Goal: Task Accomplishment & Management: Complete application form

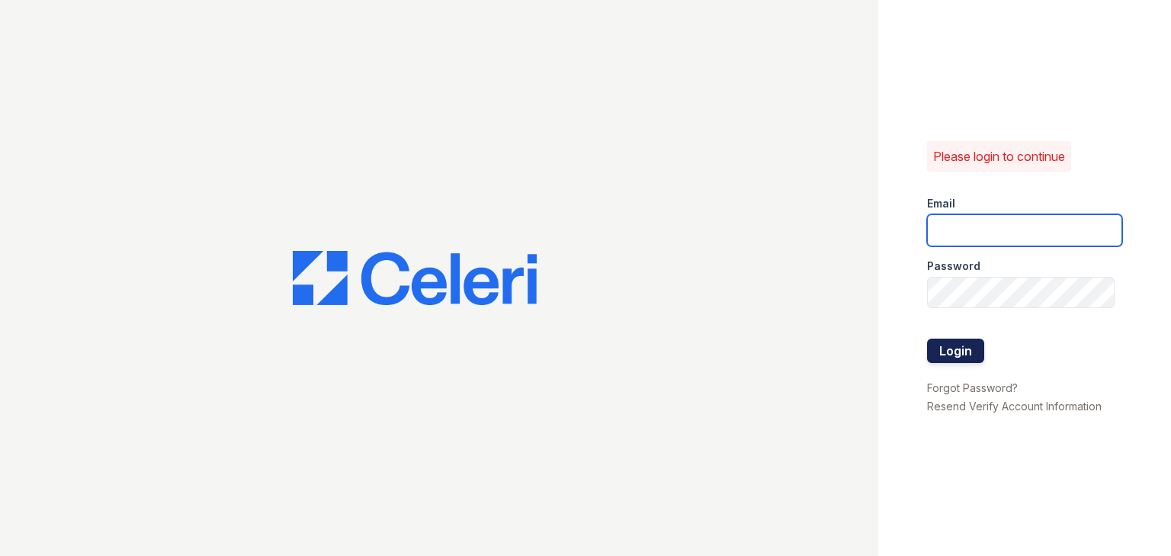
type input "[EMAIL_ADDRESS][DOMAIN_NAME]"
click at [979, 348] on button "Login" at bounding box center [955, 350] width 57 height 24
type input "[EMAIL_ADDRESS][DOMAIN_NAME]"
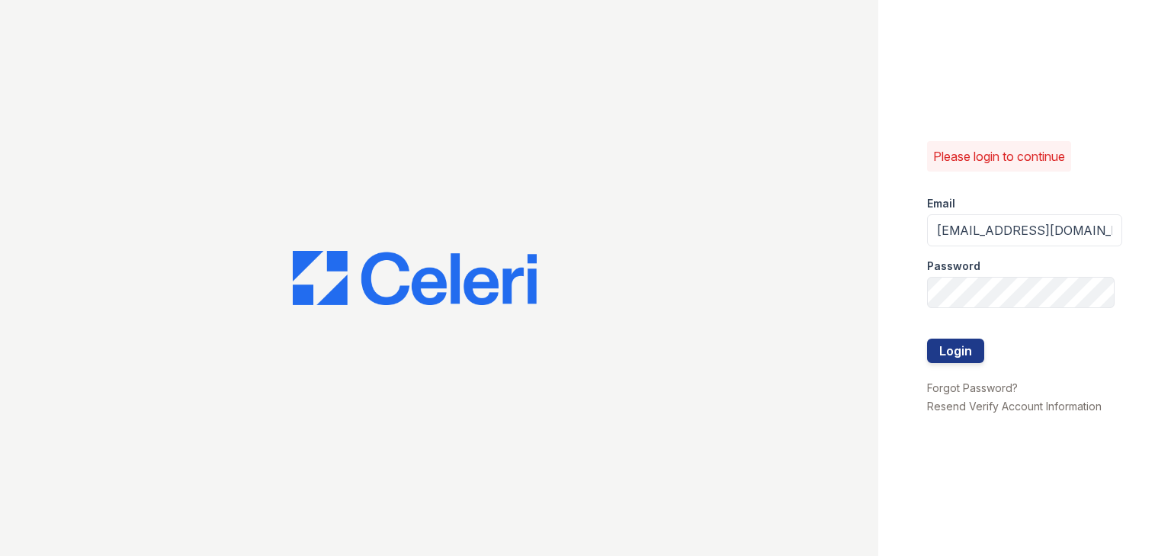
click at [963, 374] on div at bounding box center [1024, 370] width 195 height 15
click at [961, 357] on button "Login" at bounding box center [955, 350] width 57 height 24
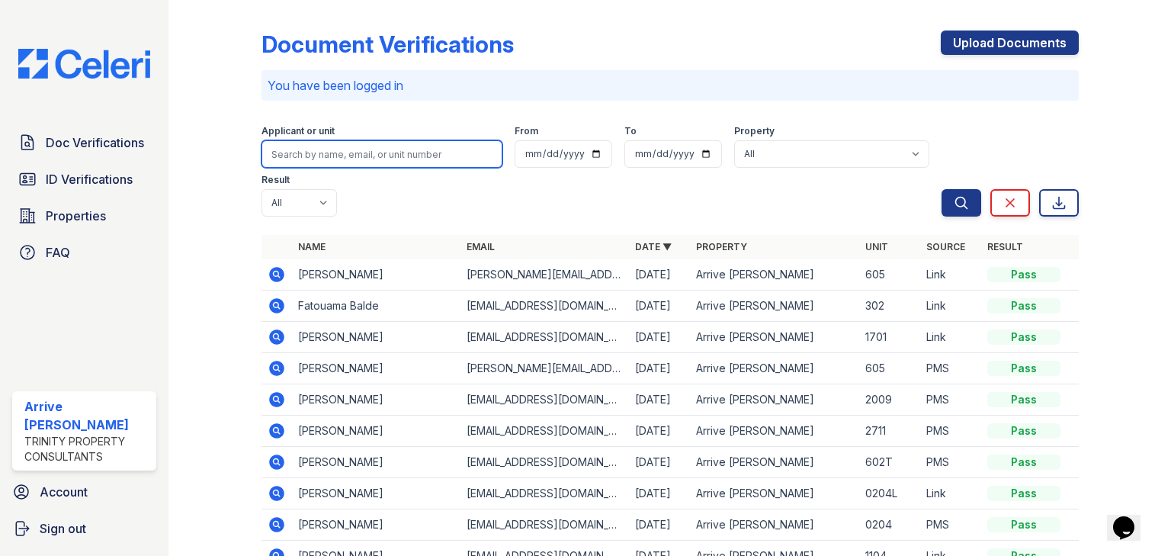
click at [305, 153] on input "search" at bounding box center [381, 153] width 241 height 27
type input "juwan"
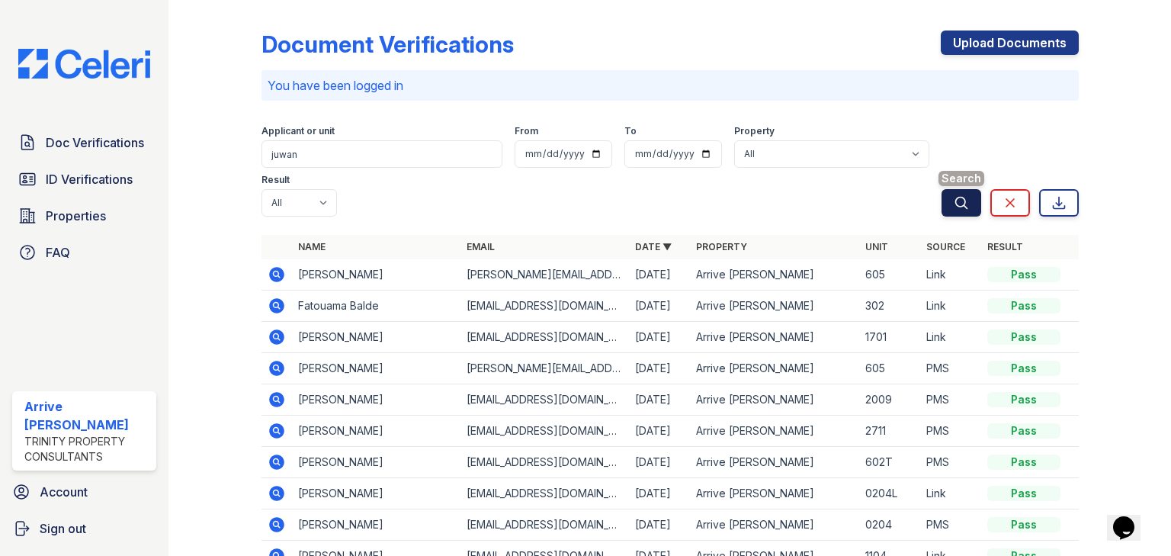
click at [961, 189] on button "Search" at bounding box center [962, 202] width 40 height 27
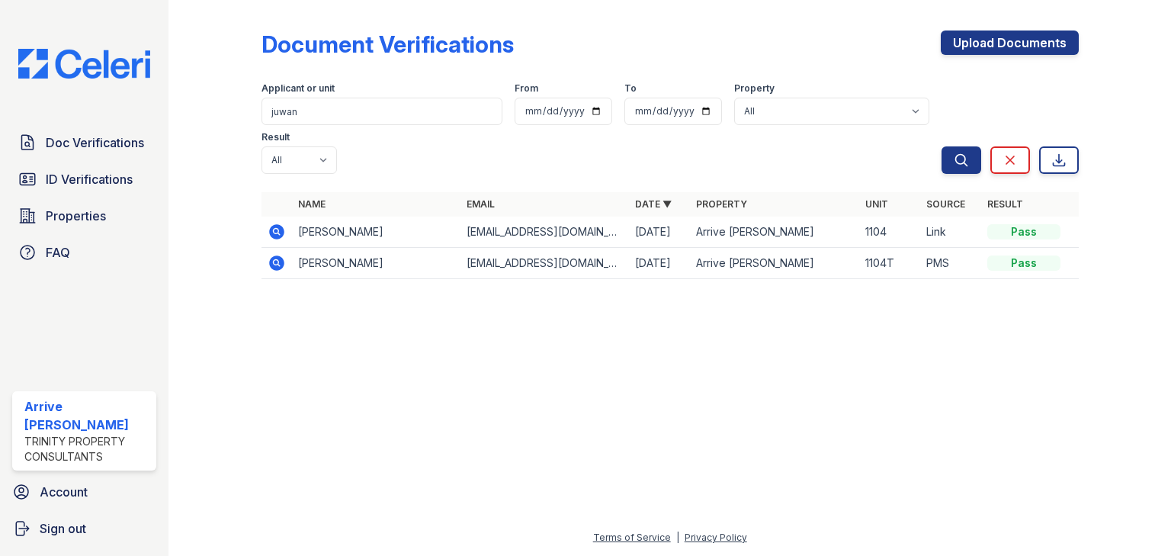
click at [274, 224] on icon at bounding box center [276, 231] width 15 height 15
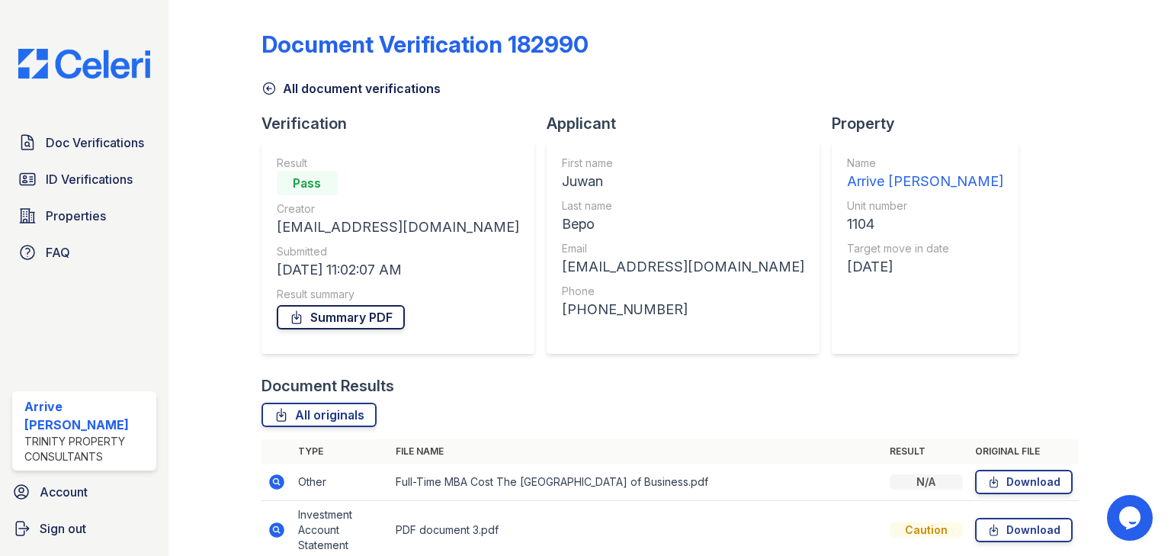
click at [334, 308] on link "Summary PDF" at bounding box center [341, 317] width 128 height 24
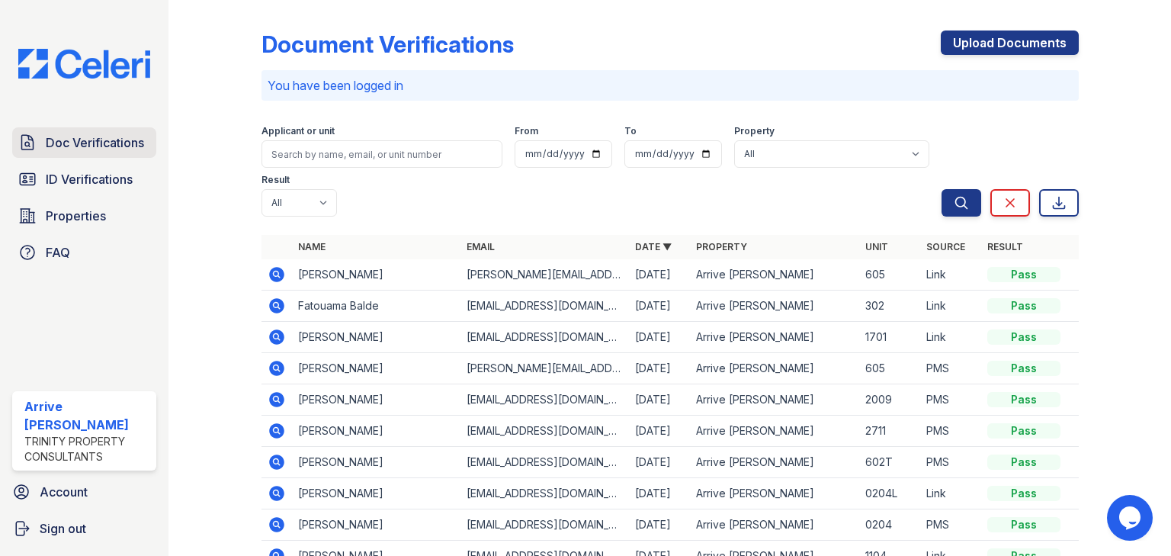
click at [106, 132] on link "Doc Verifications" at bounding box center [84, 142] width 144 height 30
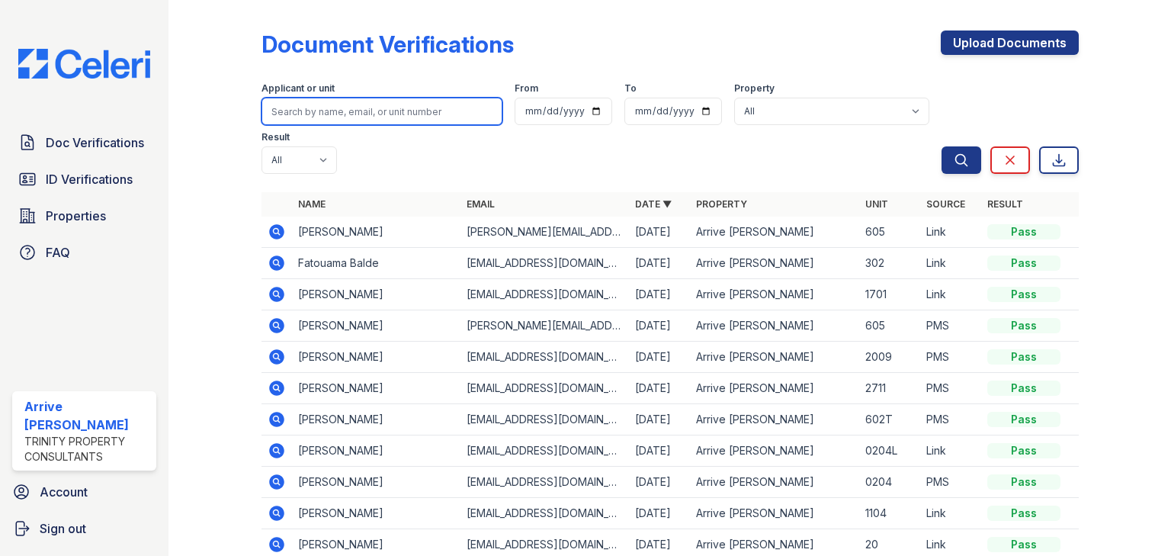
click at [335, 119] on input "search" at bounding box center [381, 111] width 241 height 27
type input "kailee"
click at [942, 146] on button "Search" at bounding box center [962, 159] width 40 height 27
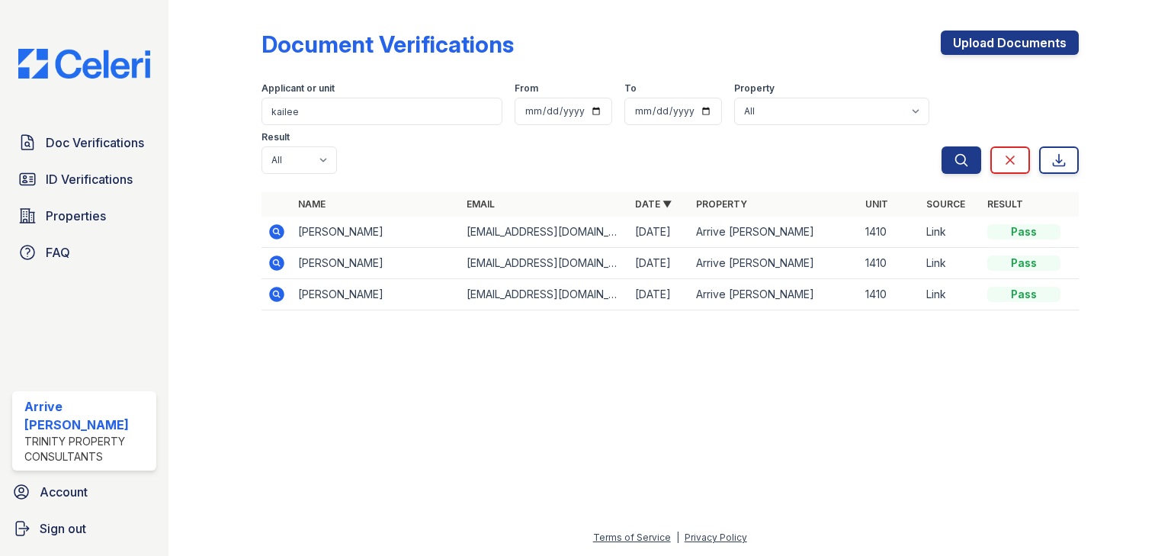
click at [271, 223] on icon at bounding box center [277, 232] width 18 height 18
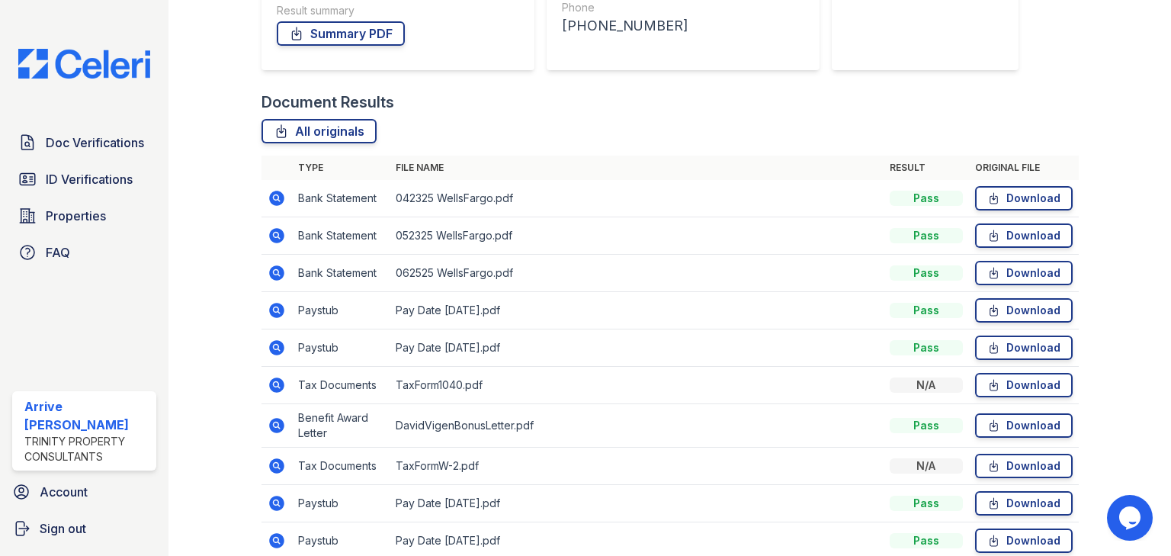
scroll to position [305, 0]
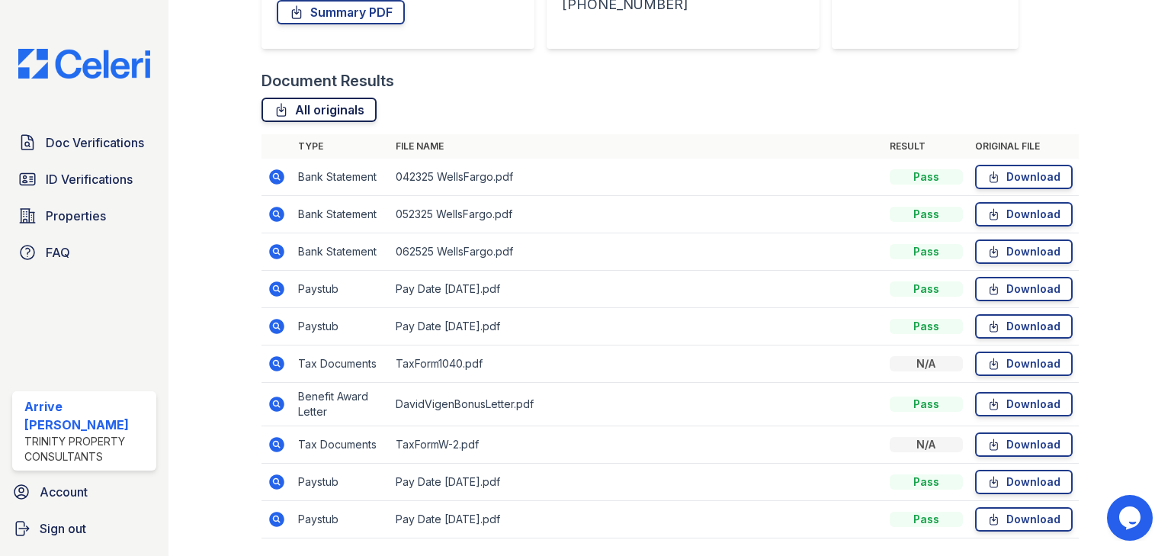
click at [318, 107] on link "All originals" at bounding box center [318, 110] width 115 height 24
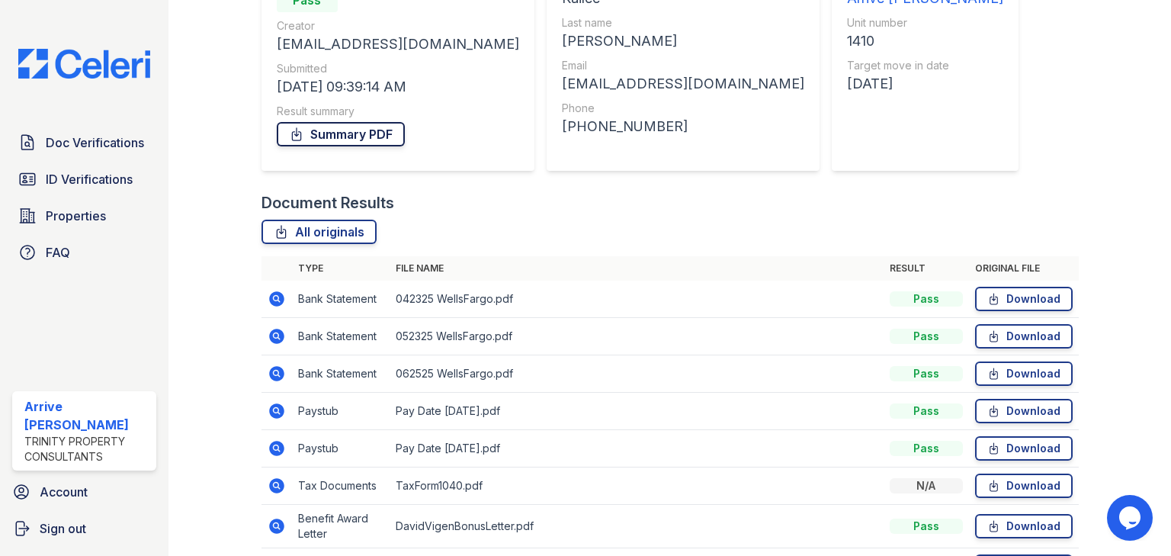
click at [293, 125] on link "Summary PDF" at bounding box center [341, 134] width 128 height 24
click at [104, 140] on span "Doc Verifications" at bounding box center [95, 142] width 98 height 18
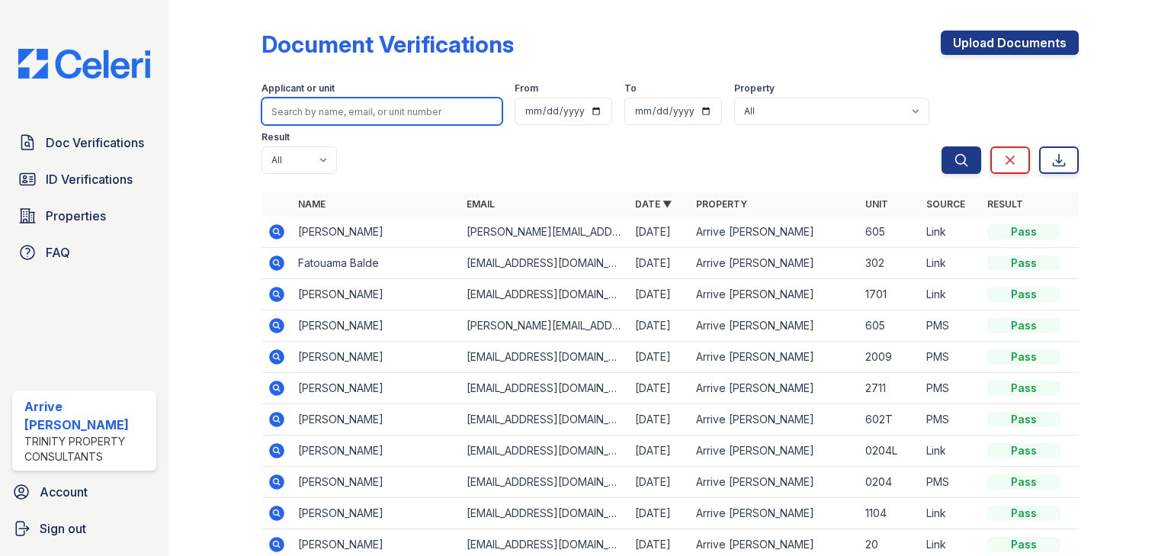
click at [352, 115] on input "search" at bounding box center [381, 111] width 241 height 27
type input "kailee"
click at [942, 146] on button "Search" at bounding box center [962, 159] width 40 height 27
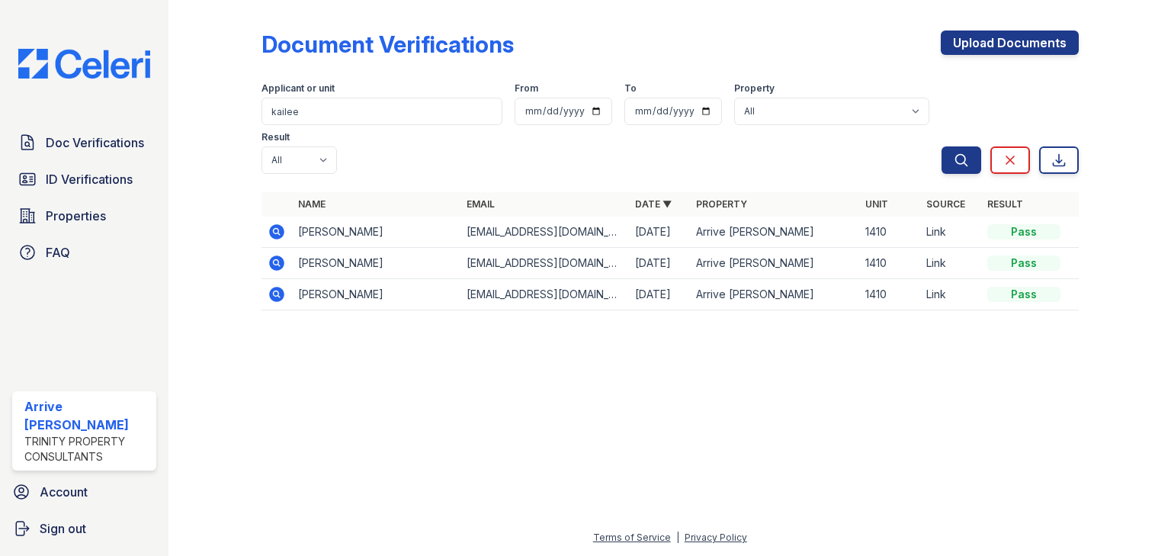
click at [263, 217] on td at bounding box center [276, 232] width 30 height 31
click at [271, 224] on icon at bounding box center [276, 231] width 15 height 15
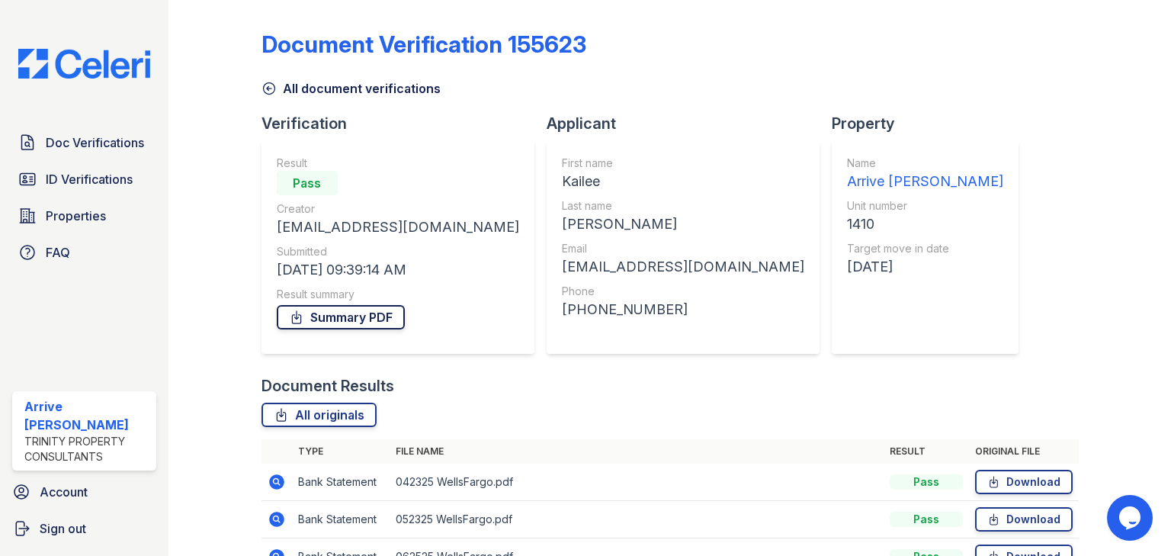
click at [336, 317] on link "Summary PDF" at bounding box center [341, 317] width 128 height 24
click at [62, 144] on span "Doc Verifications" at bounding box center [95, 142] width 98 height 18
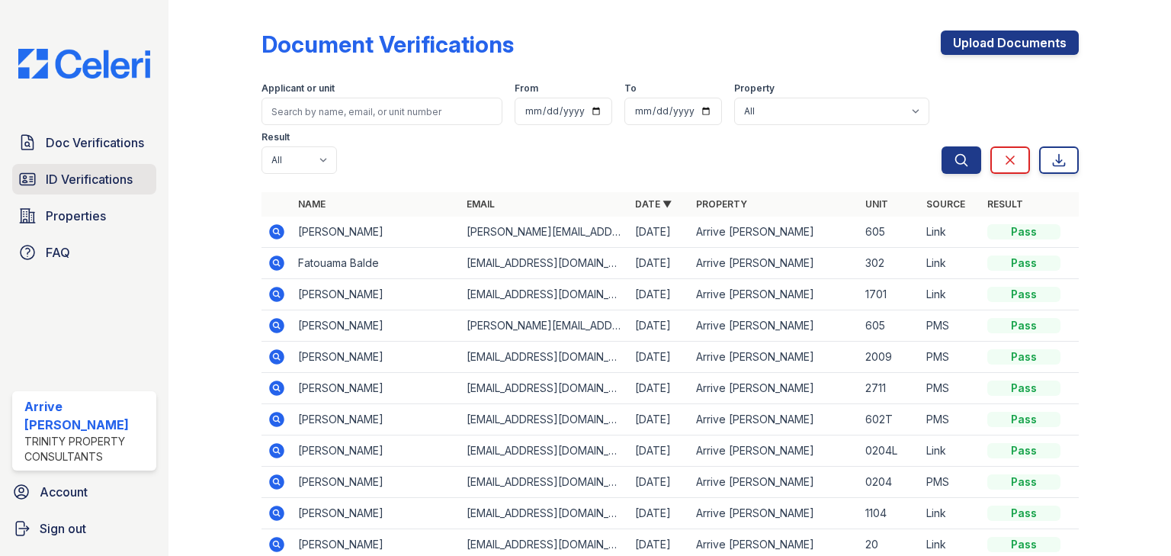
click at [76, 180] on span "ID Verifications" at bounding box center [89, 179] width 87 height 18
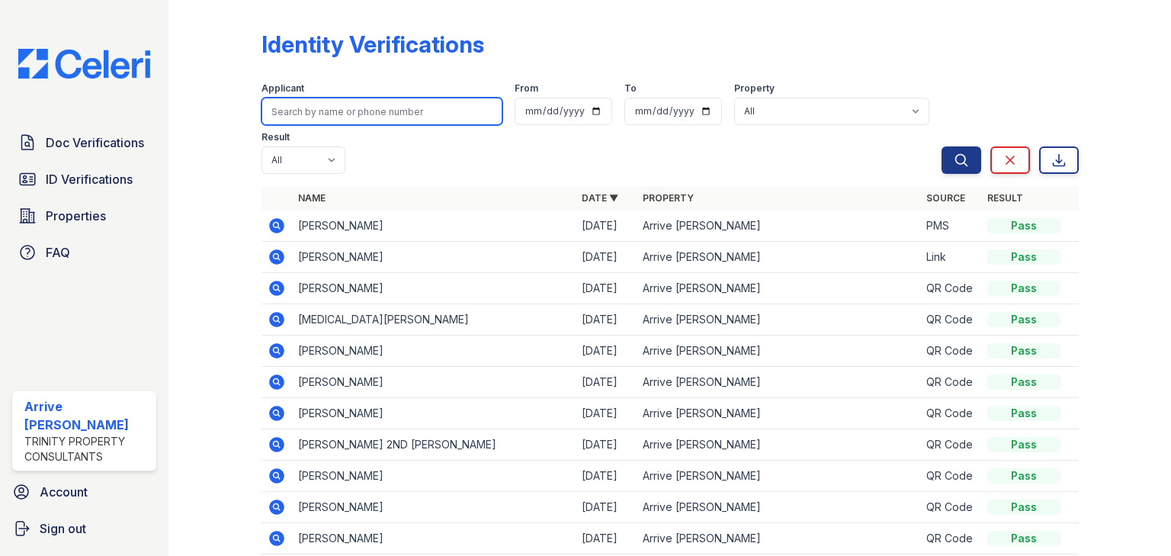
click at [298, 110] on input "search" at bounding box center [381, 111] width 241 height 27
type input "kailee"
click at [942, 146] on button "Search" at bounding box center [962, 159] width 40 height 27
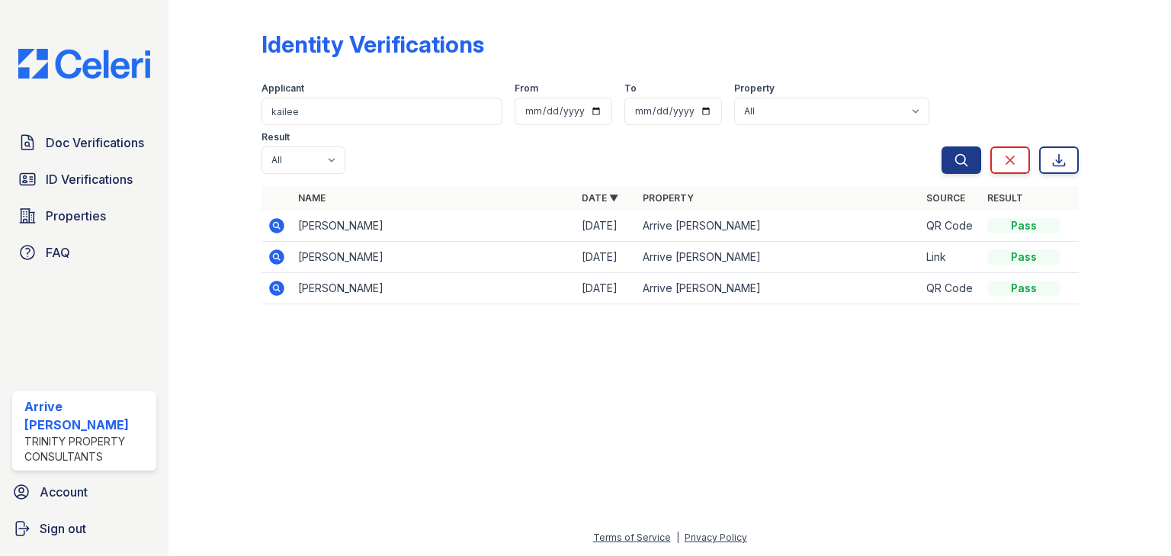
click at [275, 217] on icon at bounding box center [277, 226] width 18 height 18
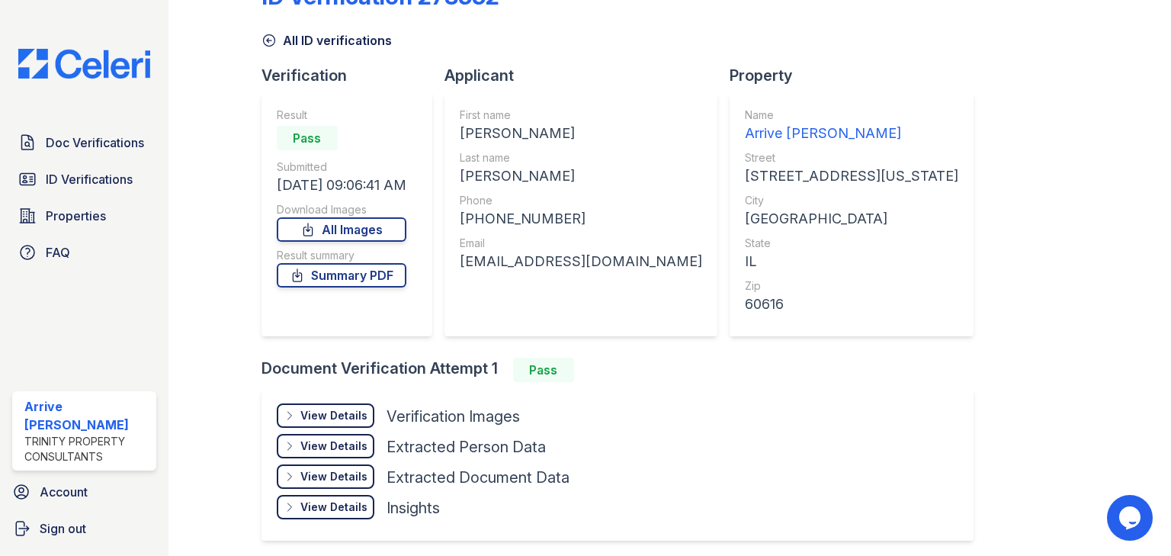
scroll to position [104, 0]
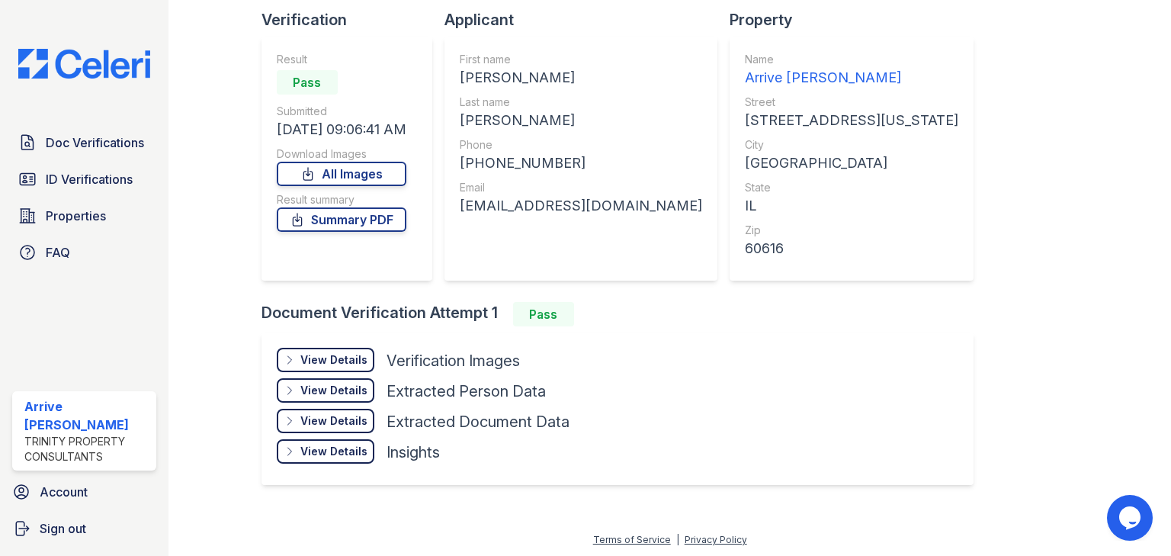
click at [322, 352] on div "View Details" at bounding box center [333, 359] width 67 height 15
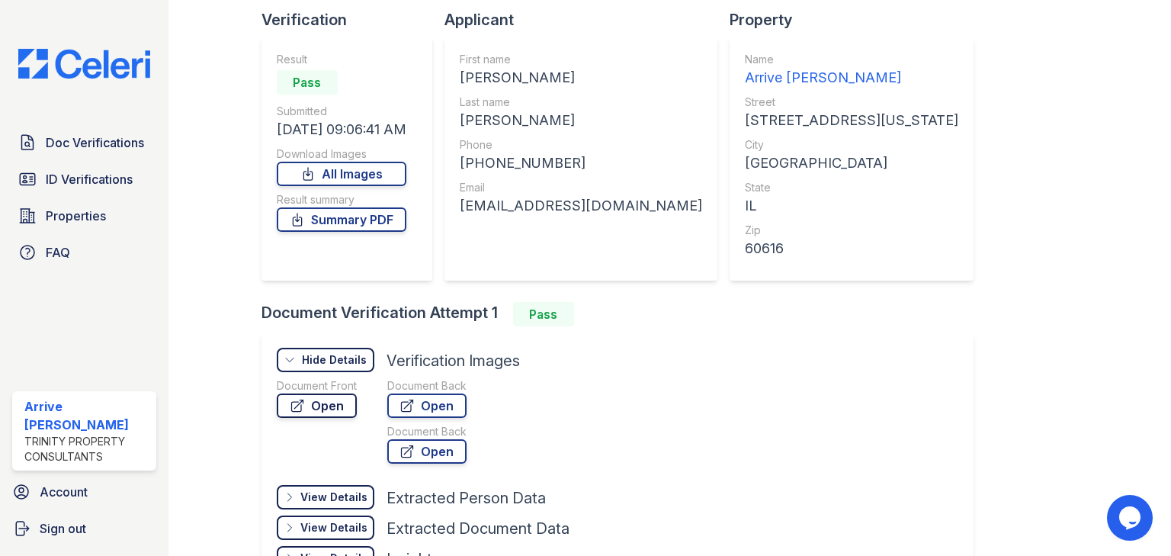
click at [322, 403] on link "Open" at bounding box center [317, 405] width 80 height 24
click at [439, 401] on link "Open" at bounding box center [426, 405] width 79 height 24
click at [75, 140] on span "Doc Verifications" at bounding box center [95, 142] width 98 height 18
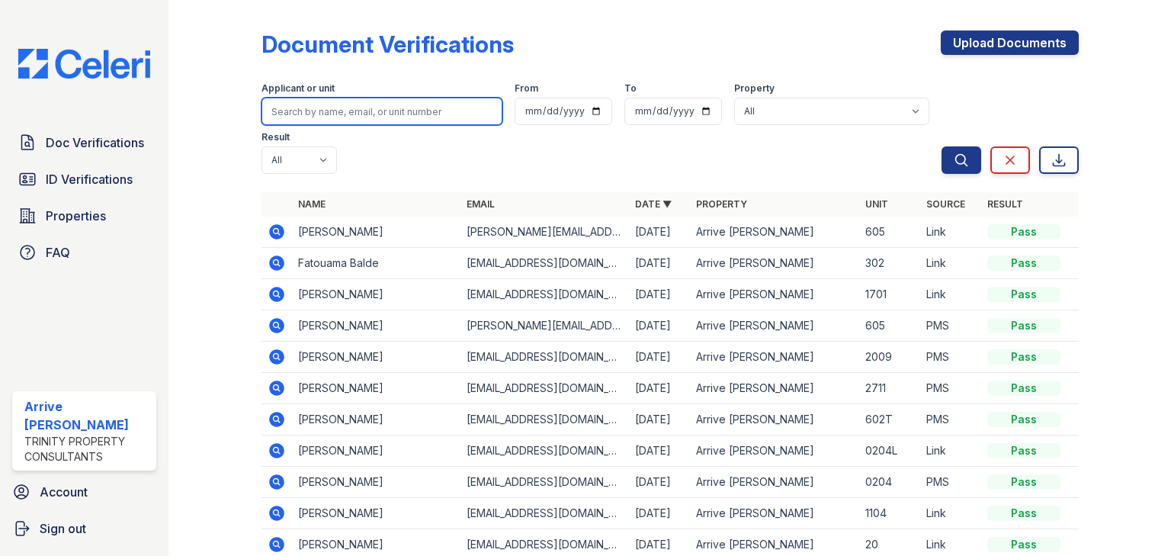
click at [323, 114] on input "search" at bounding box center [381, 111] width 241 height 27
type input "[PERSON_NAME]"
click at [942, 146] on button "Search" at bounding box center [962, 159] width 40 height 27
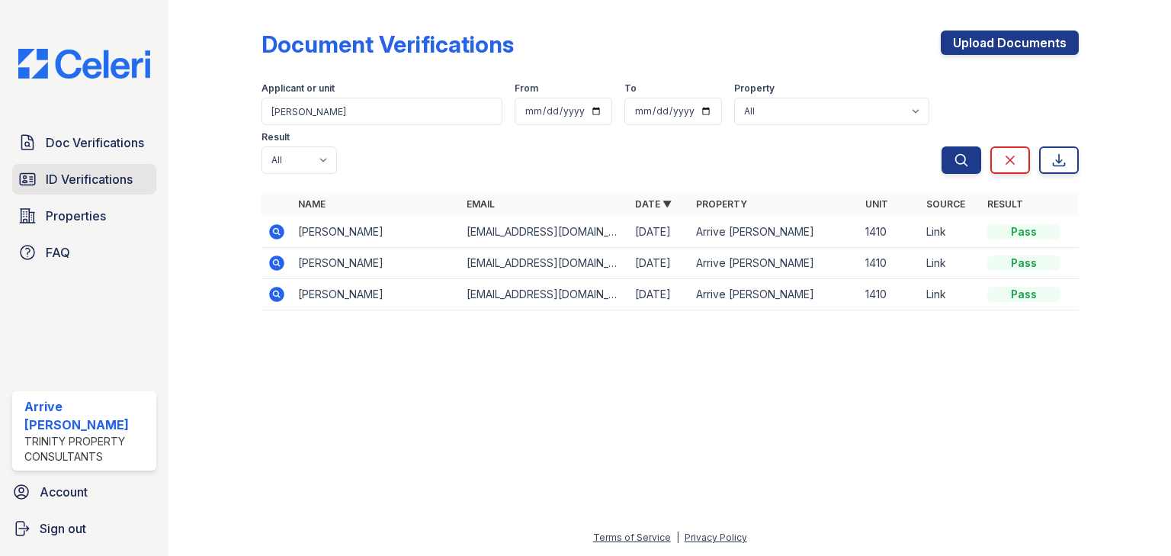
click at [88, 176] on span "ID Verifications" at bounding box center [89, 179] width 87 height 18
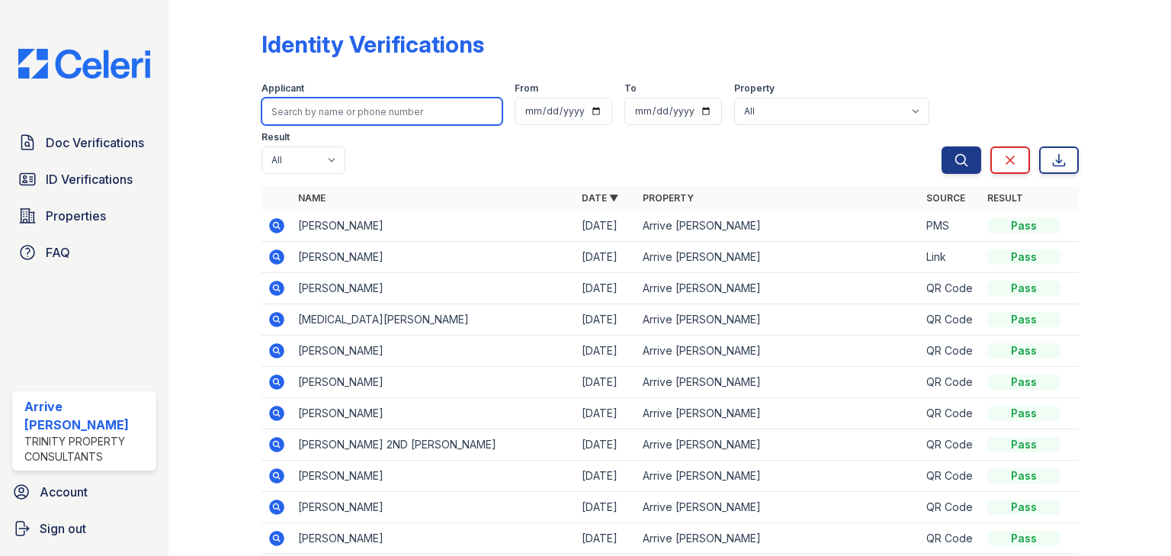
click at [329, 110] on input "search" at bounding box center [381, 111] width 241 height 27
type input "david"
click at [942, 146] on button "Search" at bounding box center [962, 159] width 40 height 27
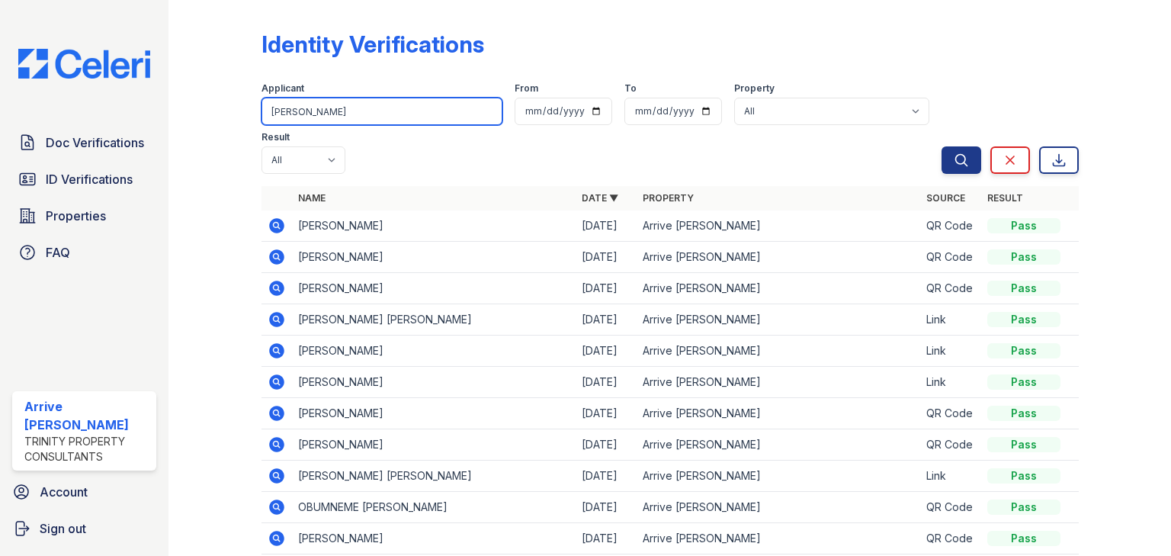
click at [329, 110] on input "david" at bounding box center [381, 111] width 241 height 27
type input "vigen"
click at [942, 146] on button "Search" at bounding box center [962, 159] width 40 height 27
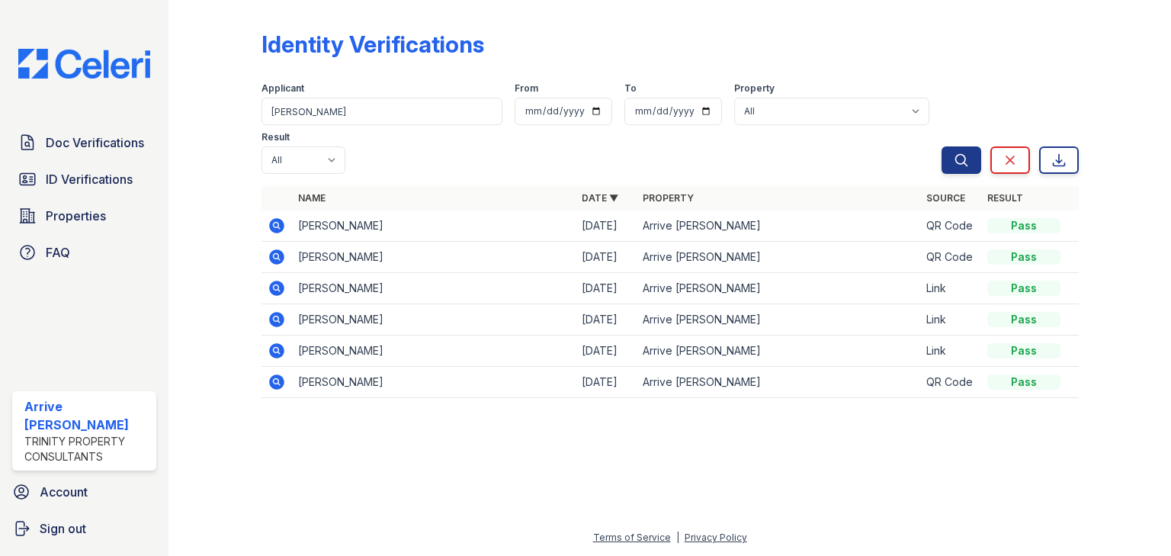
click at [278, 281] on icon at bounding box center [276, 288] width 15 height 15
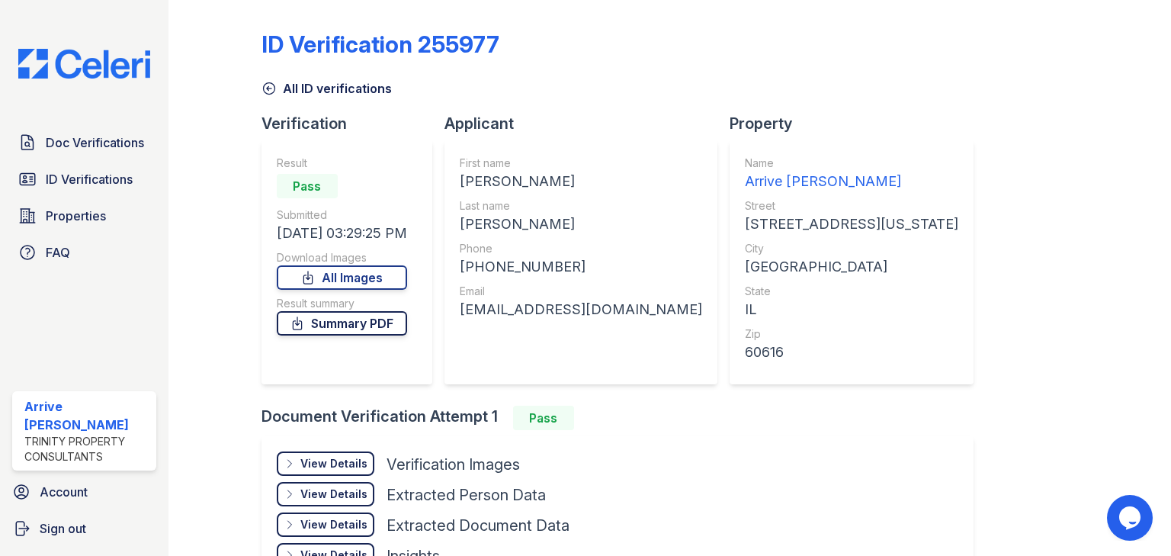
click at [352, 323] on link "Summary PDF" at bounding box center [342, 323] width 130 height 24
click at [95, 149] on span "Doc Verifications" at bounding box center [95, 142] width 98 height 18
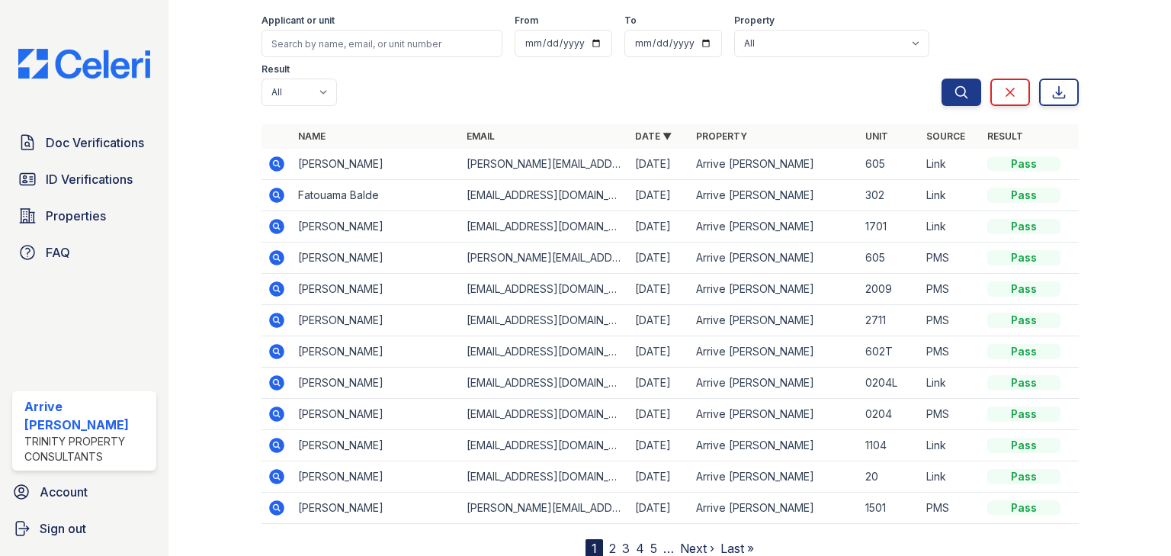
scroll to position [70, 0]
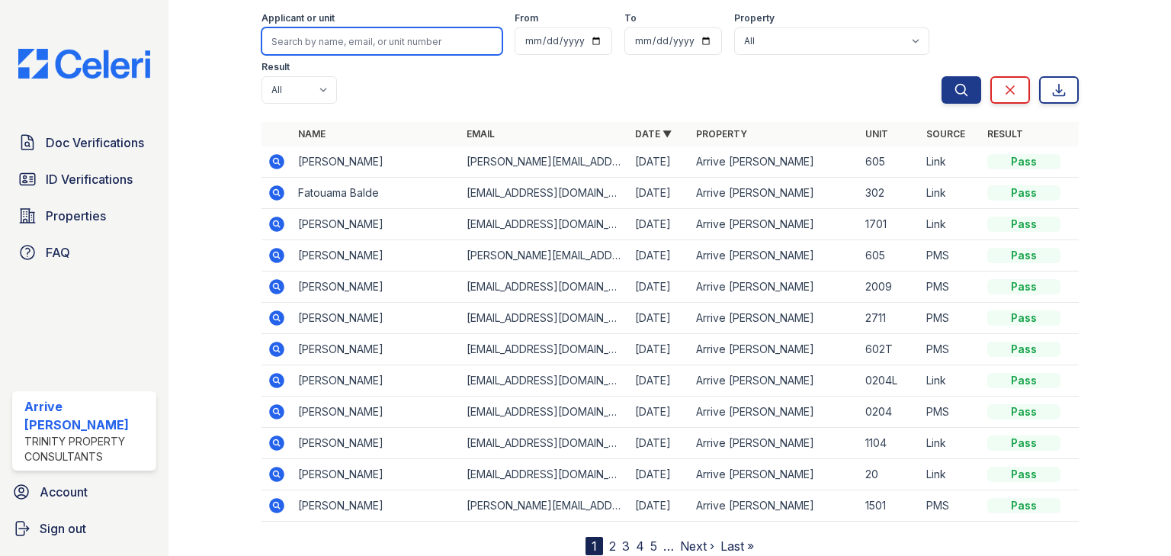
click at [303, 40] on input "search" at bounding box center [381, 40] width 241 height 27
type input "[PERSON_NAME]"
click at [942, 76] on button "Search" at bounding box center [962, 89] width 40 height 27
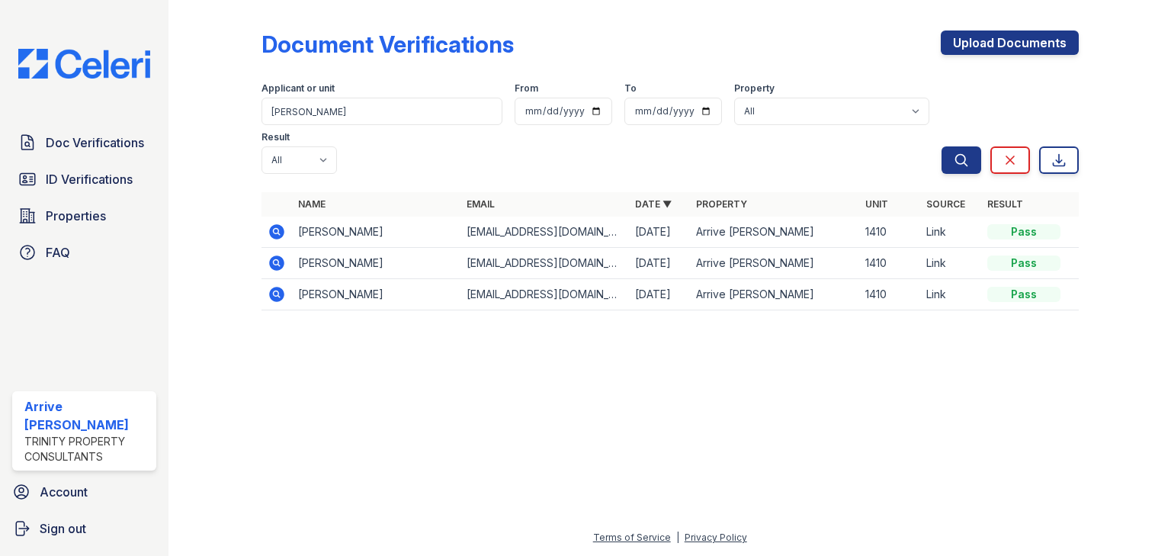
click at [284, 223] on icon at bounding box center [277, 232] width 18 height 18
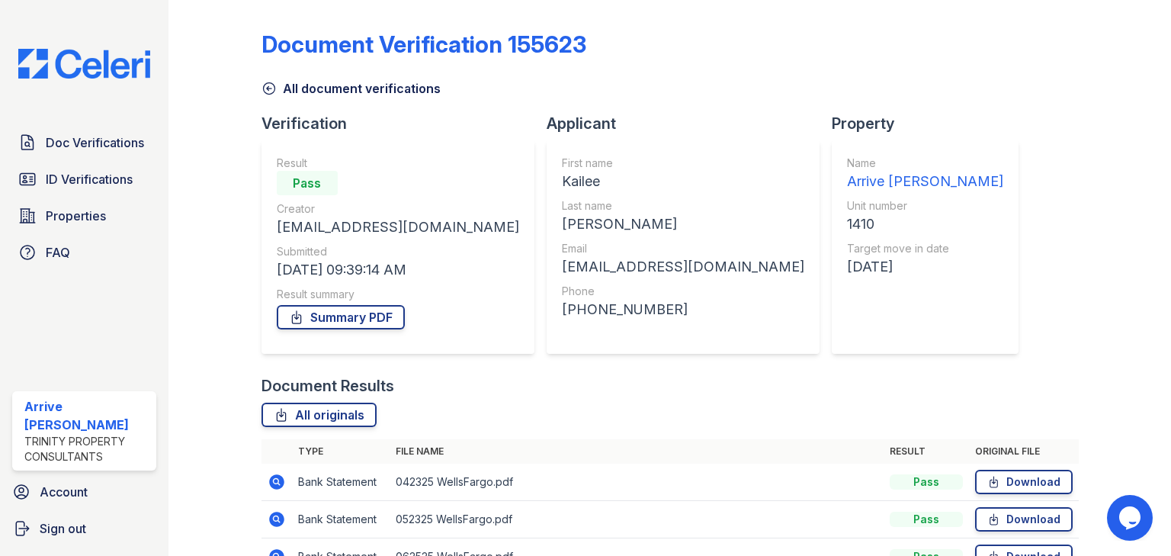
click at [255, 76] on div at bounding box center [227, 432] width 68 height 852
click at [271, 95] on icon at bounding box center [268, 88] width 15 height 15
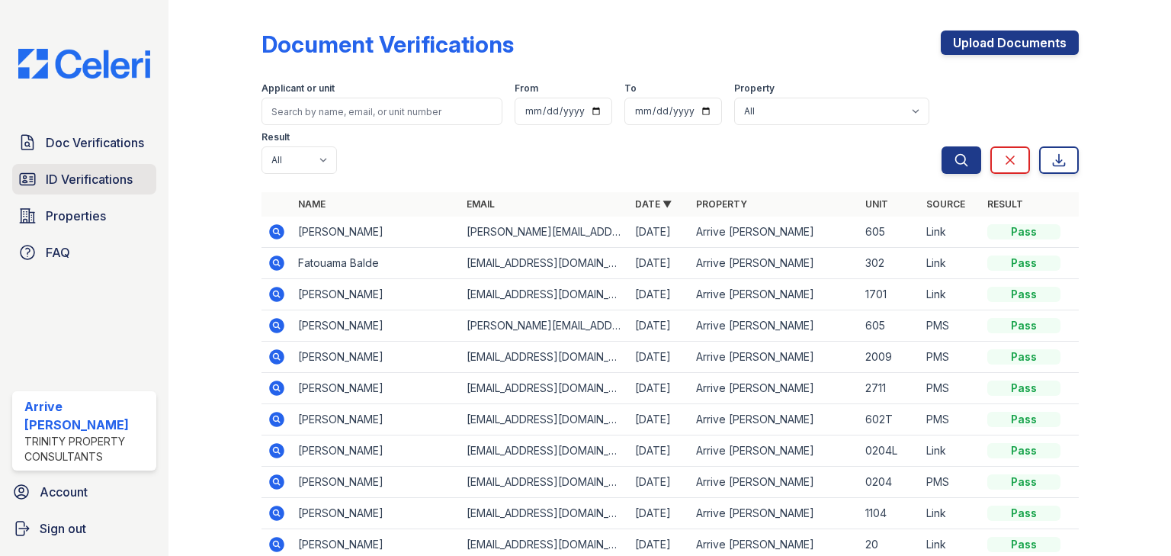
click at [83, 177] on span "ID Verifications" at bounding box center [89, 179] width 87 height 18
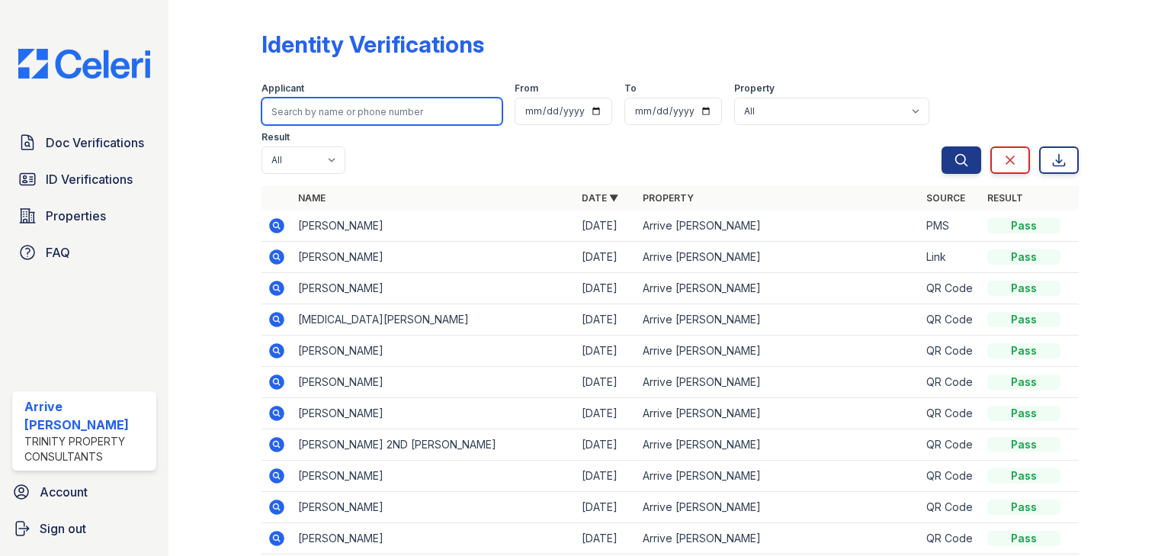
click at [323, 112] on input "search" at bounding box center [381, 111] width 241 height 27
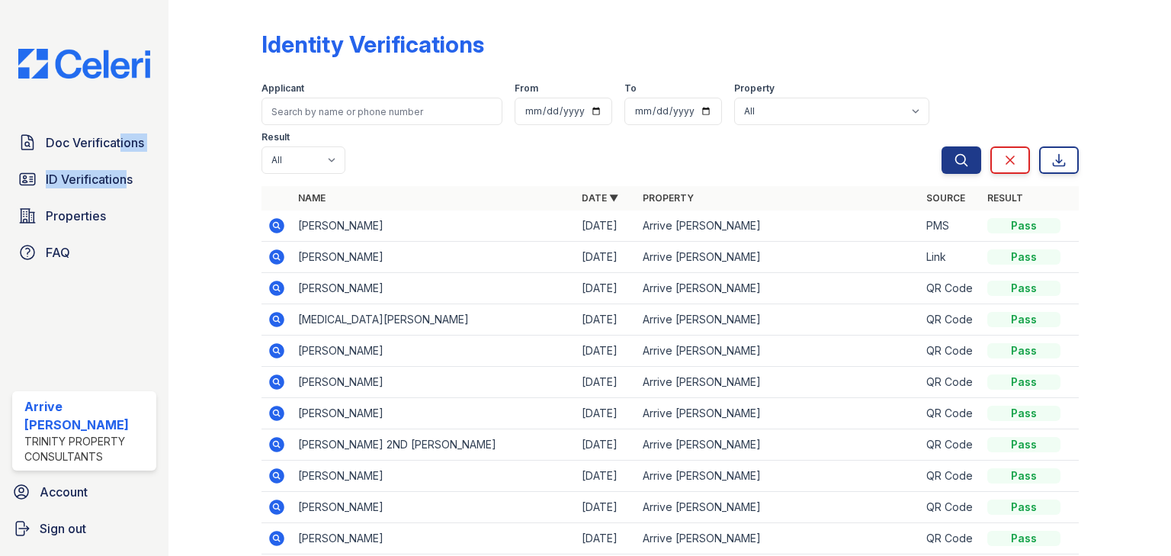
click at [116, 160] on div "Doc Verifications ID Verifications Properties FAQ" at bounding box center [84, 197] width 156 height 140
click at [104, 168] on link "ID Verifications" at bounding box center [84, 179] width 144 height 30
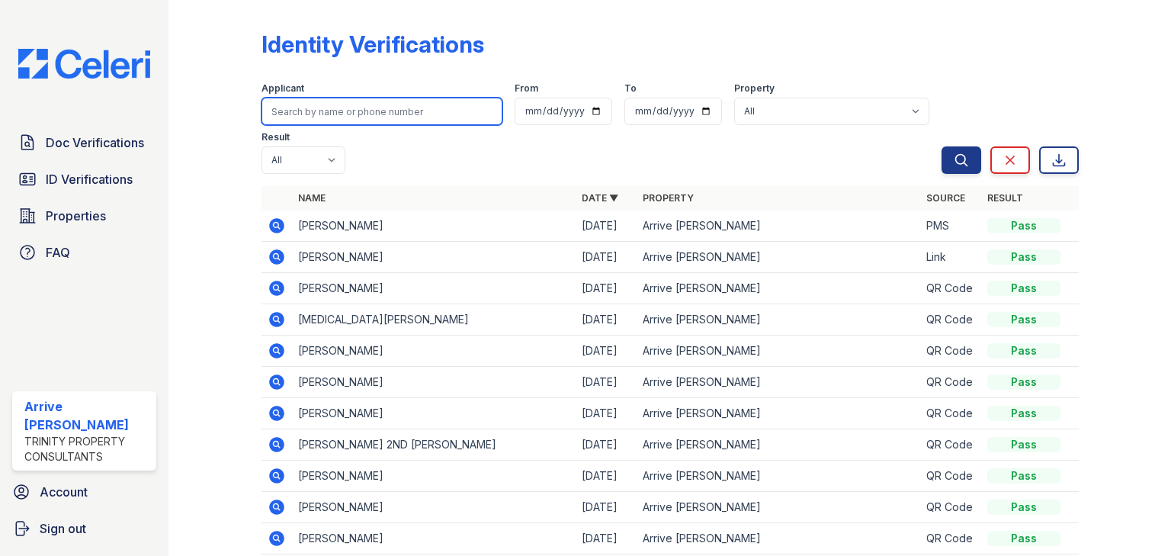
click at [295, 110] on input "search" at bounding box center [381, 111] width 241 height 27
type input "vigen"
click at [942, 146] on button "Search" at bounding box center [962, 159] width 40 height 27
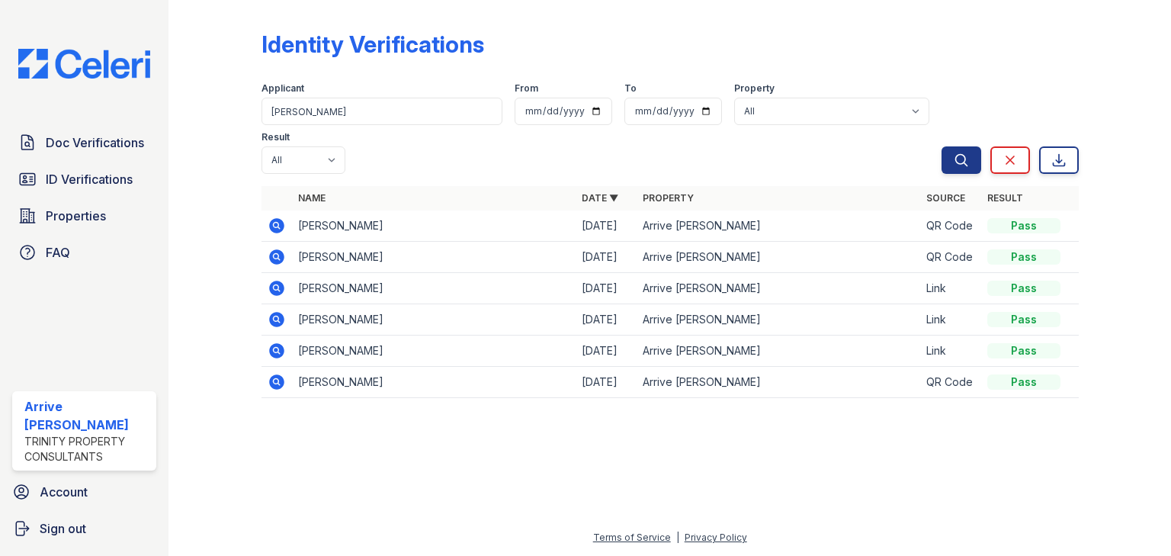
click at [281, 281] on icon at bounding box center [276, 288] width 15 height 15
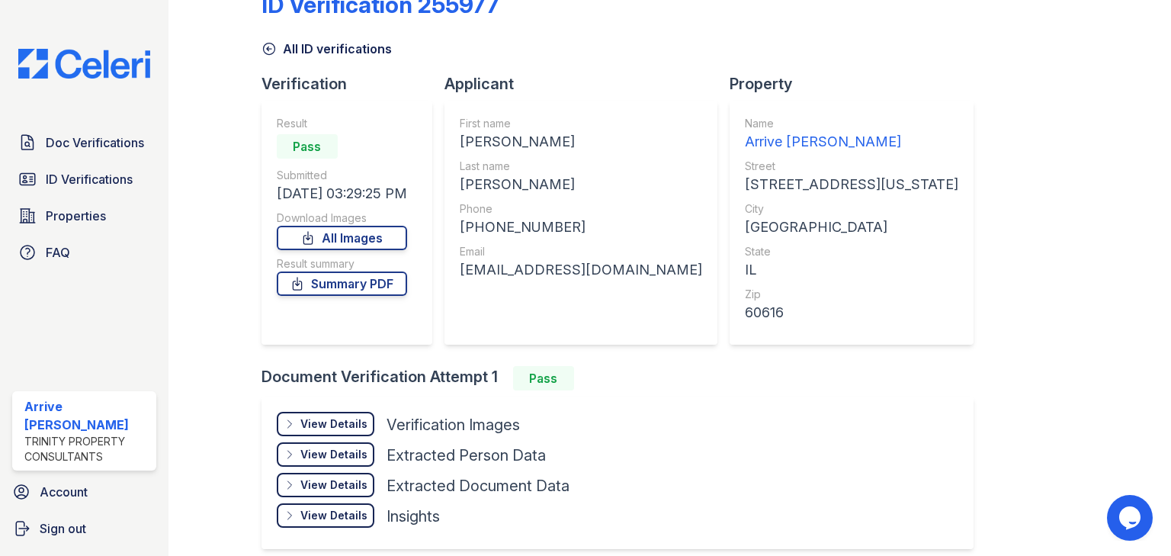
scroll to position [61, 0]
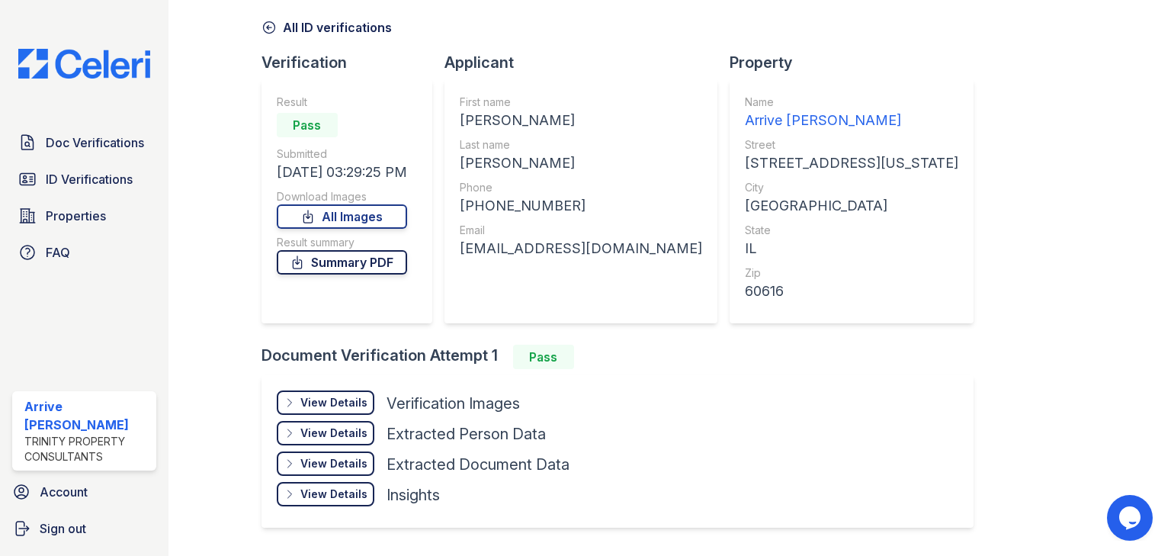
click at [341, 266] on link "Summary PDF" at bounding box center [342, 262] width 130 height 24
click at [73, 213] on span "Properties" at bounding box center [76, 216] width 60 height 18
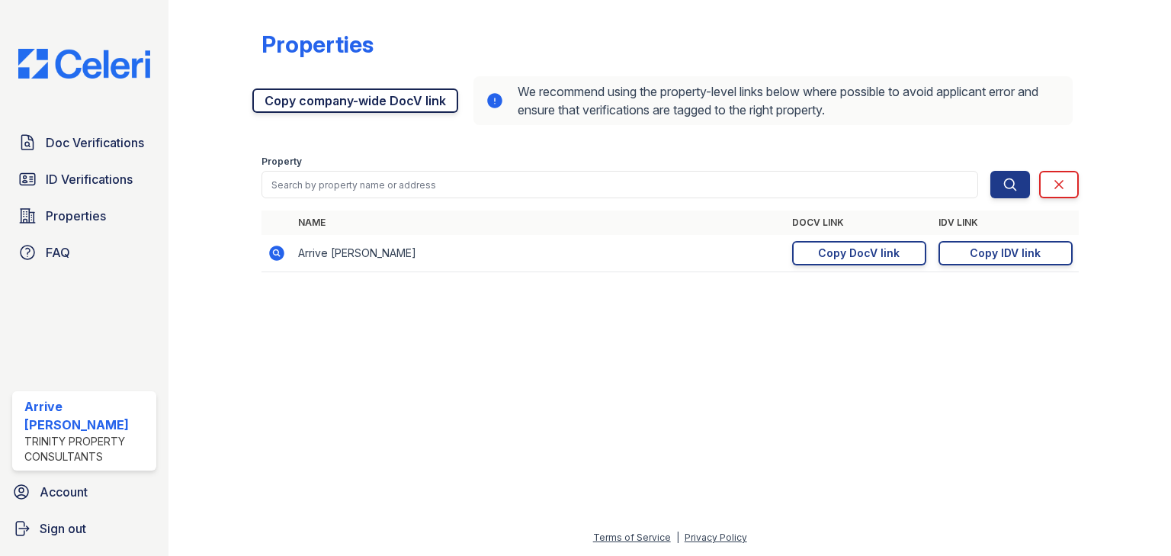
click at [336, 92] on link "Copy company-wide DocV link" at bounding box center [355, 100] width 206 height 24
click at [98, 143] on span "Doc Verifications" at bounding box center [95, 142] width 98 height 18
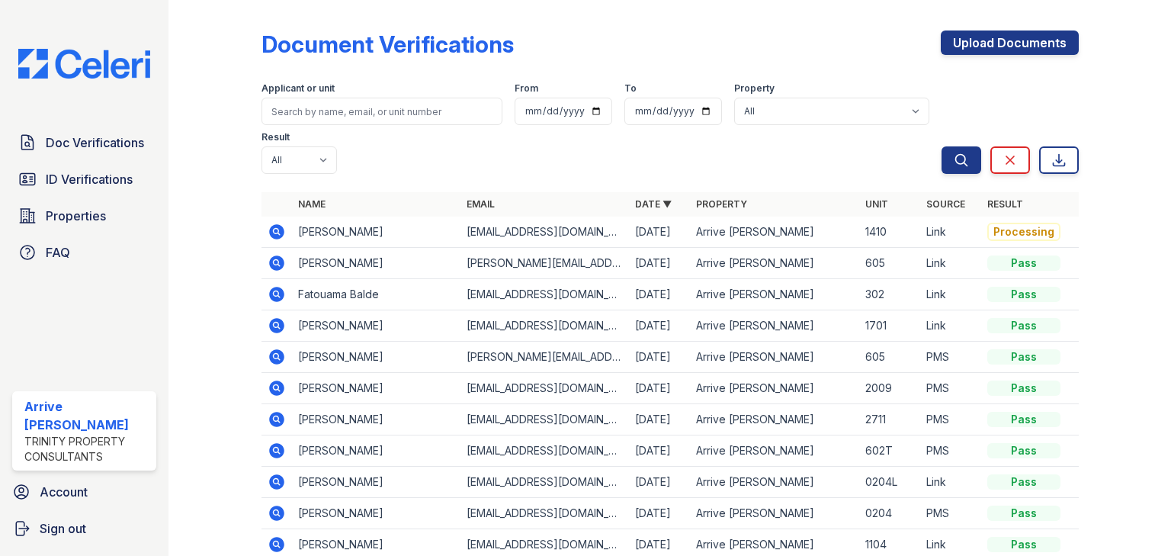
click at [271, 224] on icon at bounding box center [276, 231] width 15 height 15
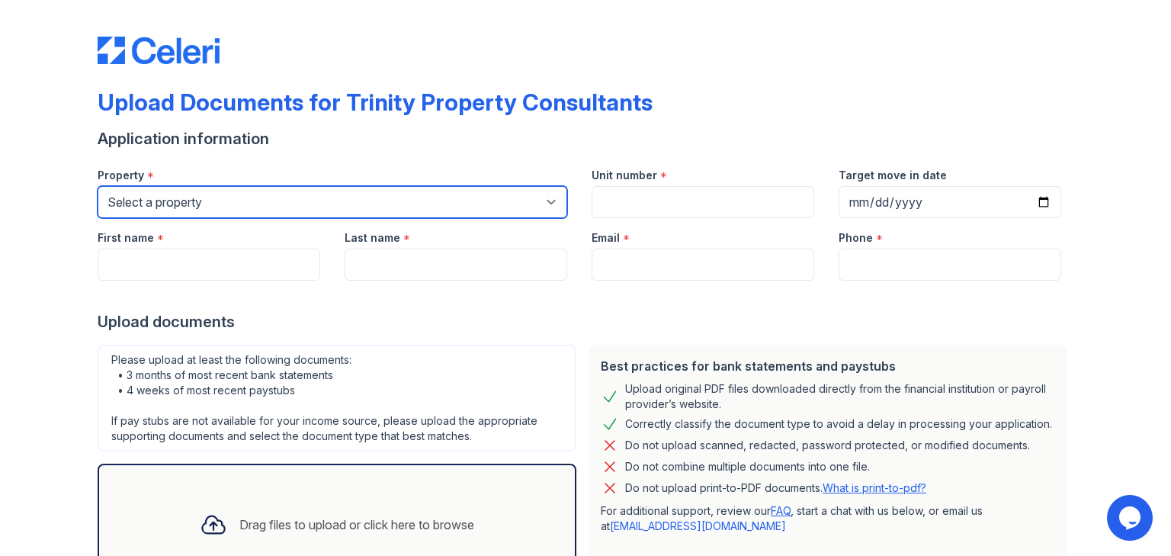
click at [323, 210] on select "Select a property 888 at [GEOGRAPHIC_DATA] [GEOGRAPHIC_DATA][PERSON_NAME] [GEOG…" at bounding box center [333, 202] width 470 height 32
select select "562"
click at [98, 186] on select "Select a property 888 at [GEOGRAPHIC_DATA] [GEOGRAPHIC_DATA][PERSON_NAME] [GEOG…" at bounding box center [333, 202] width 470 height 32
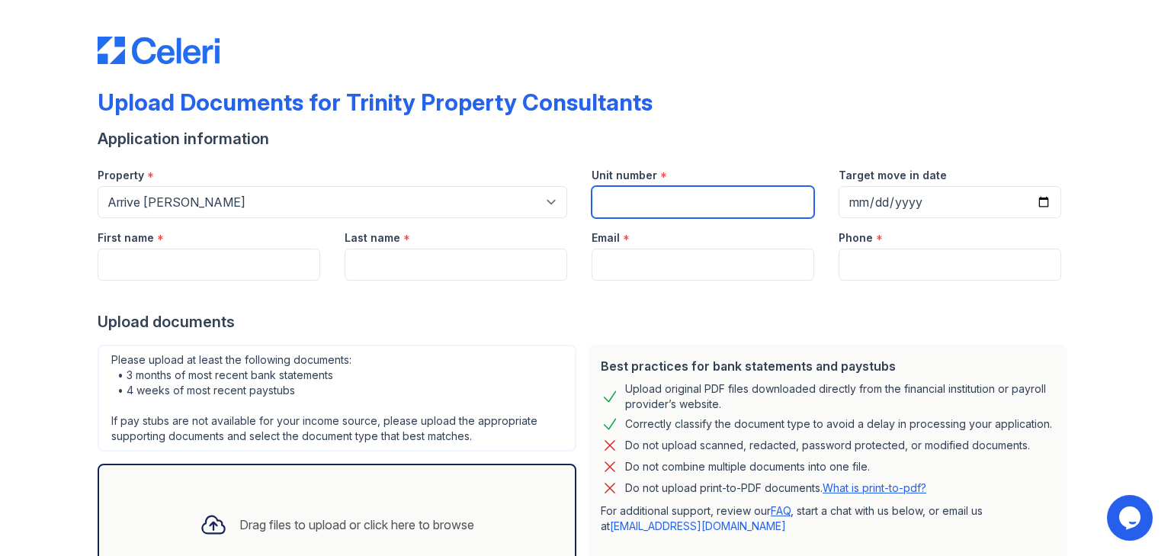
click at [694, 206] on input "Unit number" at bounding box center [703, 202] width 223 height 32
click at [645, 210] on input "Unit number" at bounding box center [703, 202] width 223 height 32
type input "1410"
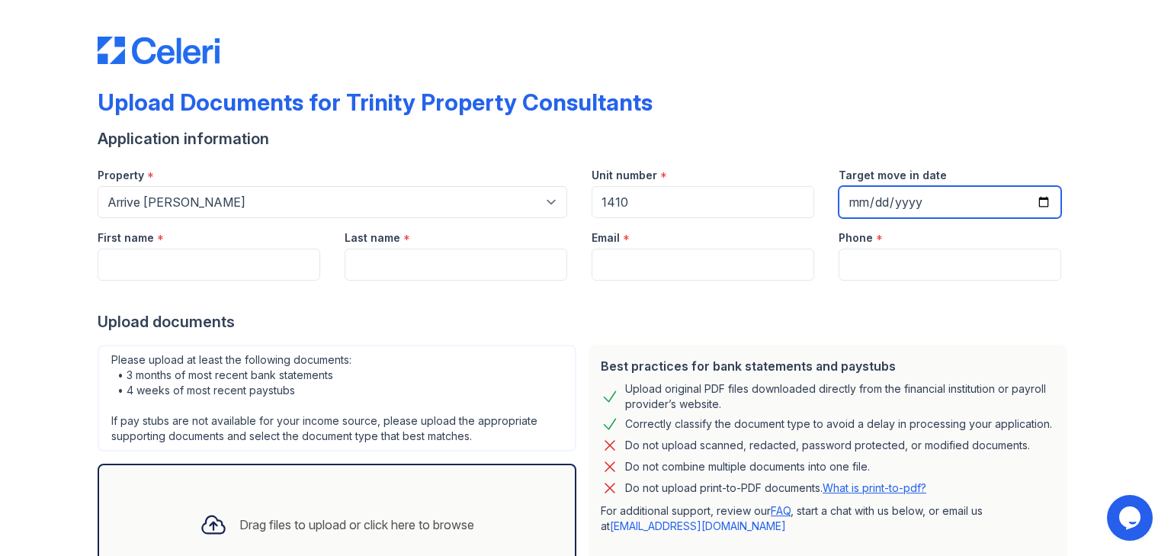
click at [1028, 200] on input "Target move in date" at bounding box center [950, 202] width 223 height 32
click at [847, 205] on input "Target move in date" at bounding box center [950, 202] width 223 height 32
type input "2025-08-01"
click at [247, 281] on div at bounding box center [586, 296] width 976 height 30
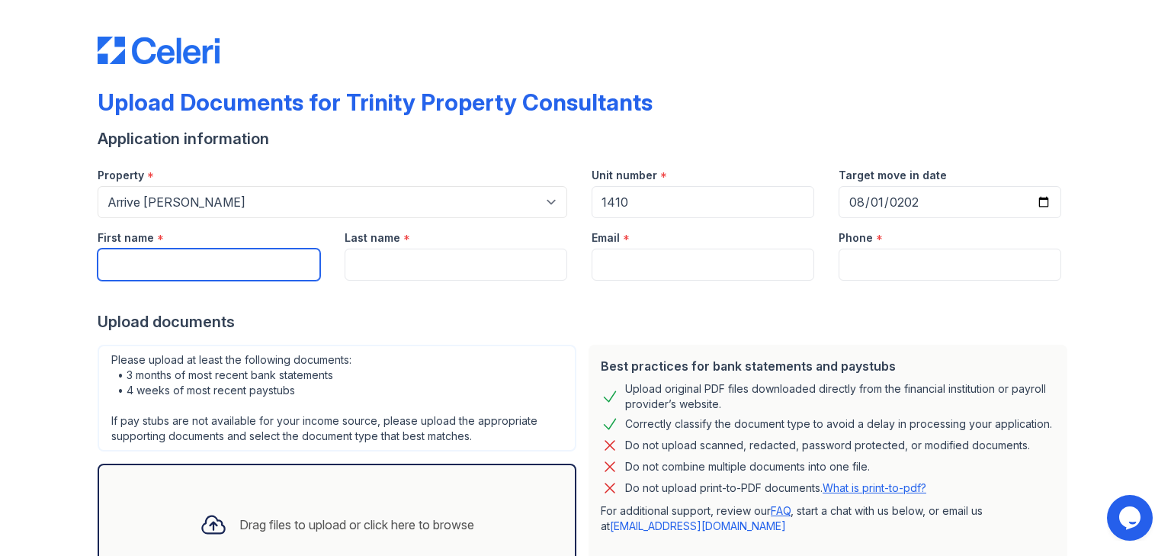
click at [235, 265] on input "First name" at bounding box center [209, 265] width 223 height 32
type input "David"
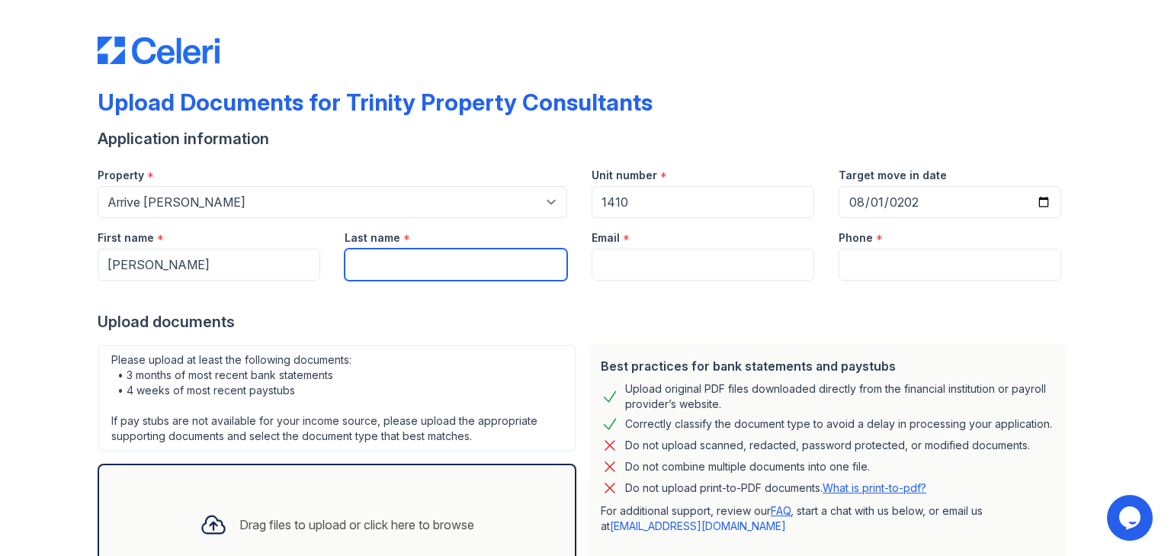
click at [494, 254] on input "Last name" at bounding box center [456, 265] width 223 height 32
type input "[PERSON_NAME]"
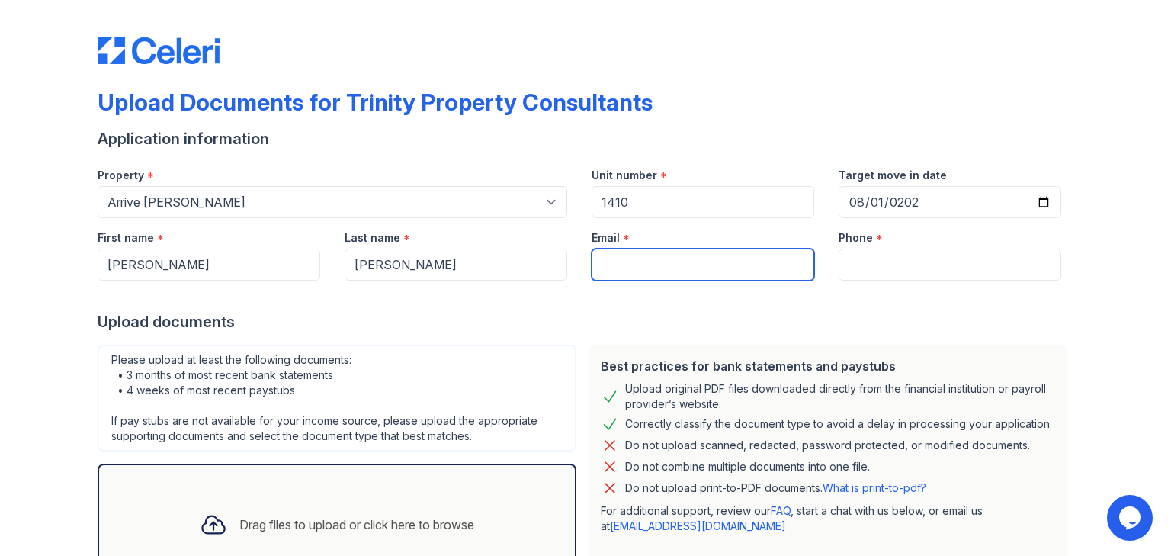
click at [715, 265] on input "Email" at bounding box center [703, 265] width 223 height 32
paste input "[EMAIL_ADDRESS][DOMAIN_NAME]"
type input "[EMAIL_ADDRESS][DOMAIN_NAME]"
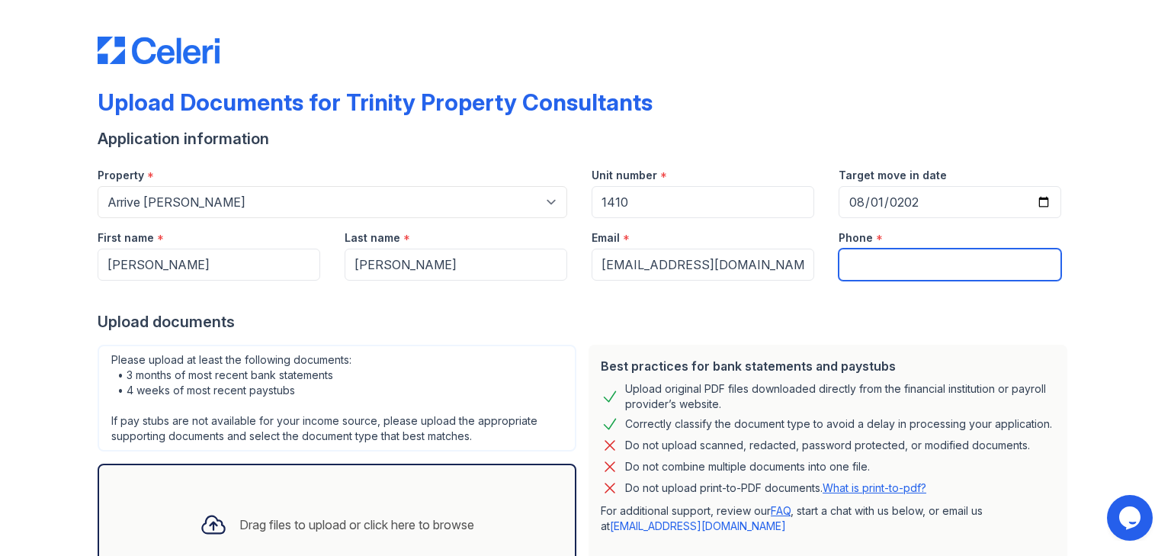
click at [884, 262] on input "Phone" at bounding box center [950, 265] width 223 height 32
paste input "218-686-9491"
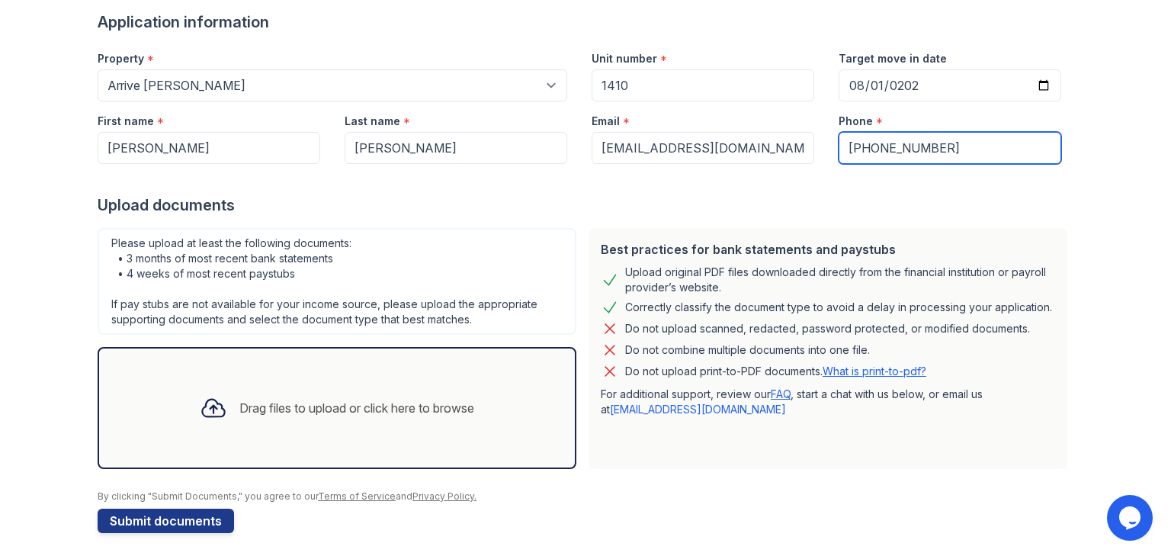
scroll to position [123, 0]
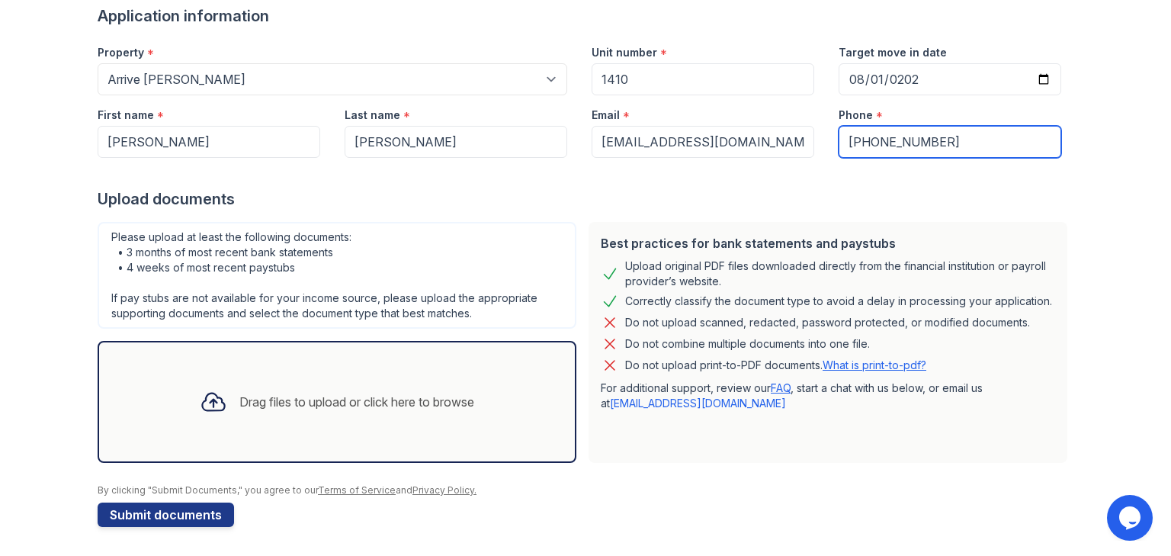
type input "218-686-9491"
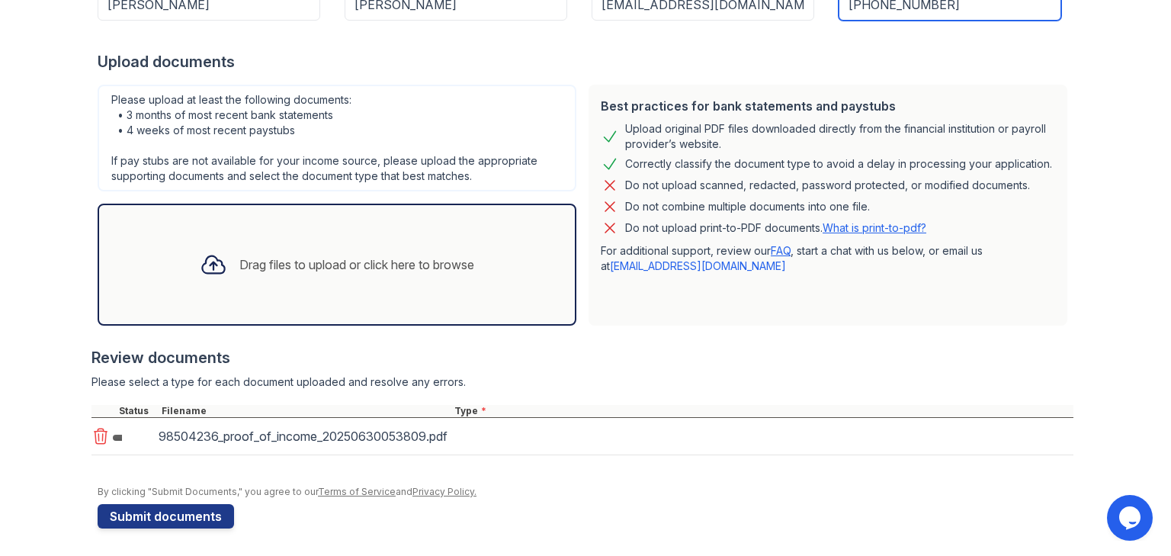
scroll to position [261, 0]
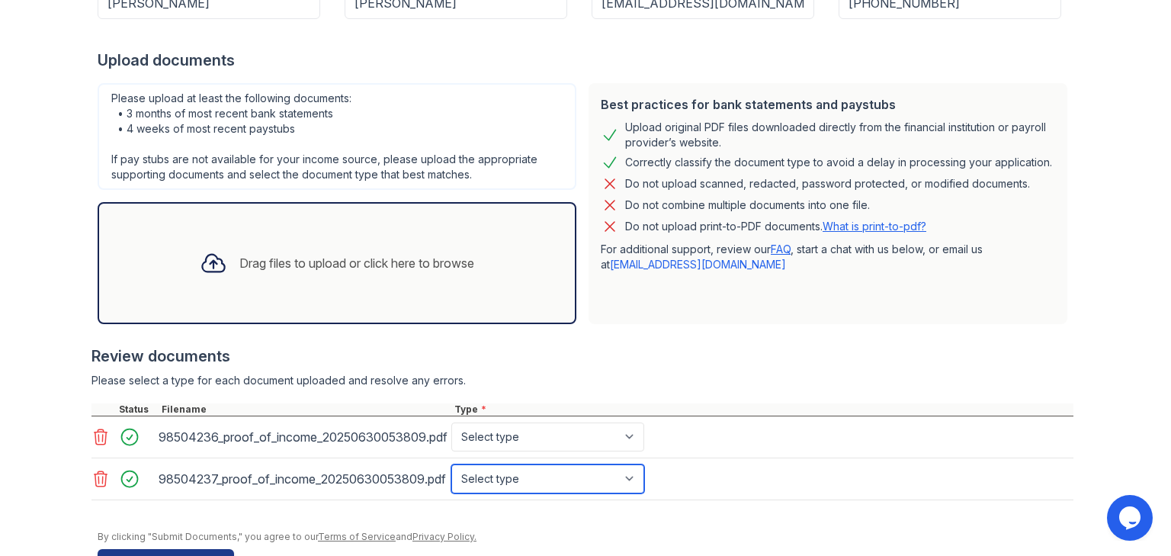
click at [514, 482] on select "Select type Paystub Bank Statement Offer Letter Tax Documents Benefit Award Let…" at bounding box center [547, 478] width 193 height 29
select select "bank_statement"
click at [451, 464] on select "Select type Paystub Bank Statement Offer Letter Tax Documents Benefit Award Let…" at bounding box center [547, 478] width 193 height 29
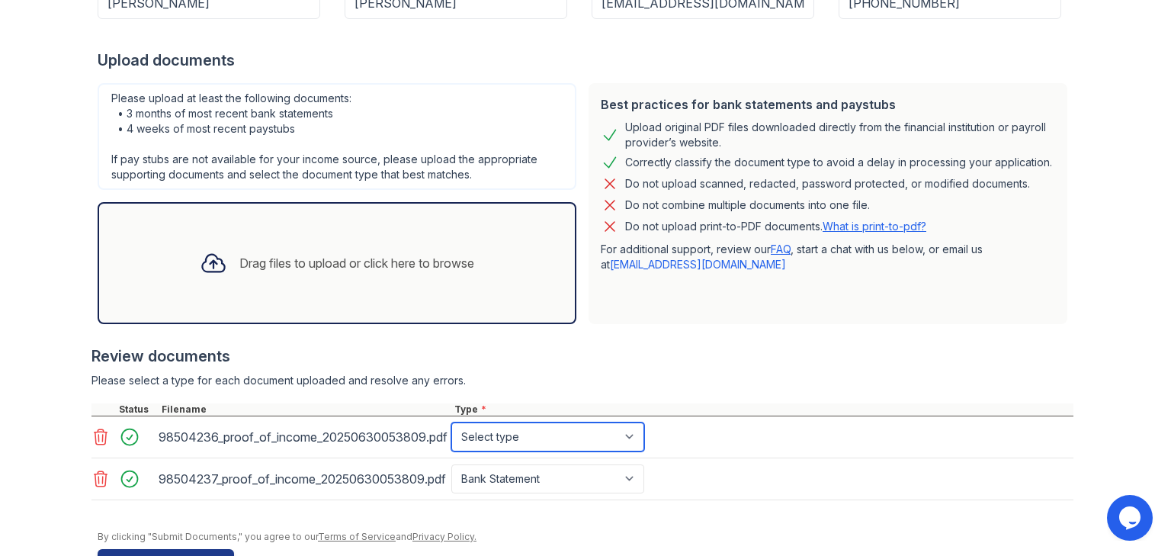
click at [512, 430] on select "Select type Paystub Bank Statement Offer Letter Tax Documents Benefit Award Let…" at bounding box center [547, 436] width 193 height 29
select select "tax_documents"
click at [451, 422] on select "Select type Paystub Bank Statement Offer Letter Tax Documents Benefit Award Let…" at bounding box center [547, 436] width 193 height 29
click at [174, 543] on form "Application information Property * Select a property 888 at Grand Hope Park Alt…" at bounding box center [586, 220] width 976 height 707
click at [173, 550] on button "Submit documents" at bounding box center [166, 561] width 136 height 24
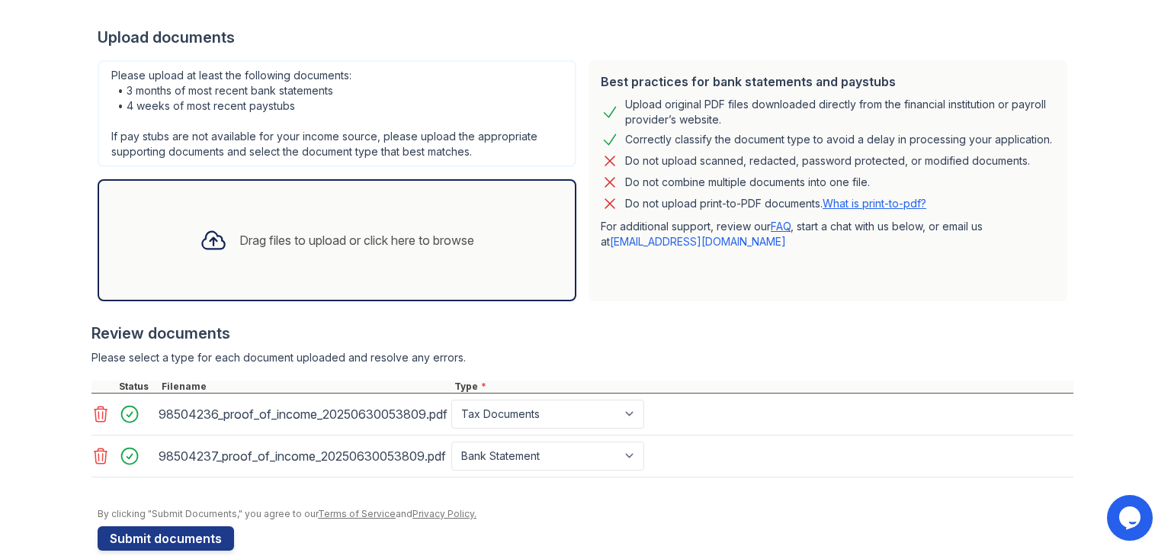
scroll to position [307, 0]
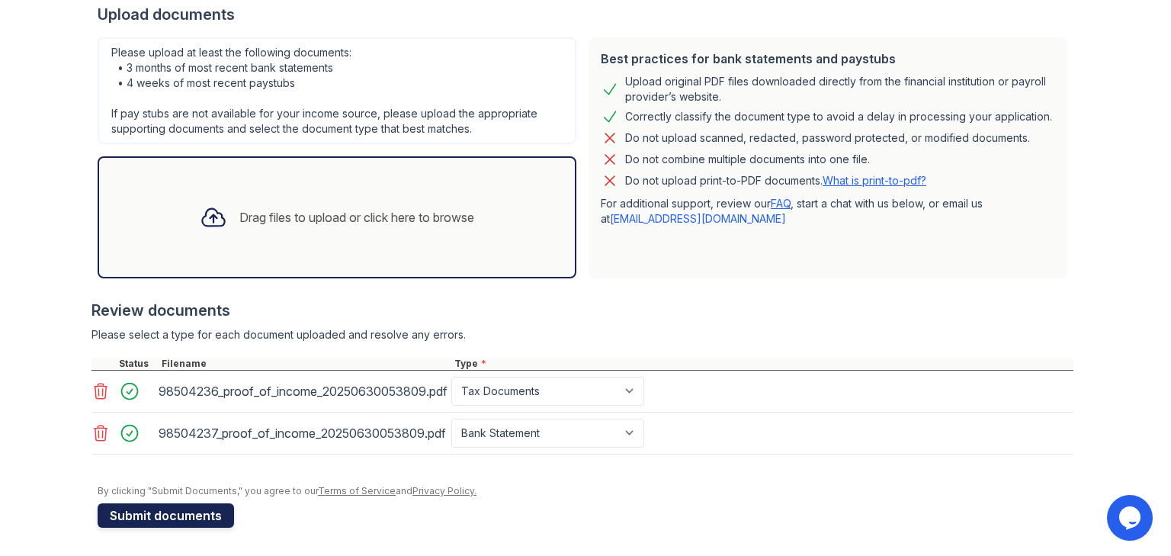
click at [181, 505] on button "Submit documents" at bounding box center [166, 515] width 136 height 24
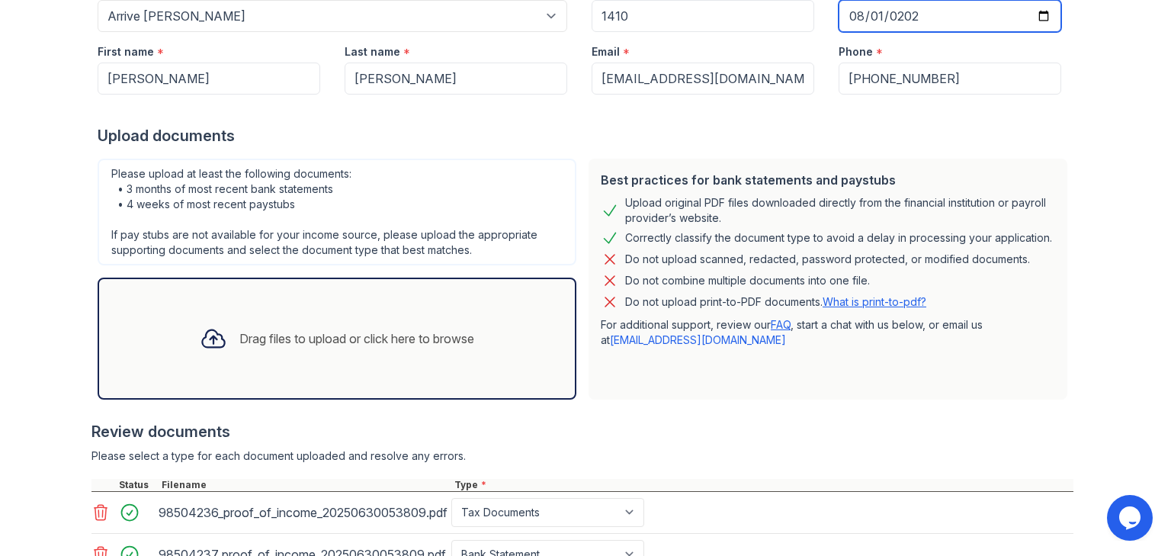
click at [1041, 13] on input "2025-08-01" at bounding box center [950, 16] width 223 height 32
type input "2025-09-02"
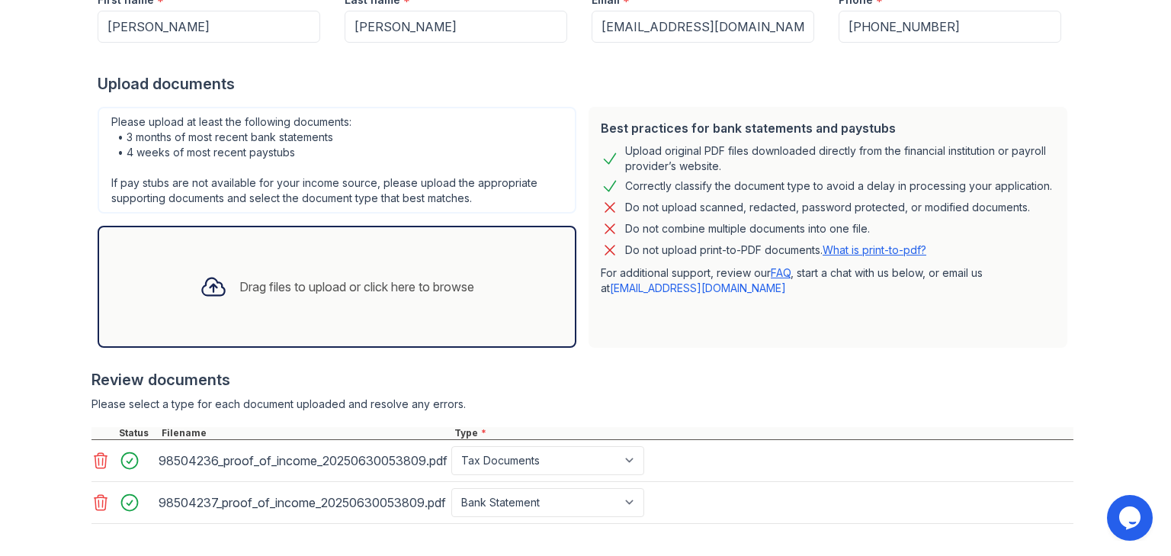
scroll to position [307, 0]
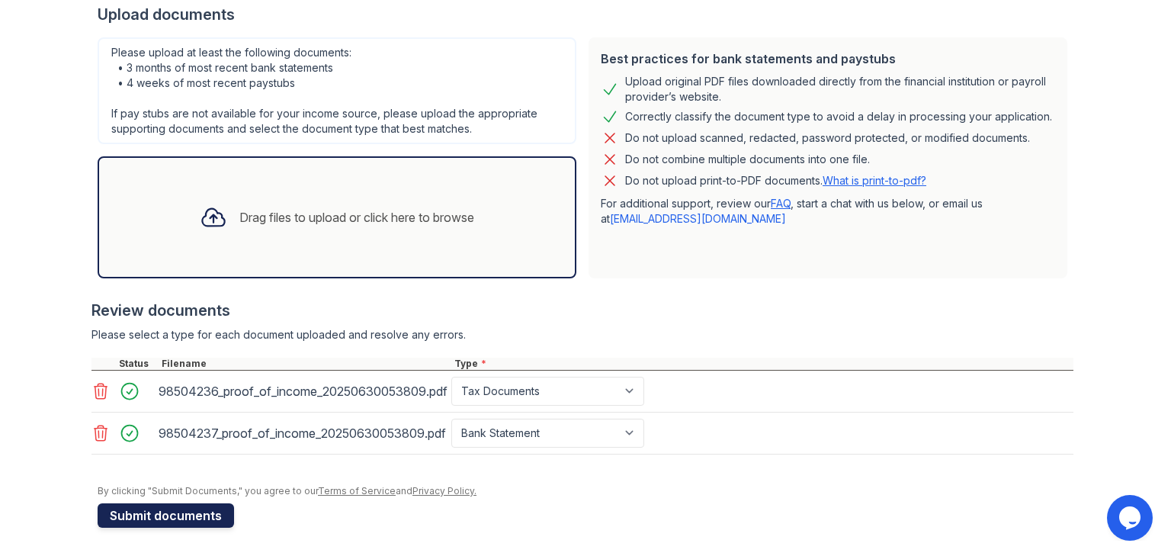
click at [148, 504] on button "Submit documents" at bounding box center [166, 515] width 136 height 24
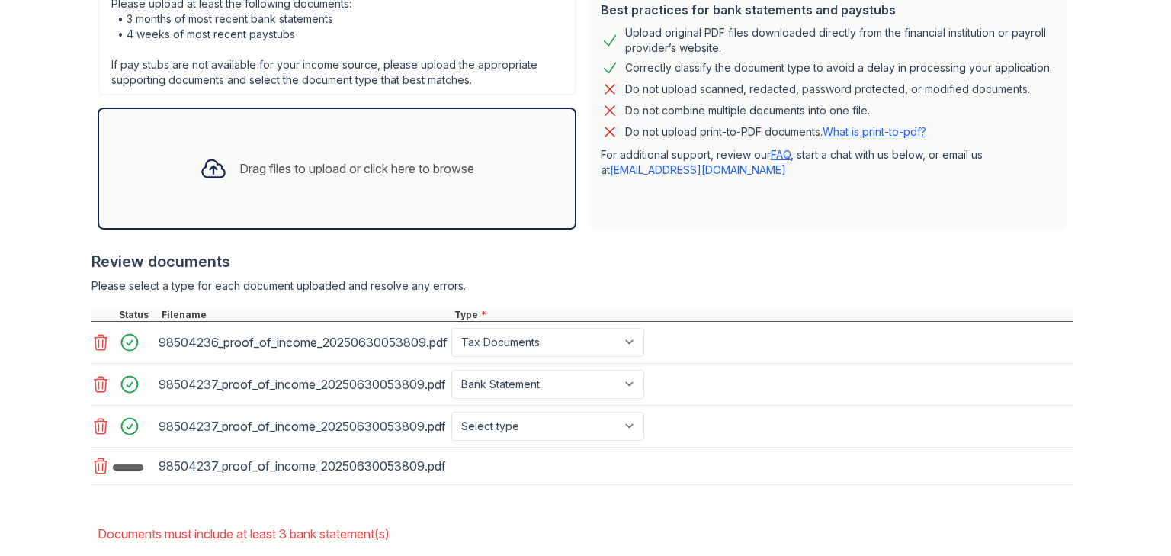
scroll to position [477, 0]
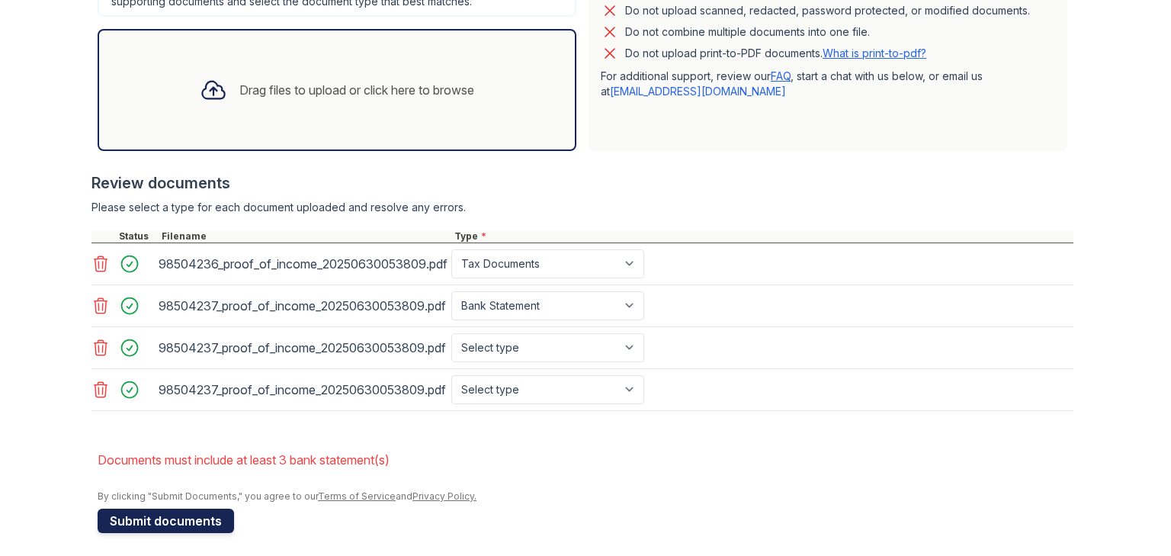
click at [181, 514] on button "Submit documents" at bounding box center [166, 520] width 136 height 24
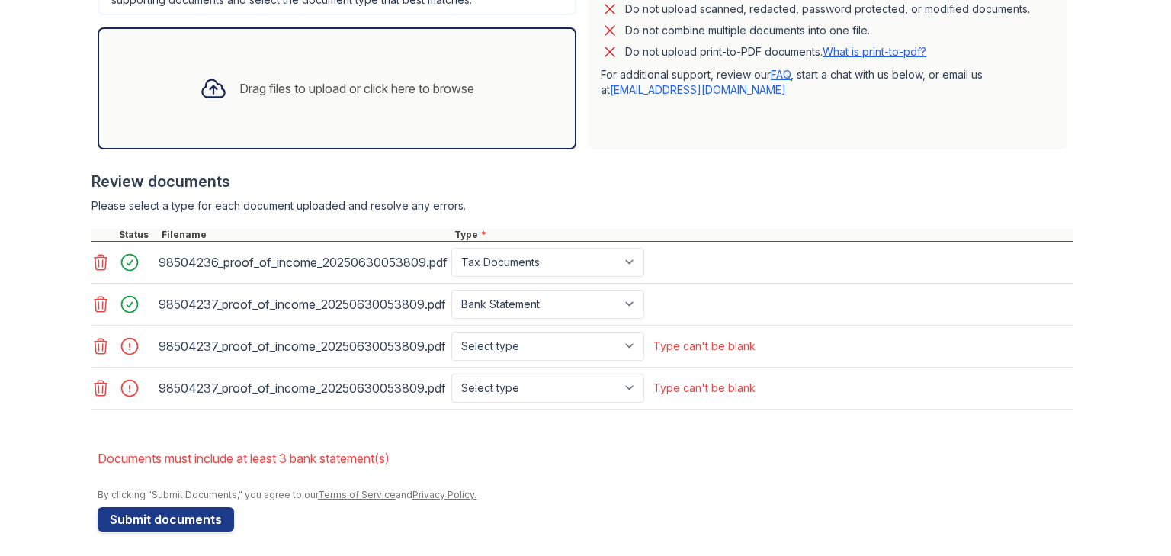
scroll to position [482, 0]
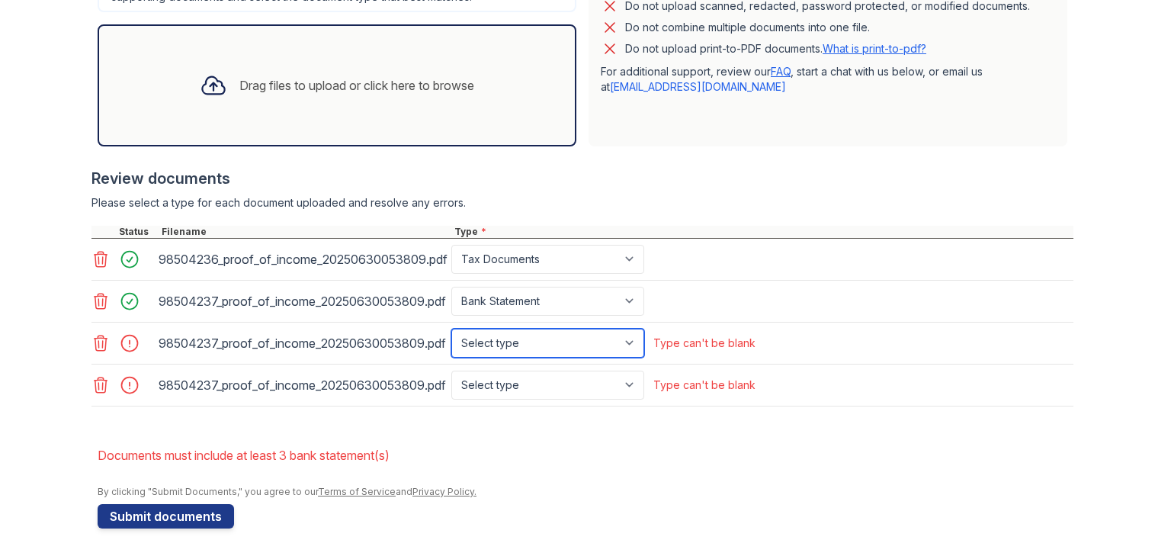
click at [509, 339] on select "Select type Paystub Bank Statement Offer Letter Tax Documents Benefit Award Let…" at bounding box center [547, 343] width 193 height 29
click at [515, 347] on select "Select type Paystub Bank Statement Offer Letter Tax Documents Benefit Award Let…" at bounding box center [547, 343] width 193 height 29
select select "bank_statement"
click at [451, 329] on select "Select type Paystub Bank Statement Offer Letter Tax Documents Benefit Award Let…" at bounding box center [547, 343] width 193 height 29
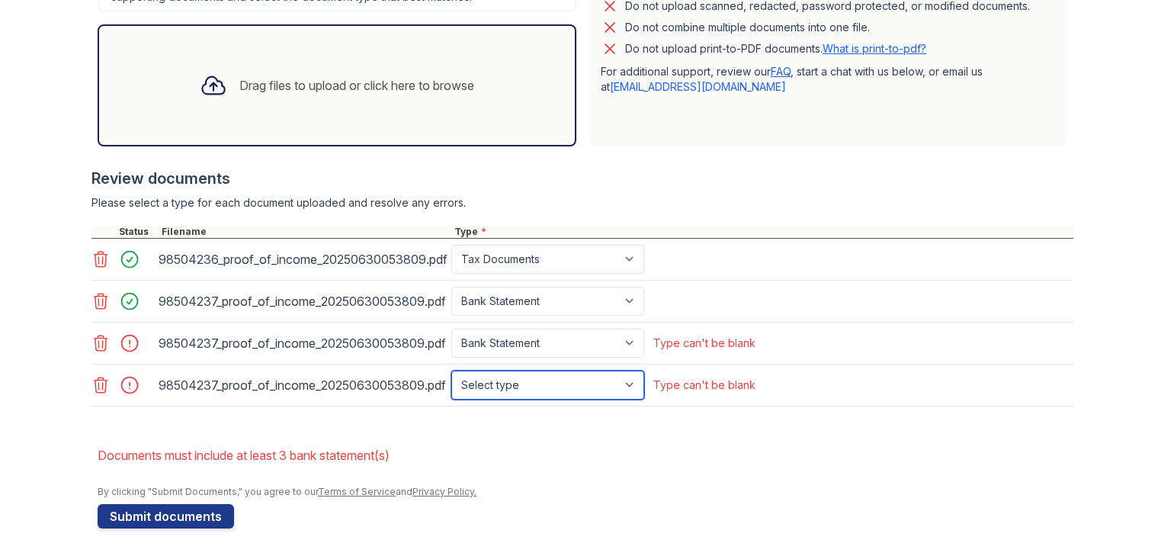
click at [499, 380] on select "Select type Paystub Bank Statement Offer Letter Tax Documents Benefit Award Let…" at bounding box center [547, 385] width 193 height 29
select select "bank_statement"
click at [451, 371] on select "Select type Paystub Bank Statement Offer Letter Tax Documents Benefit Award Let…" at bounding box center [547, 385] width 193 height 29
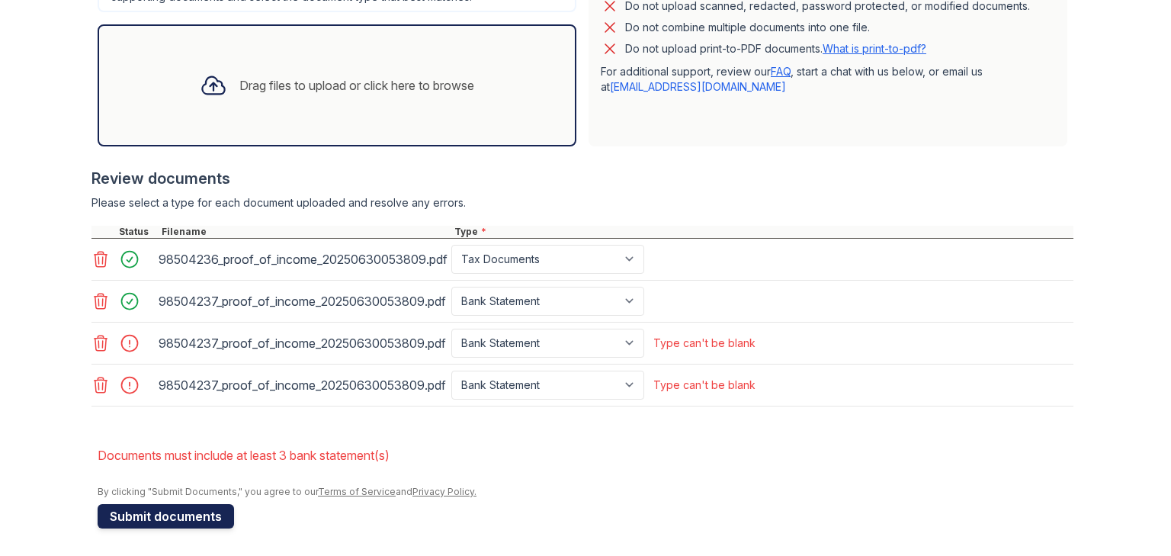
click at [162, 512] on button "Submit documents" at bounding box center [166, 516] width 136 height 24
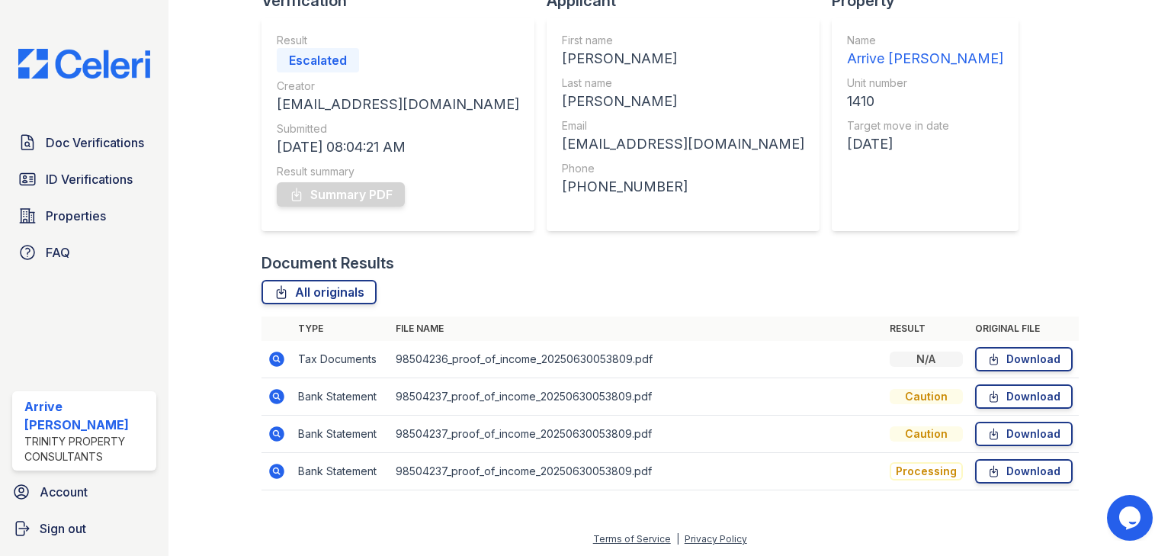
scroll to position [124, 0]
click at [48, 149] on span "Doc Verifications" at bounding box center [95, 142] width 98 height 18
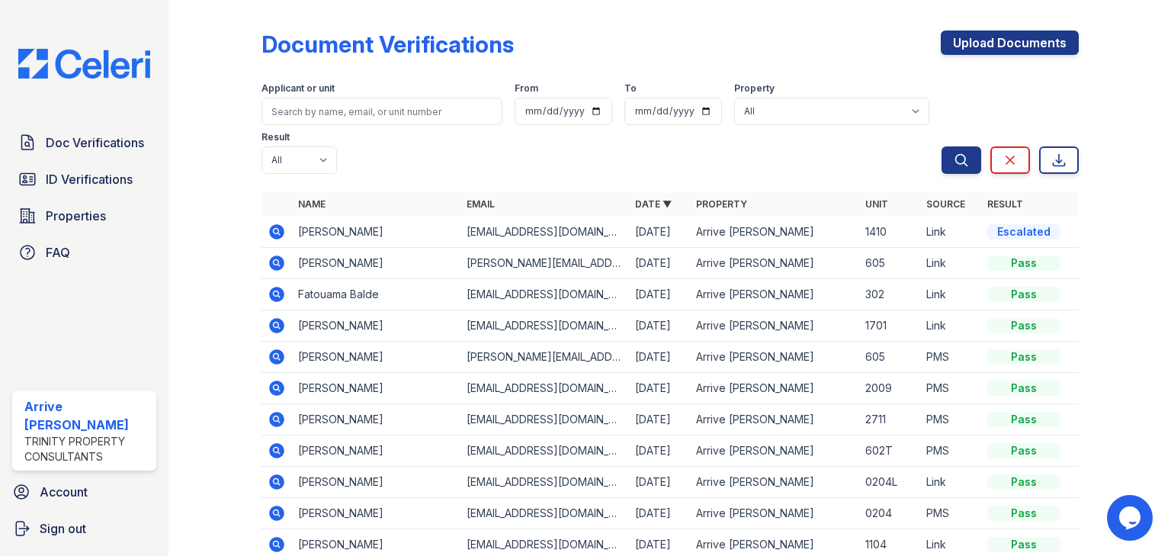
click at [276, 223] on icon at bounding box center [277, 232] width 18 height 18
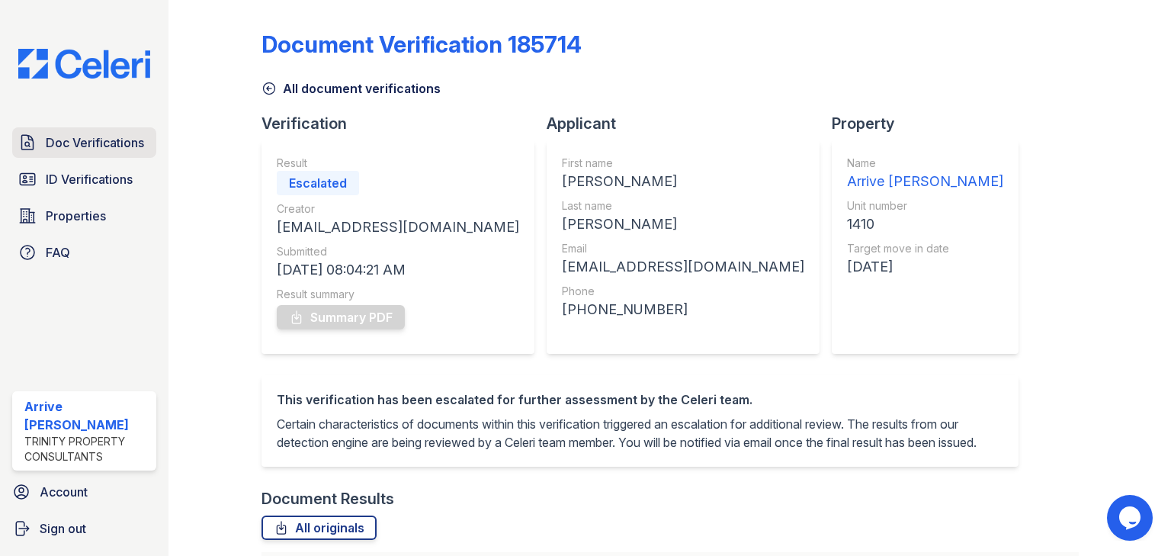
click at [86, 146] on span "Doc Verifications" at bounding box center [95, 142] width 98 height 18
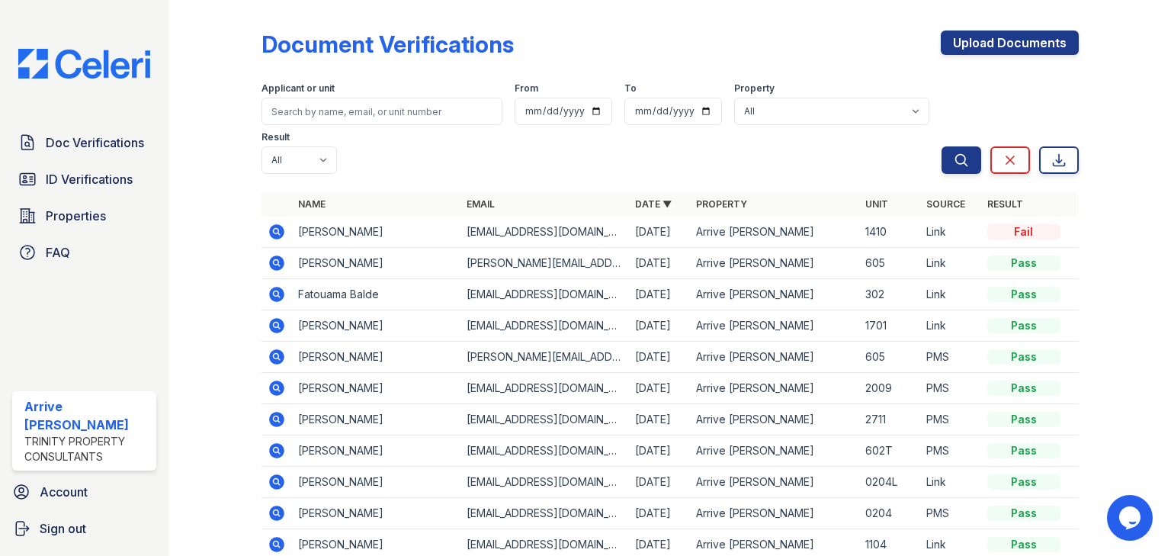
drag, startPoint x: 254, startPoint y: 186, endPoint x: 265, endPoint y: 182, distance: 12.1
click at [254, 186] on div at bounding box center [227, 315] width 68 height 619
click at [271, 224] on icon at bounding box center [276, 231] width 15 height 15
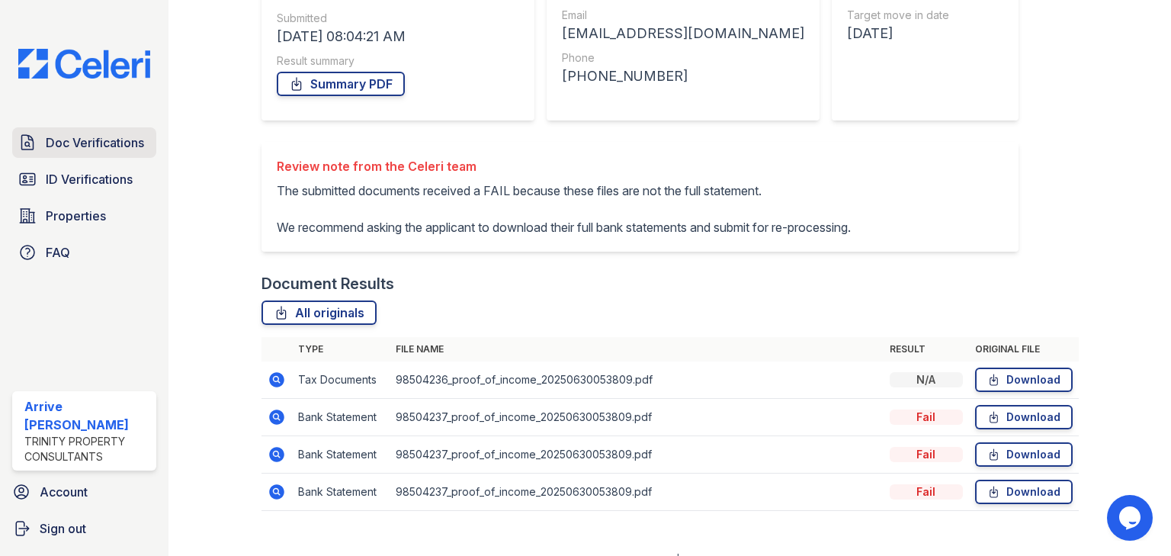
scroll to position [212, 0]
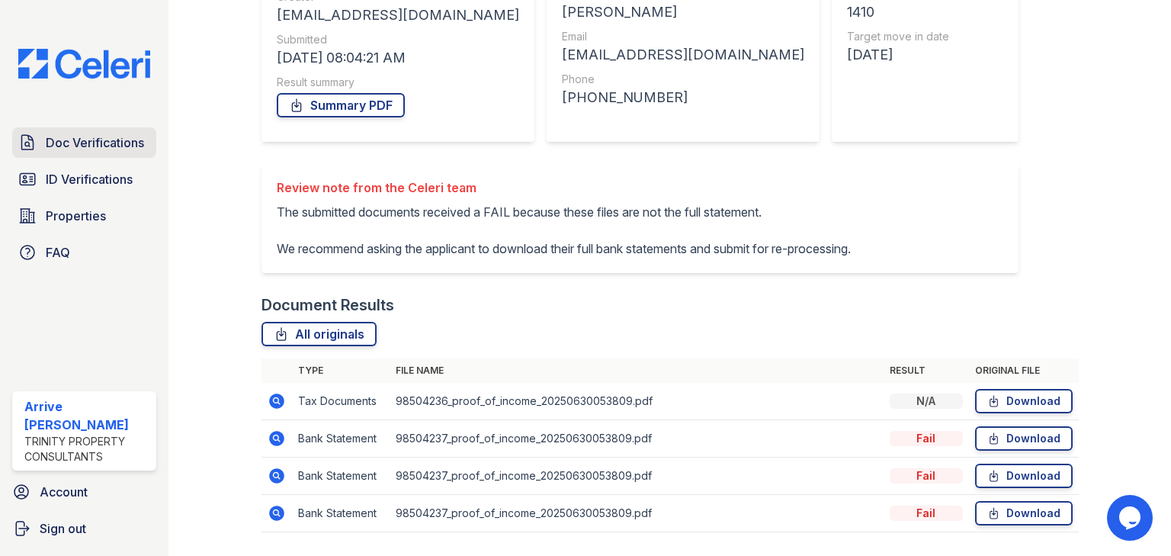
click at [93, 136] on span "Doc Verifications" at bounding box center [95, 142] width 98 height 18
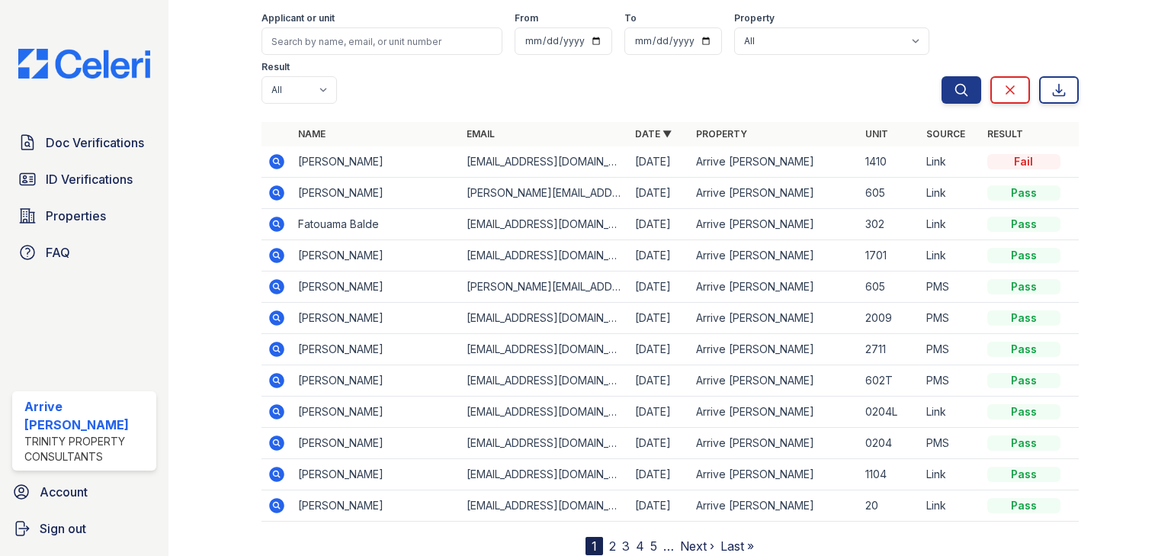
scroll to position [70, 0]
click at [314, 146] on td "[PERSON_NAME]" at bounding box center [376, 161] width 168 height 31
click at [87, 188] on span "ID Verifications" at bounding box center [89, 179] width 87 height 18
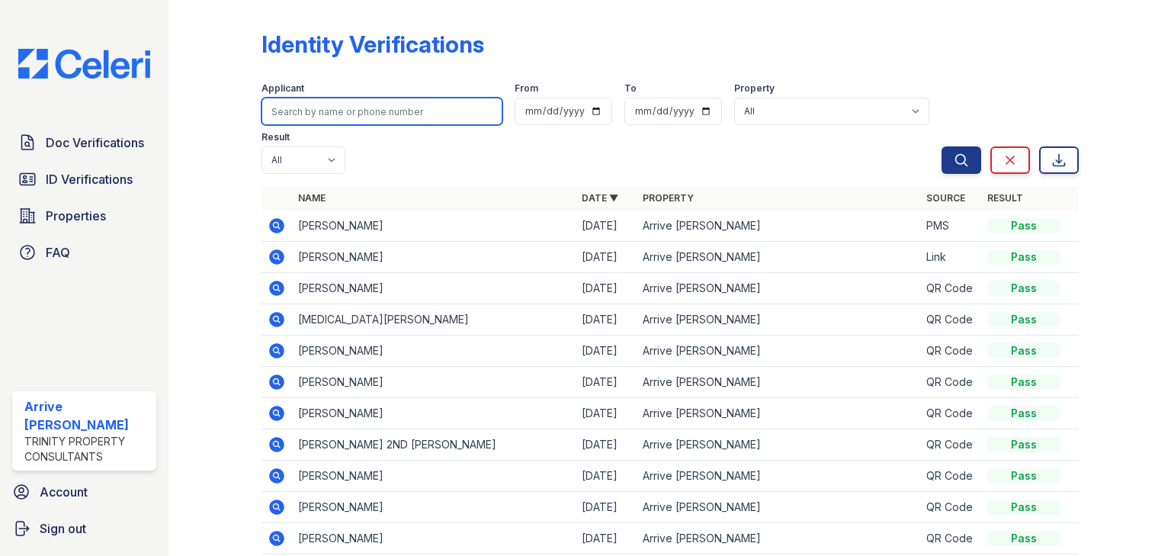
click at [290, 107] on input "search" at bounding box center [381, 111] width 241 height 27
type input "david"
click at [942, 146] on button "Search" at bounding box center [962, 159] width 40 height 27
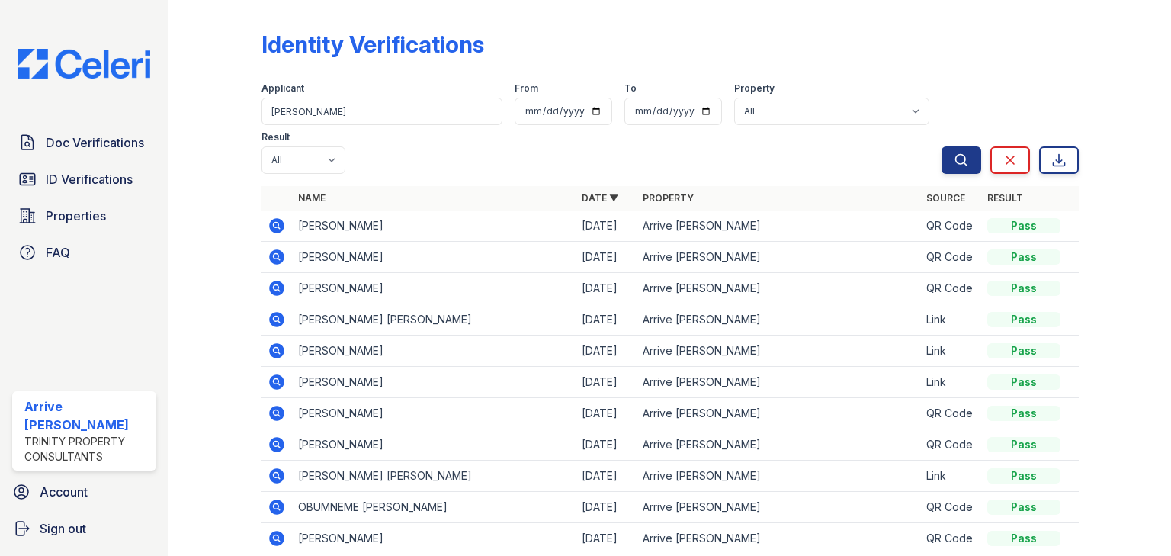
click at [277, 286] on icon at bounding box center [276, 288] width 15 height 15
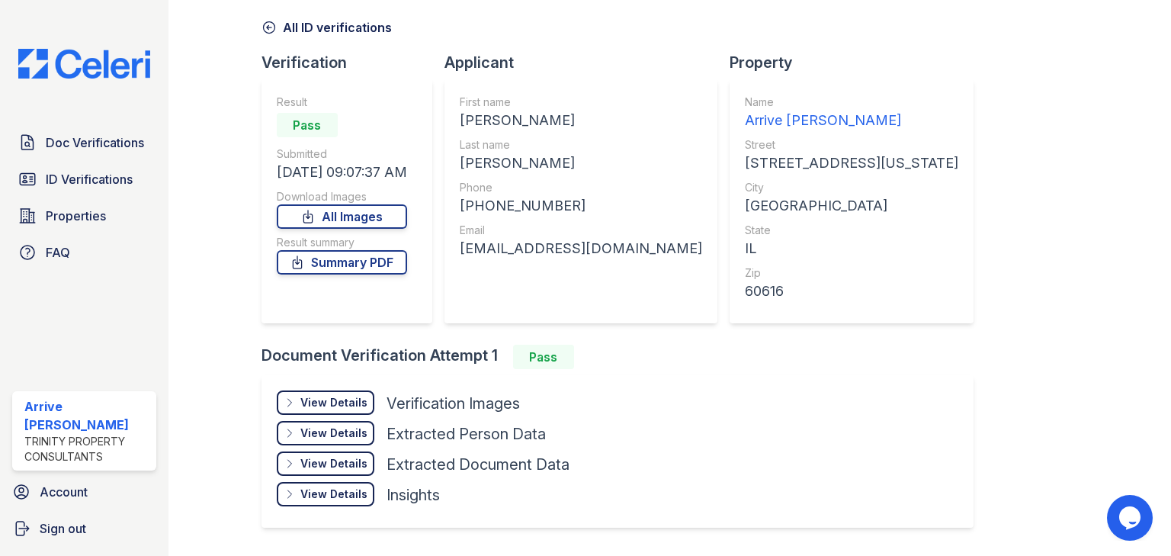
scroll to position [104, 0]
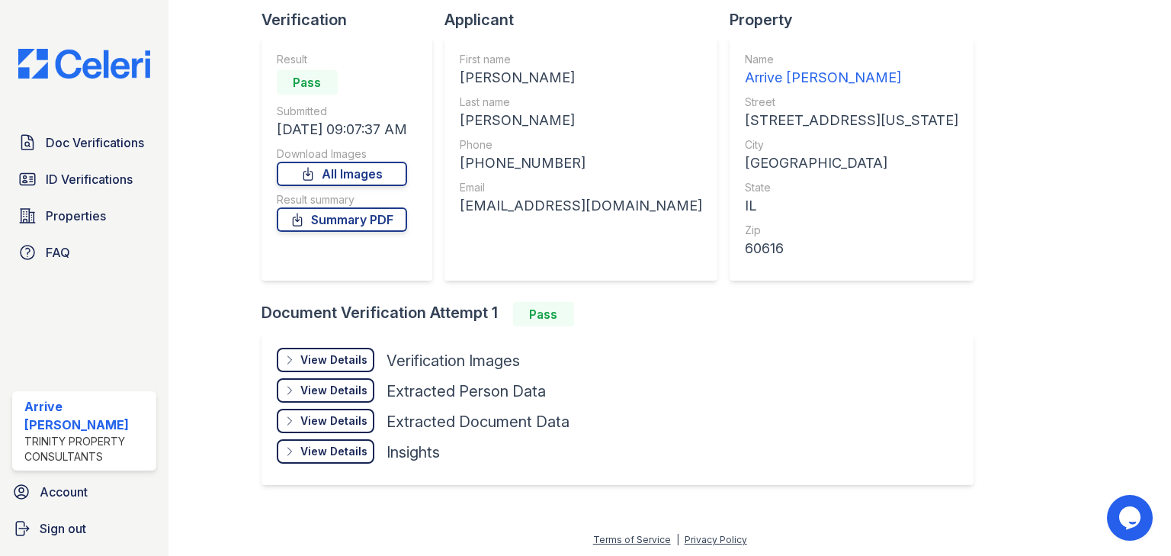
click at [333, 361] on div "View Details" at bounding box center [333, 359] width 67 height 15
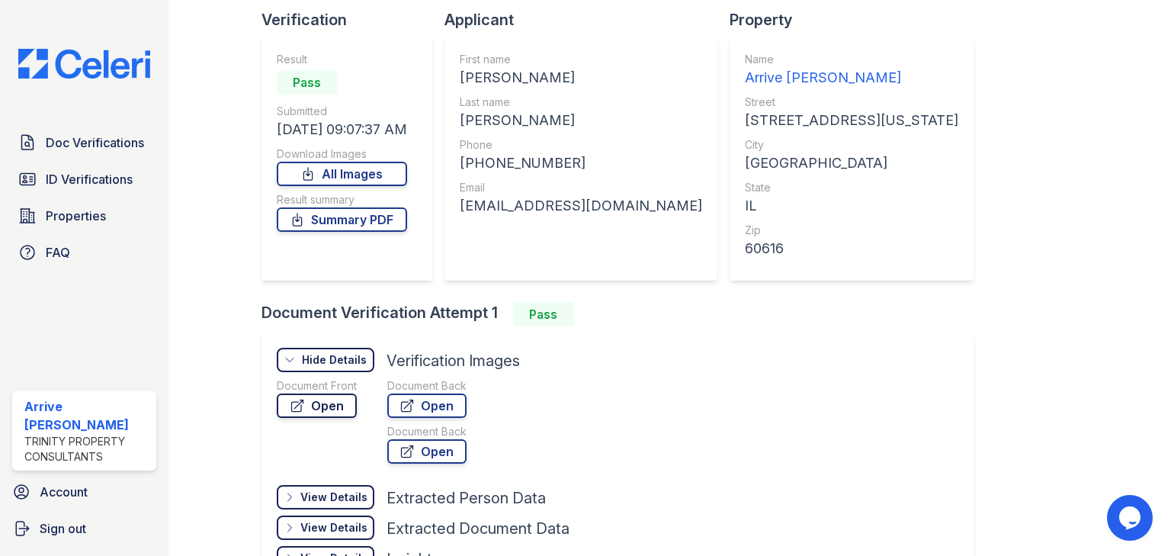
click at [335, 403] on link "Open" at bounding box center [317, 405] width 80 height 24
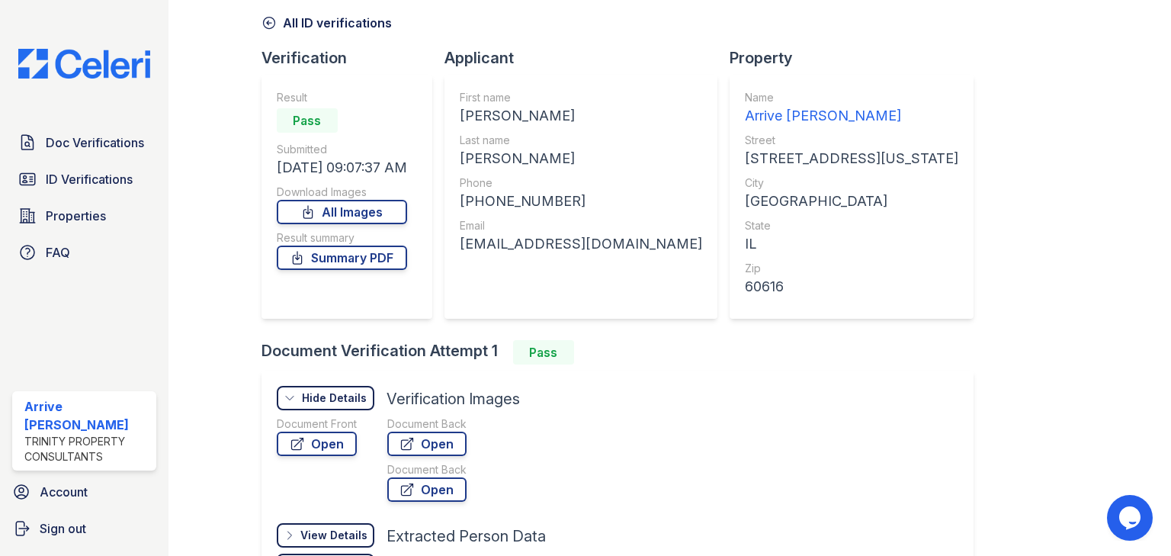
scroll to position [27, 0]
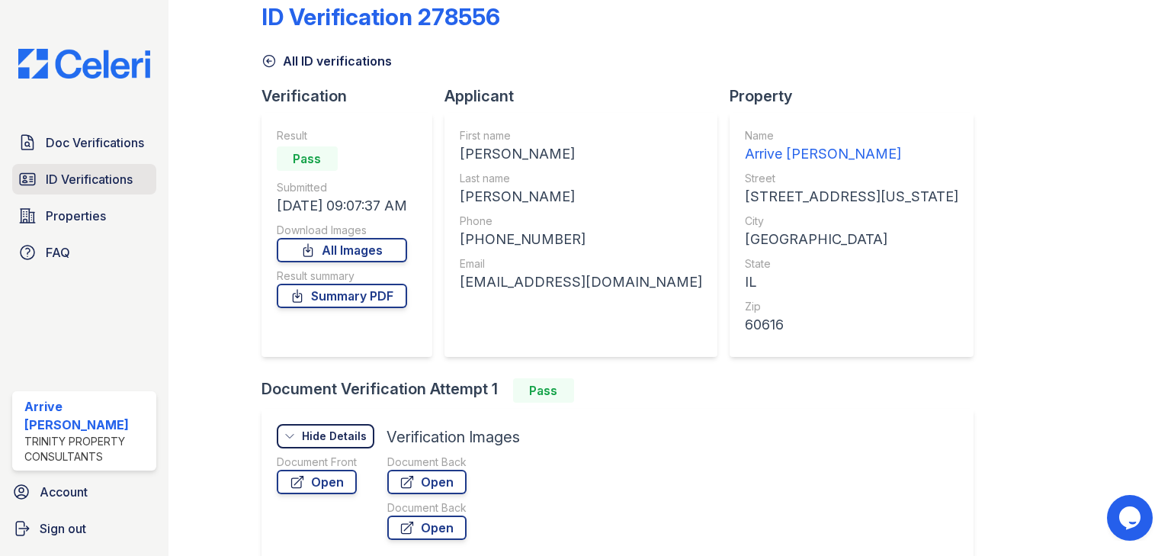
click at [95, 179] on span "ID Verifications" at bounding box center [89, 179] width 87 height 18
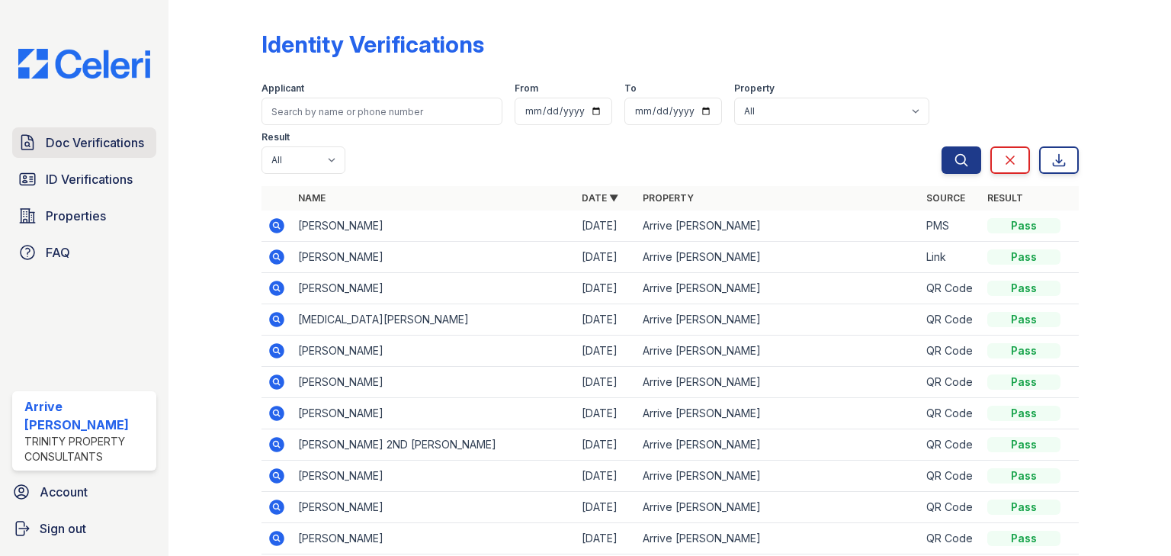
click at [138, 136] on span "Doc Verifications" at bounding box center [95, 142] width 98 height 18
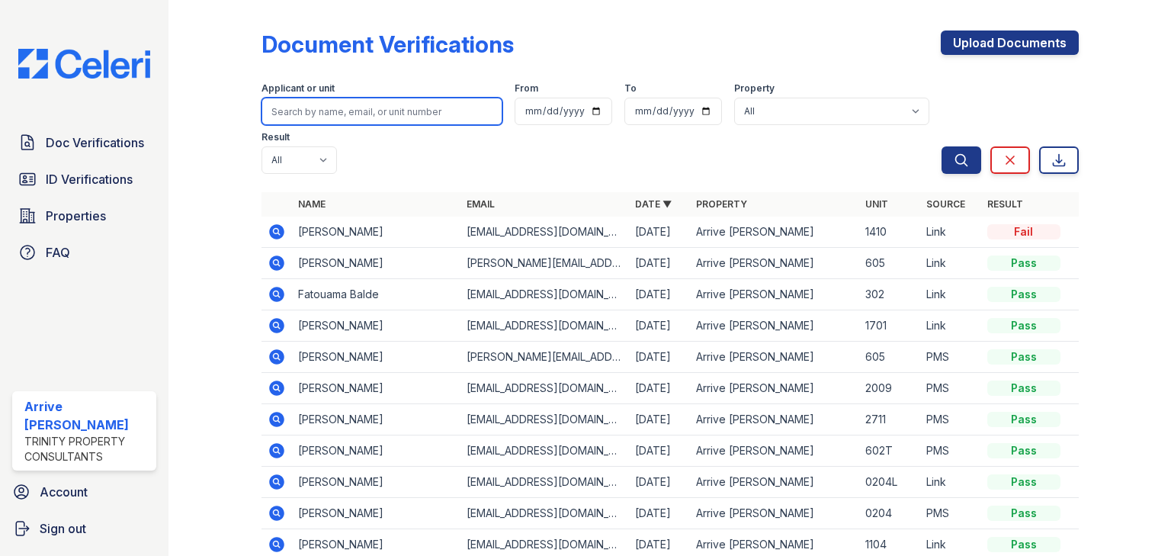
click at [353, 111] on input "search" at bounding box center [381, 111] width 241 height 27
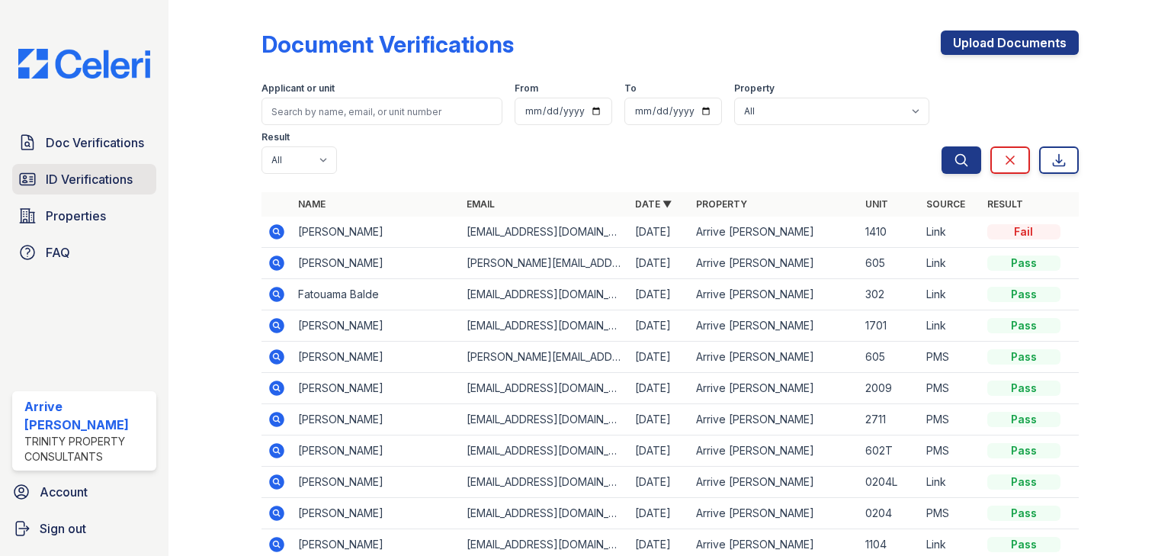
click at [82, 174] on span "ID Verifications" at bounding box center [89, 179] width 87 height 18
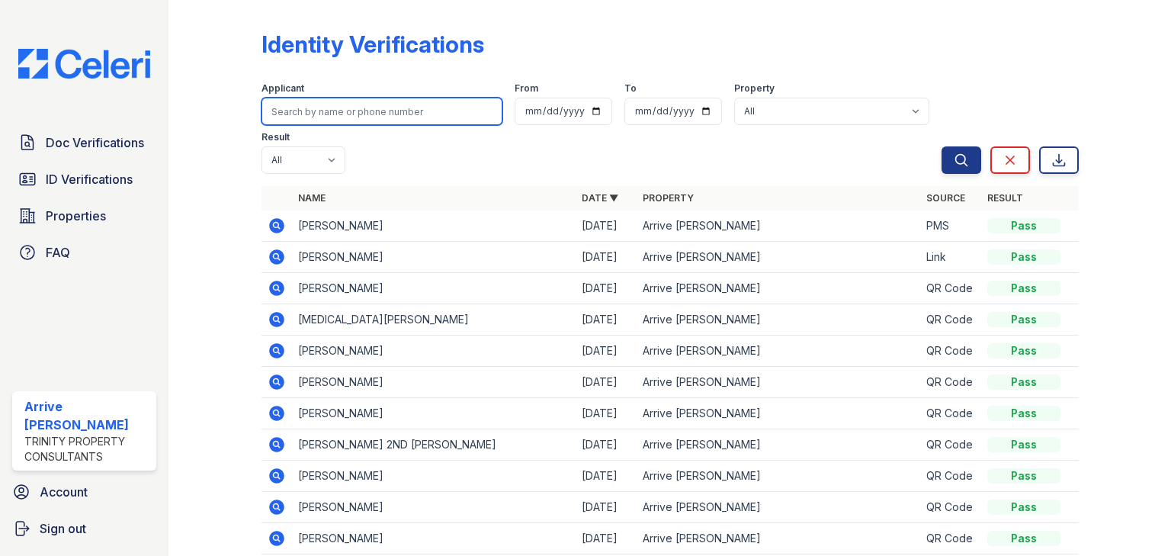
click at [418, 108] on input "search" at bounding box center [381, 111] width 241 height 27
type input "vigen"
click at [942, 146] on button "Search" at bounding box center [962, 159] width 40 height 27
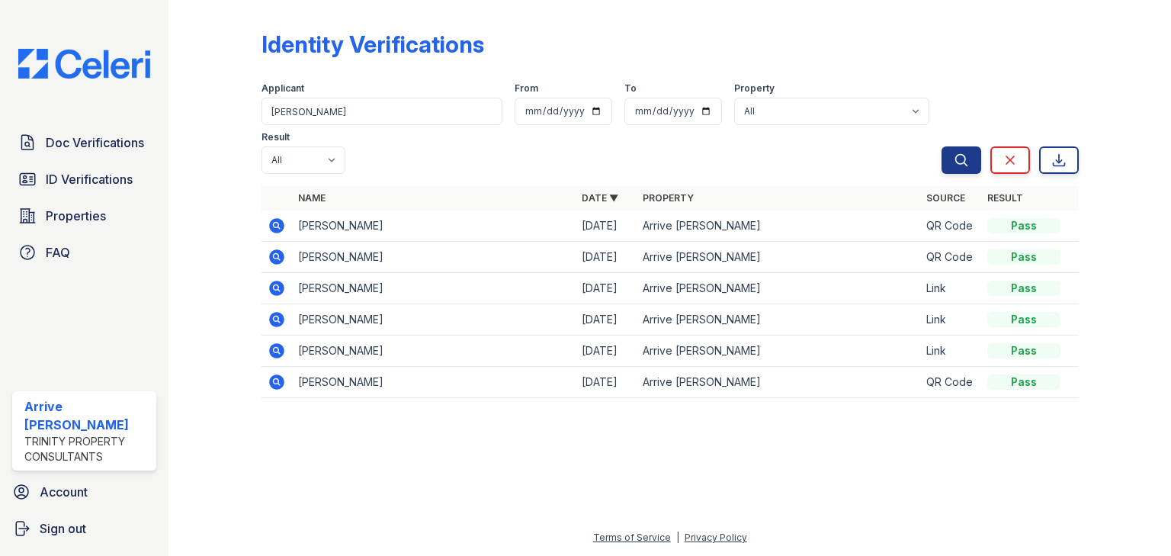
click at [274, 223] on icon at bounding box center [276, 225] width 4 height 4
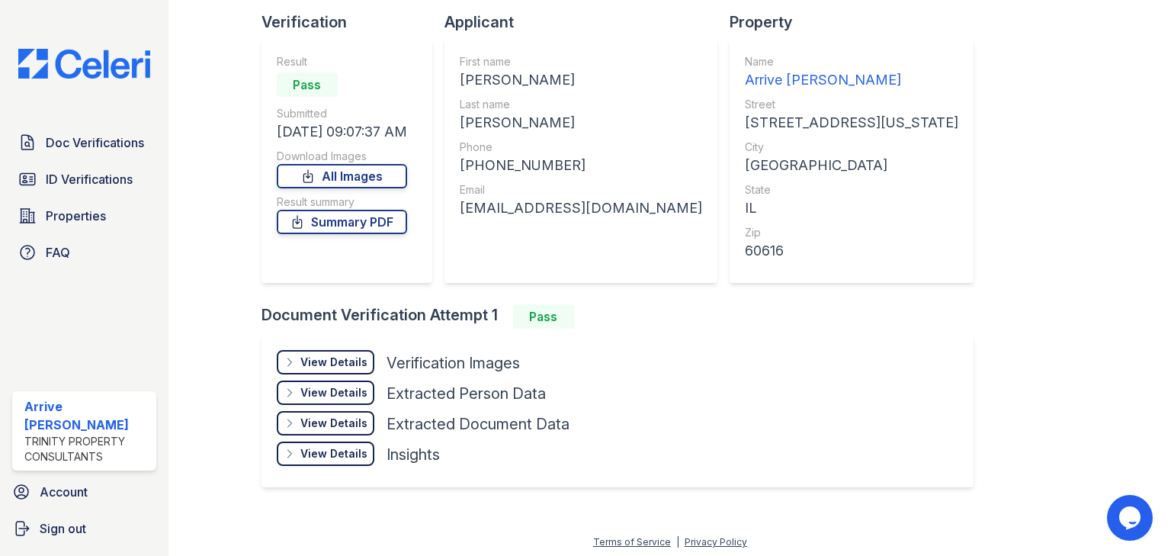
scroll to position [104, 0]
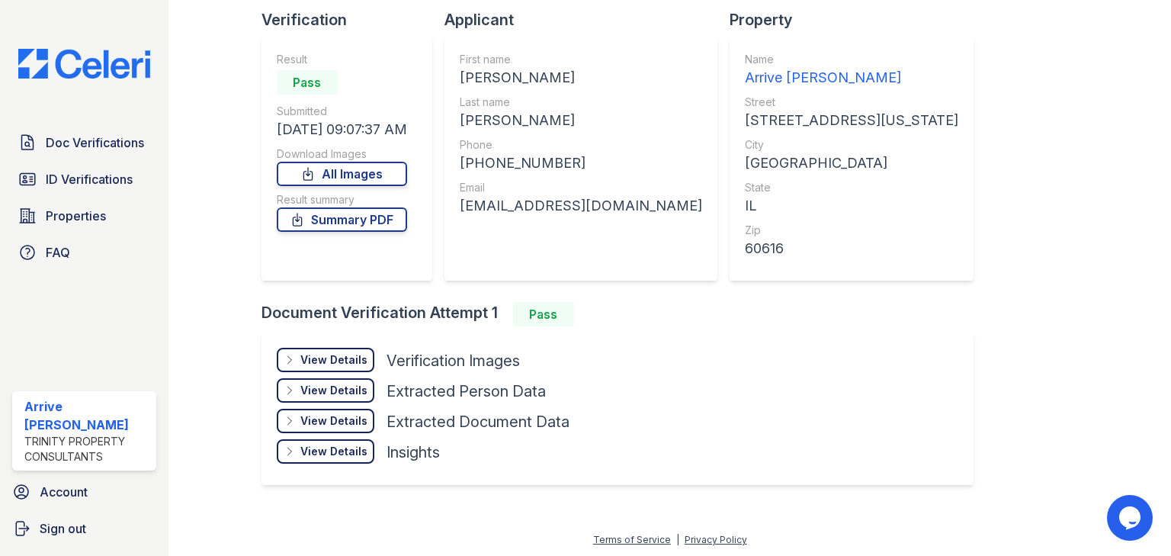
click at [329, 355] on div "View Details" at bounding box center [333, 359] width 67 height 15
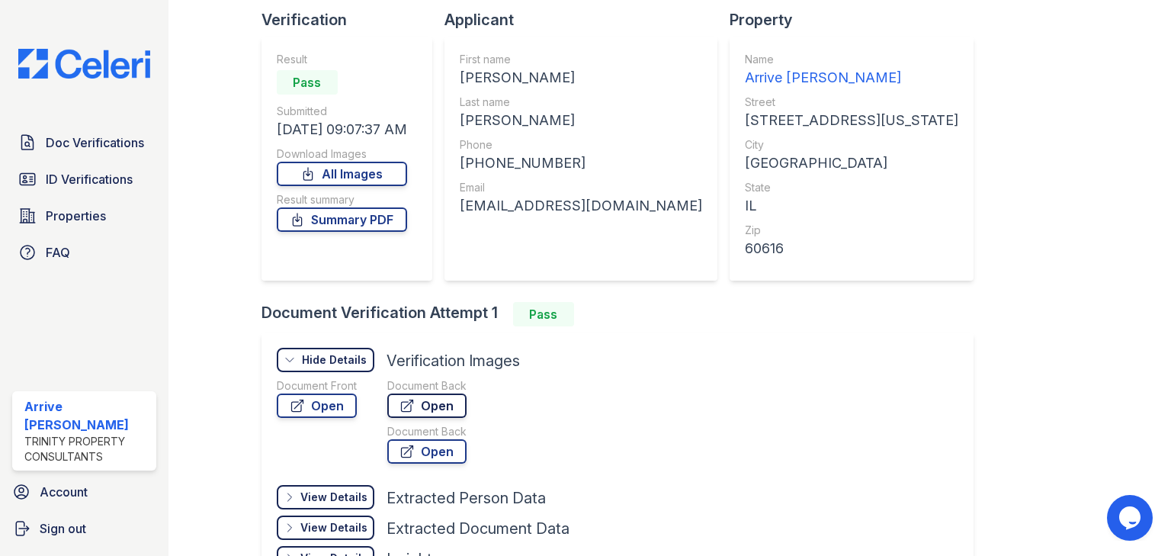
click at [427, 397] on link "Open" at bounding box center [426, 405] width 79 height 24
click at [97, 175] on span "ID Verifications" at bounding box center [89, 179] width 87 height 18
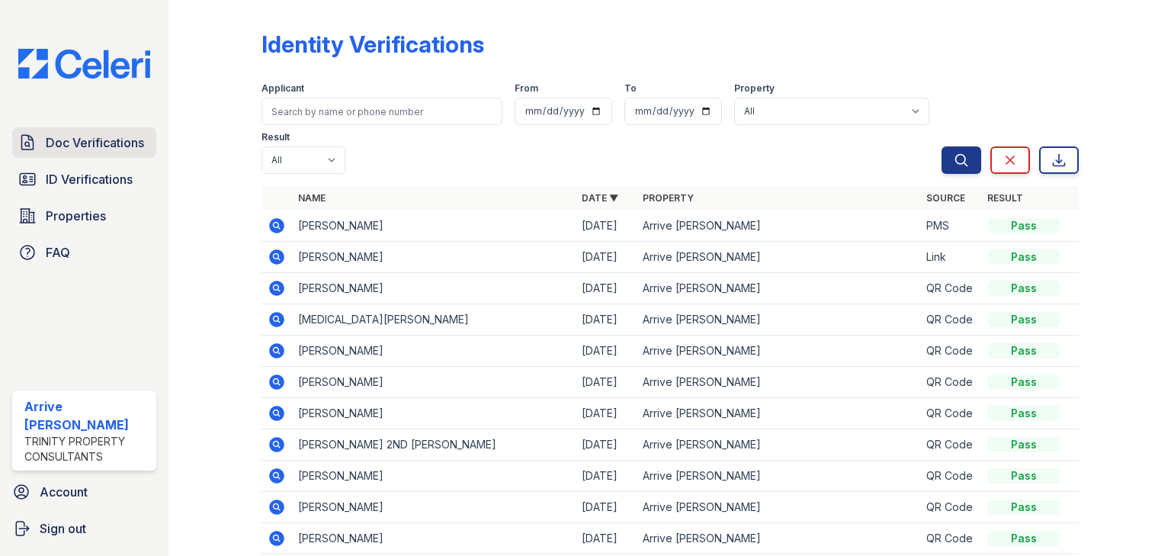
click at [119, 146] on span "Doc Verifications" at bounding box center [95, 142] width 98 height 18
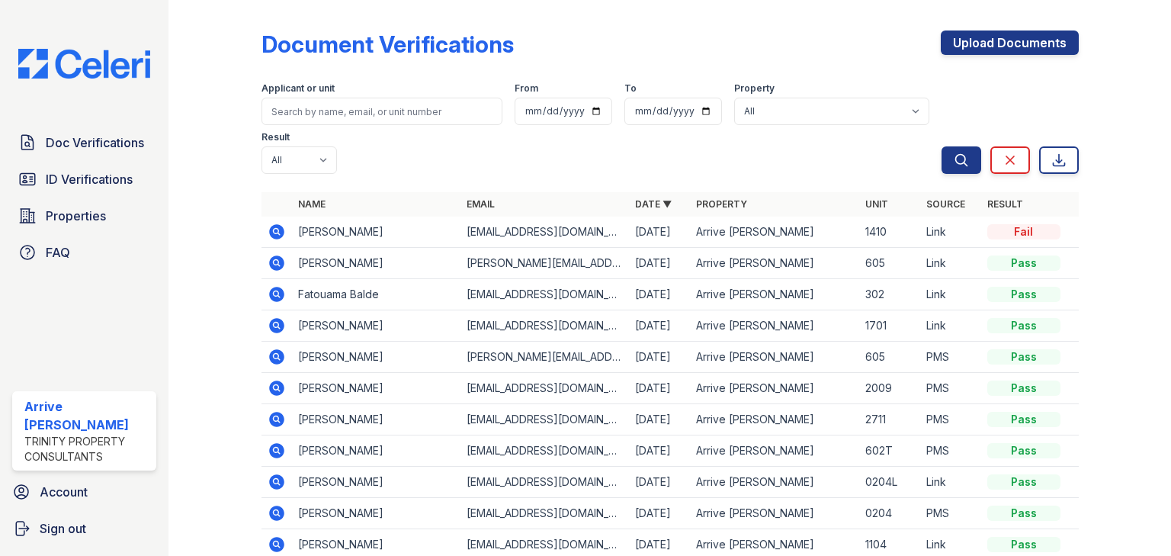
click at [277, 223] on icon at bounding box center [277, 232] width 18 height 18
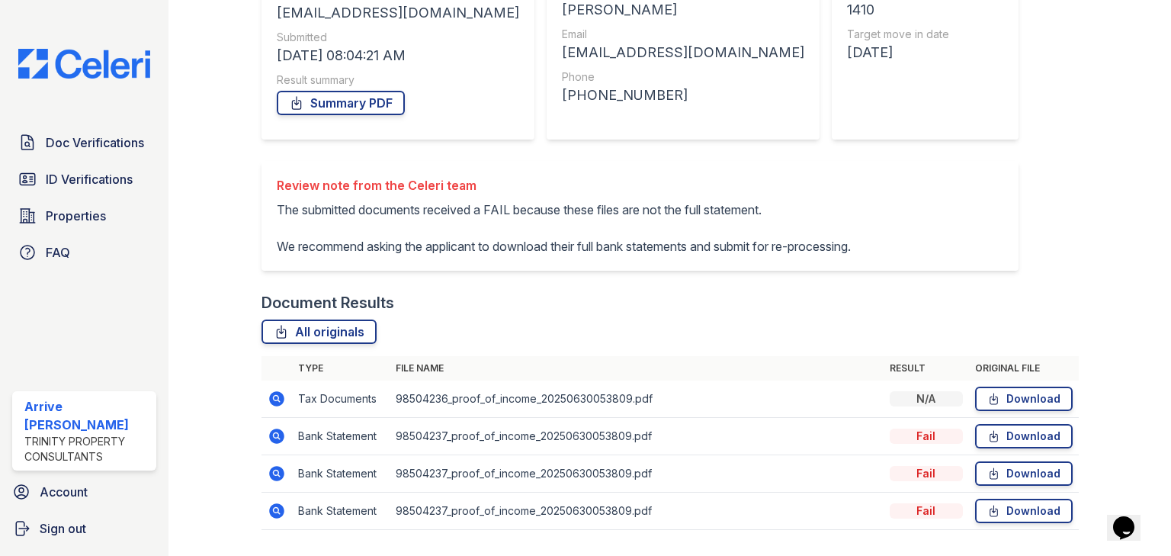
scroll to position [273, 0]
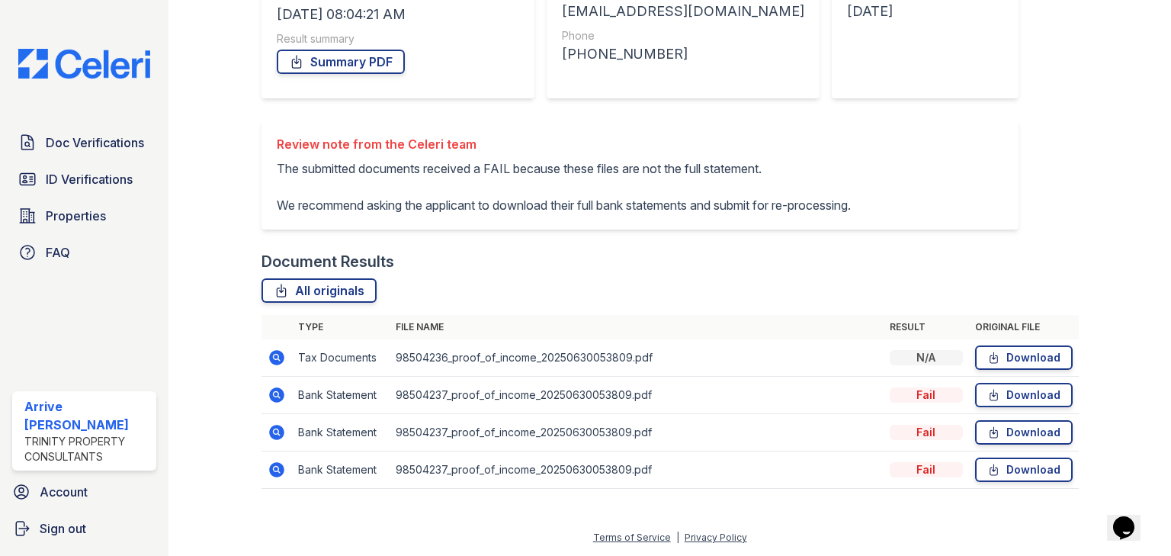
click at [270, 393] on icon at bounding box center [276, 394] width 15 height 15
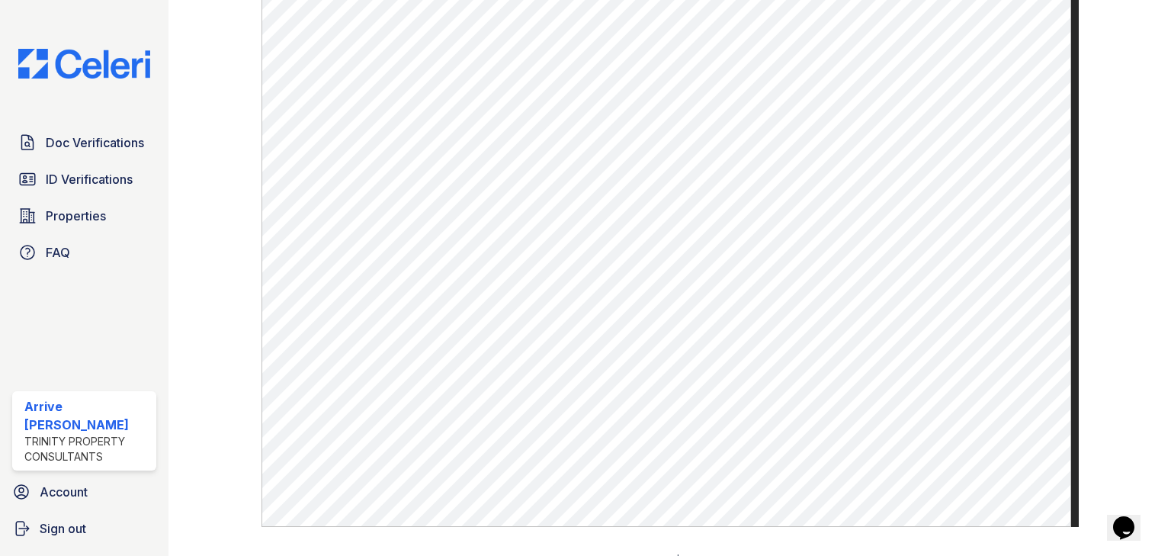
scroll to position [772, 0]
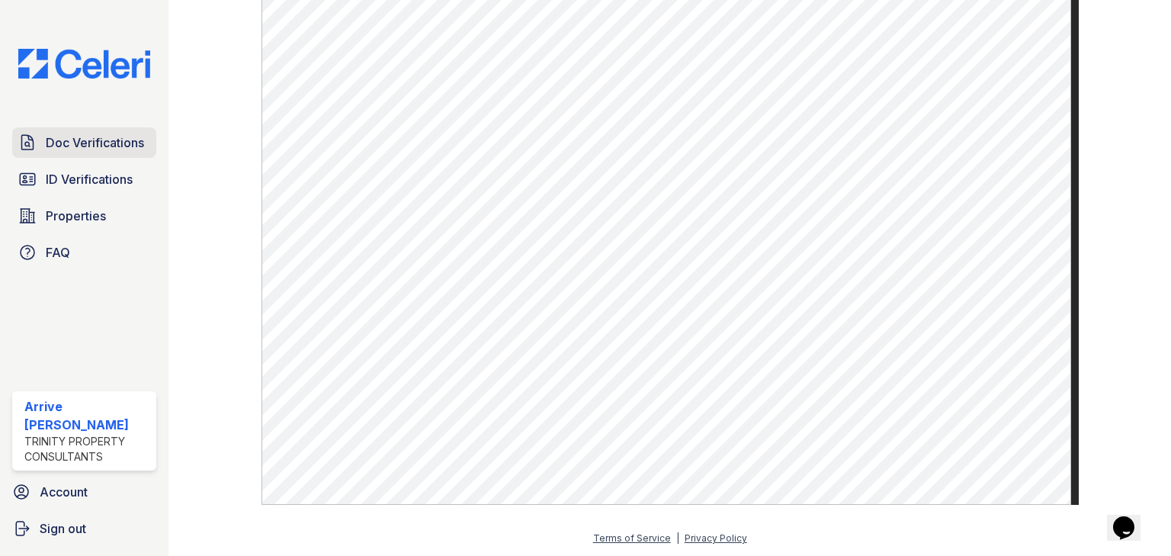
click at [118, 140] on span "Doc Verifications" at bounding box center [95, 142] width 98 height 18
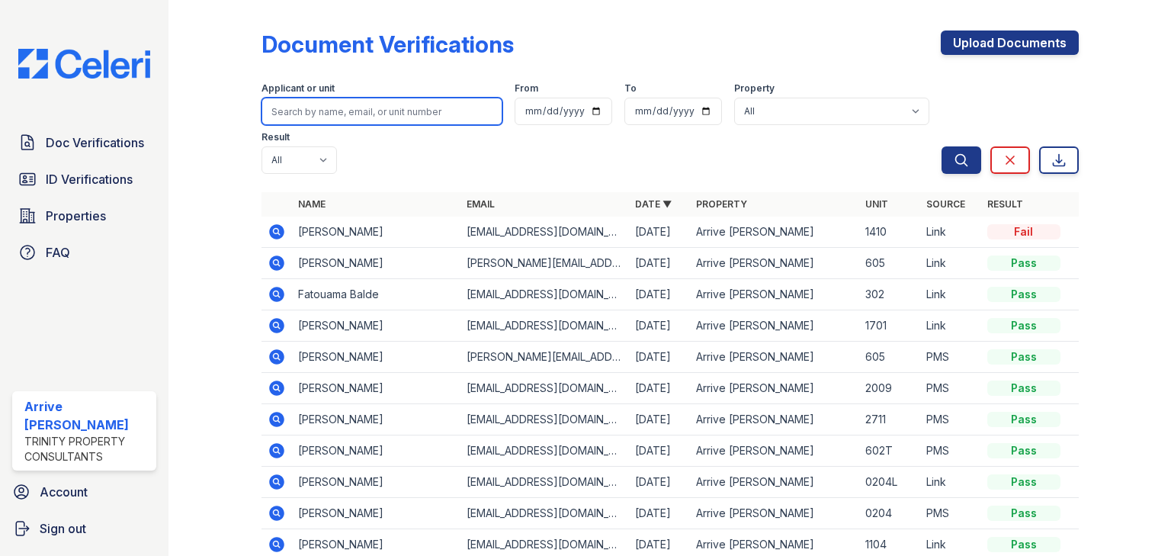
click at [306, 111] on input "search" at bounding box center [381, 111] width 241 height 27
type input "vigen"
click at [942, 146] on button "Search" at bounding box center [962, 159] width 40 height 27
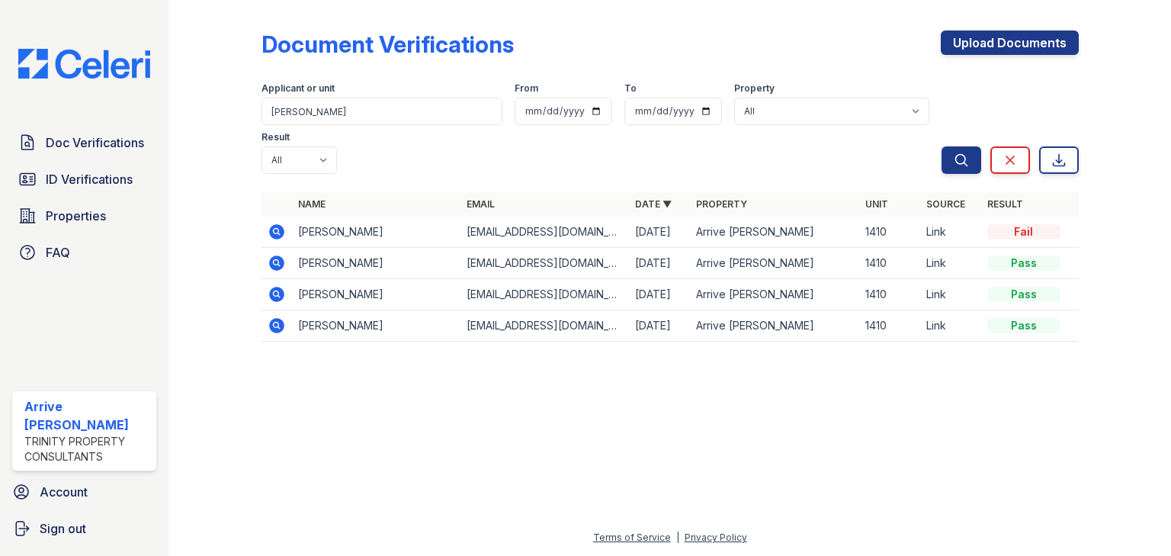
click at [279, 255] on icon at bounding box center [276, 262] width 15 height 15
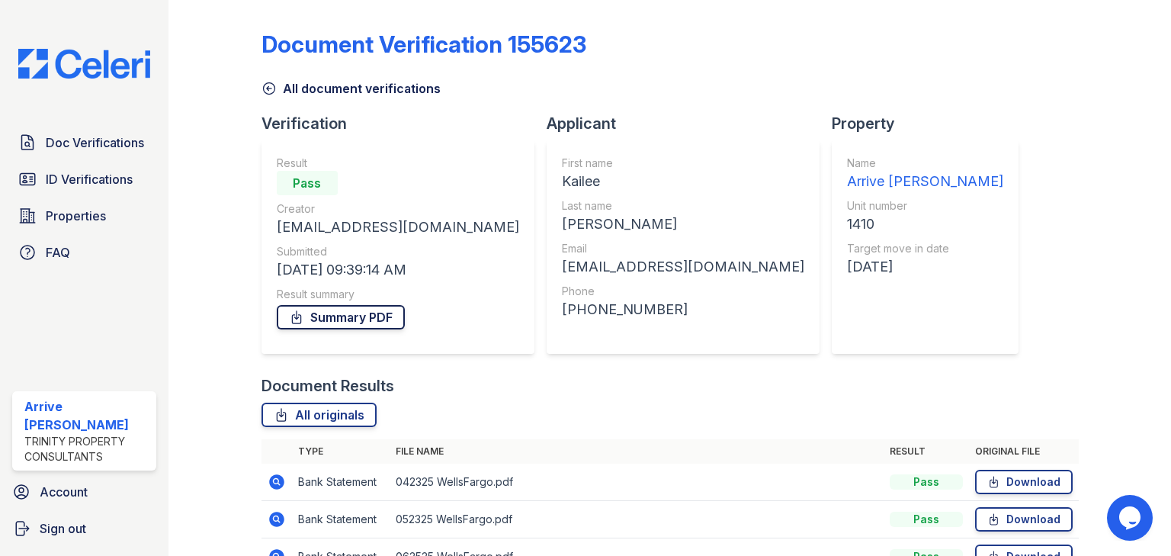
click at [359, 311] on link "Summary PDF" at bounding box center [341, 317] width 128 height 24
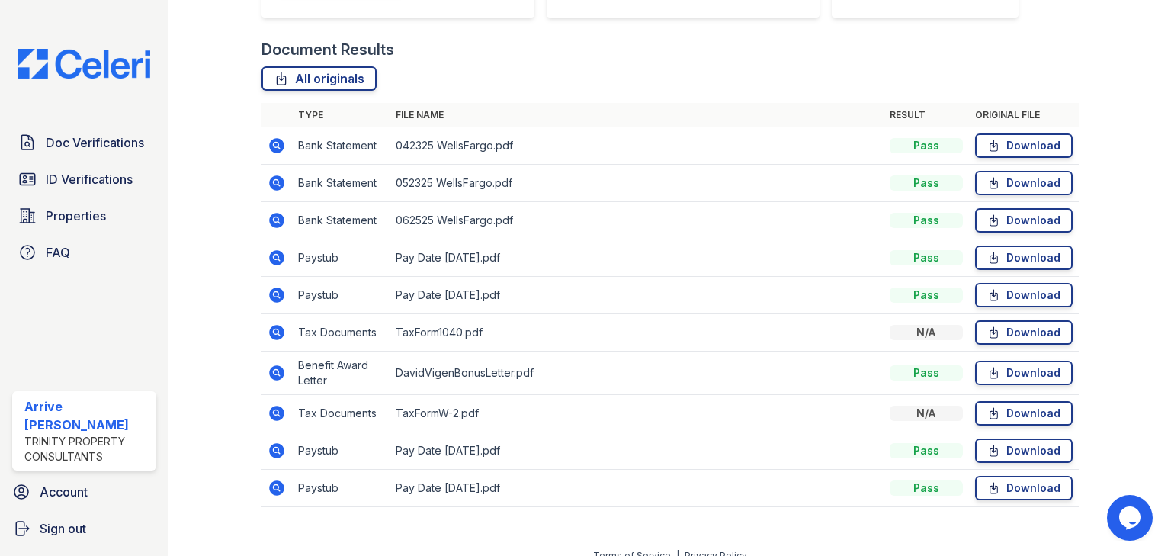
scroll to position [353, 0]
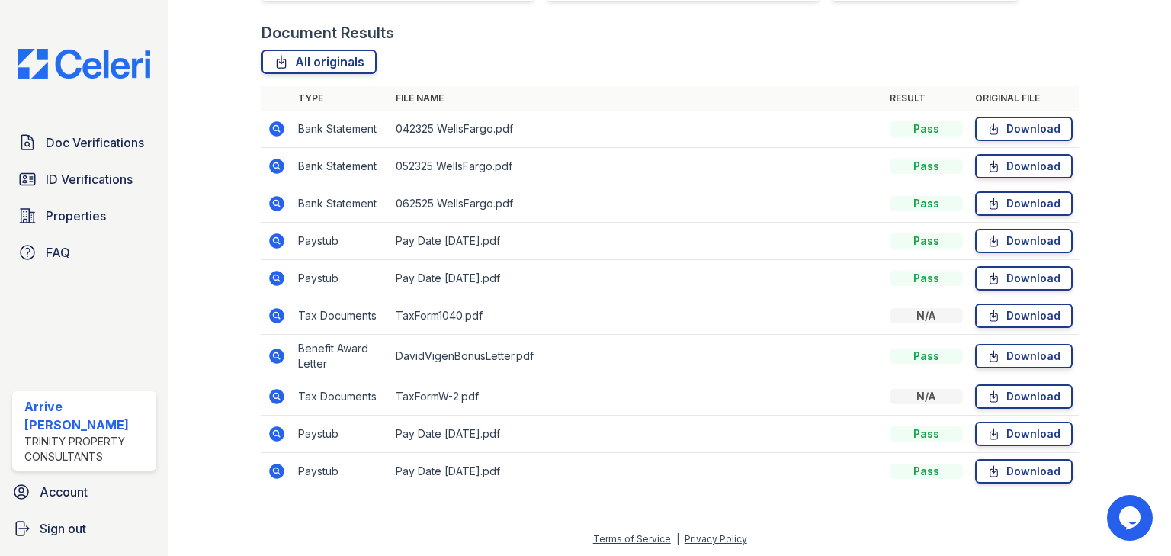
click at [278, 129] on icon at bounding box center [276, 128] width 15 height 15
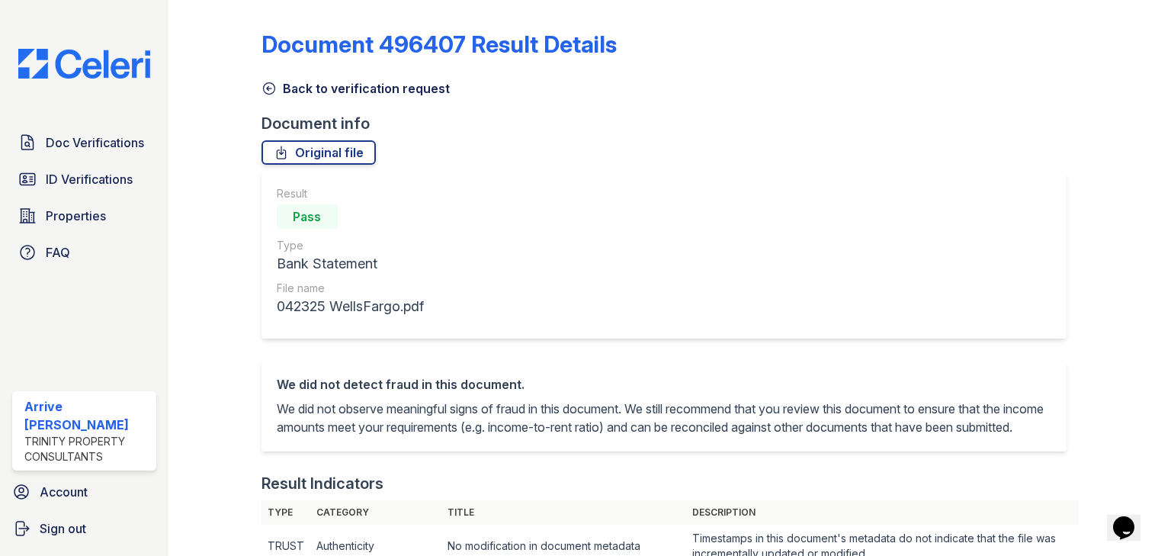
click at [261, 83] on icon at bounding box center [268, 88] width 15 height 15
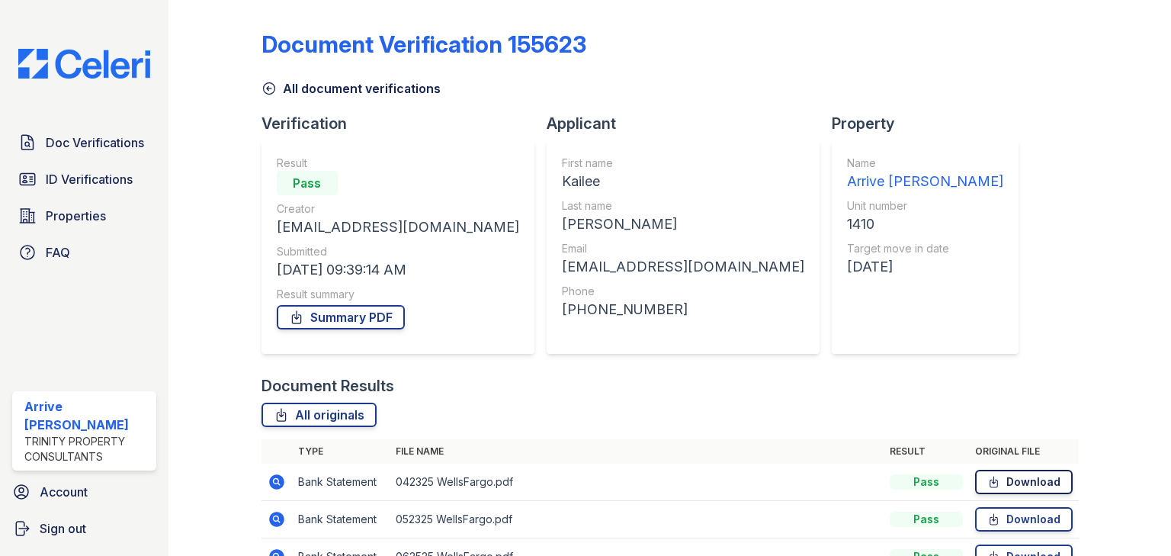
click at [1045, 486] on link "Download" at bounding box center [1024, 482] width 98 height 24
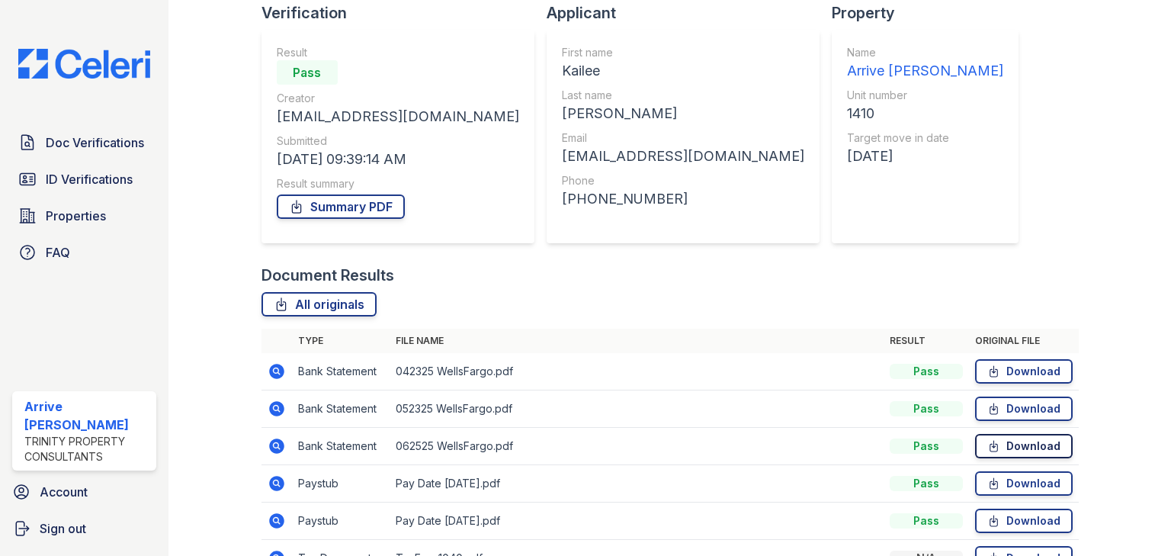
scroll to position [122, 0]
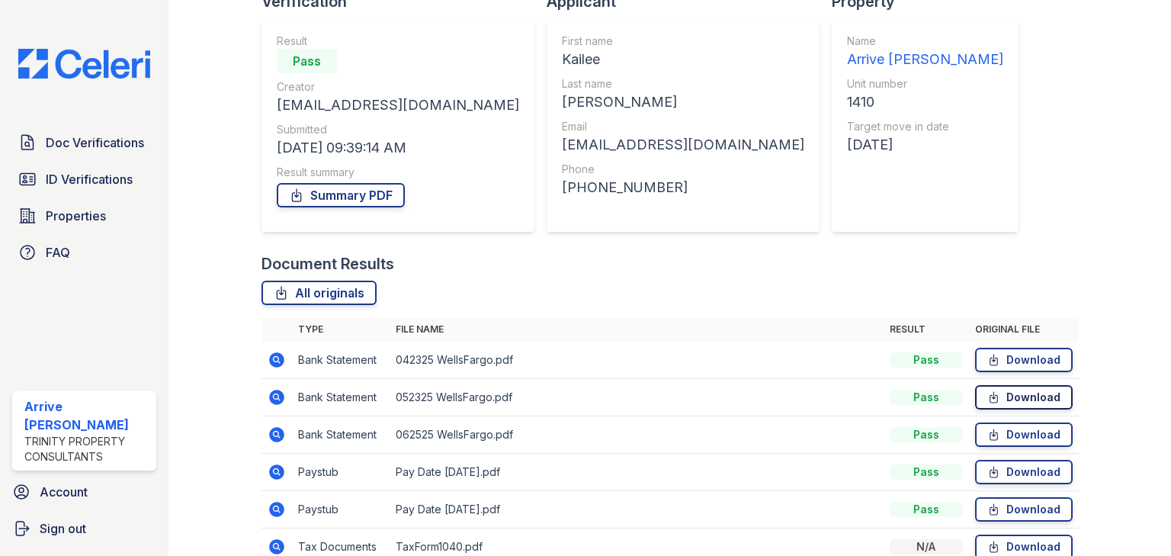
click at [1015, 390] on link "Download" at bounding box center [1024, 397] width 98 height 24
click at [1049, 438] on link "Download" at bounding box center [1024, 434] width 98 height 24
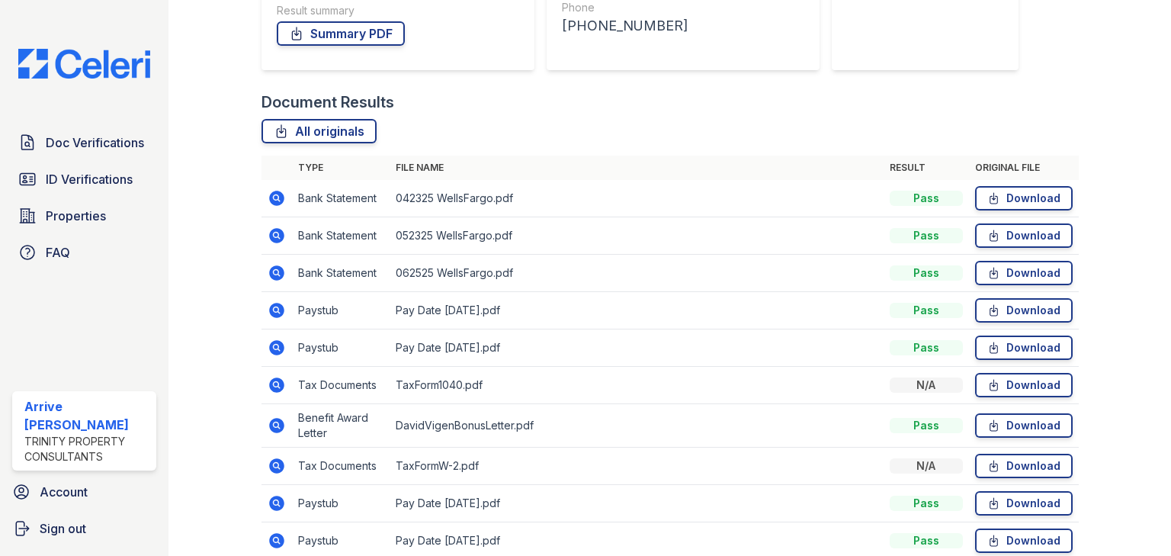
scroll to position [305, 0]
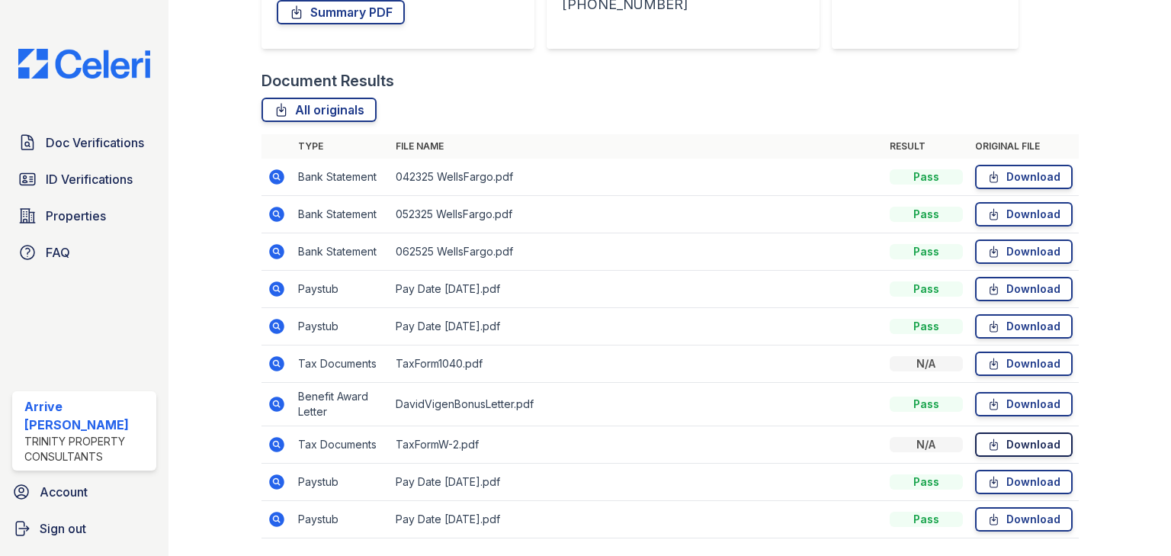
click at [1014, 446] on link "Download" at bounding box center [1024, 444] width 98 height 24
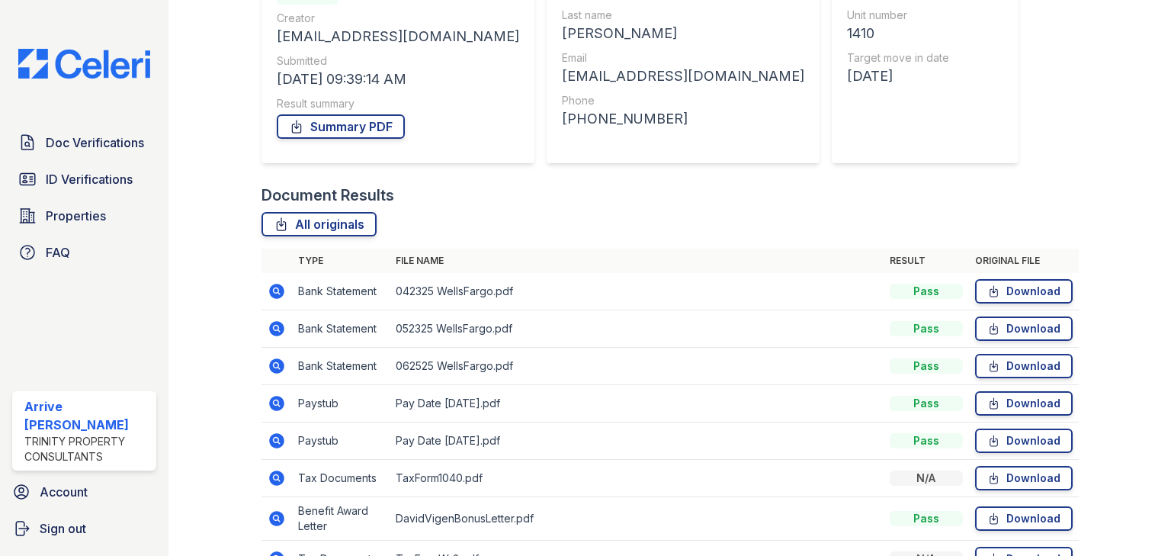
scroll to position [0, 0]
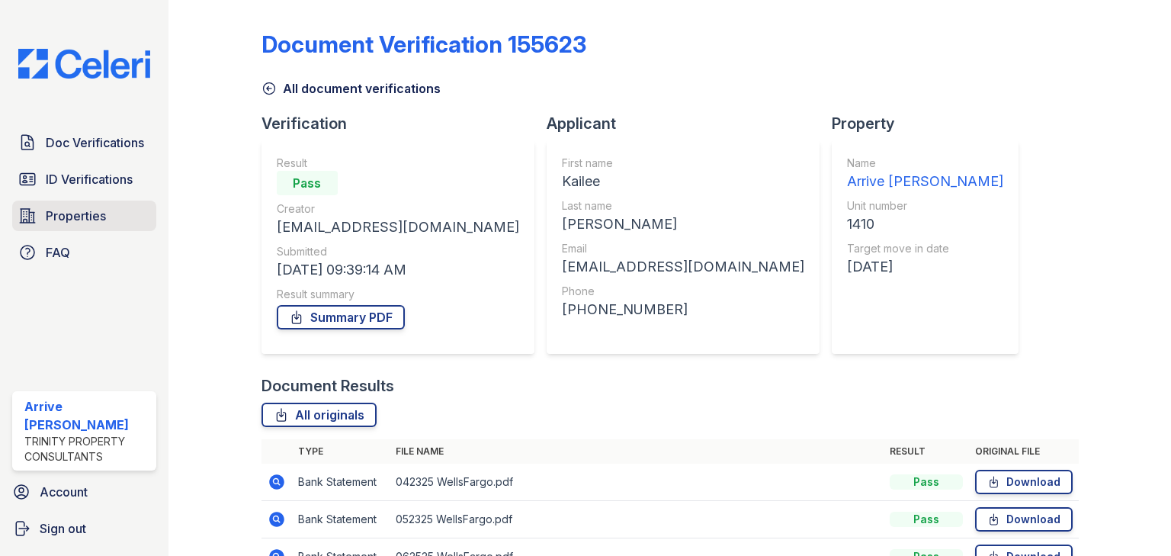
click at [48, 213] on span "Properties" at bounding box center [76, 216] width 60 height 18
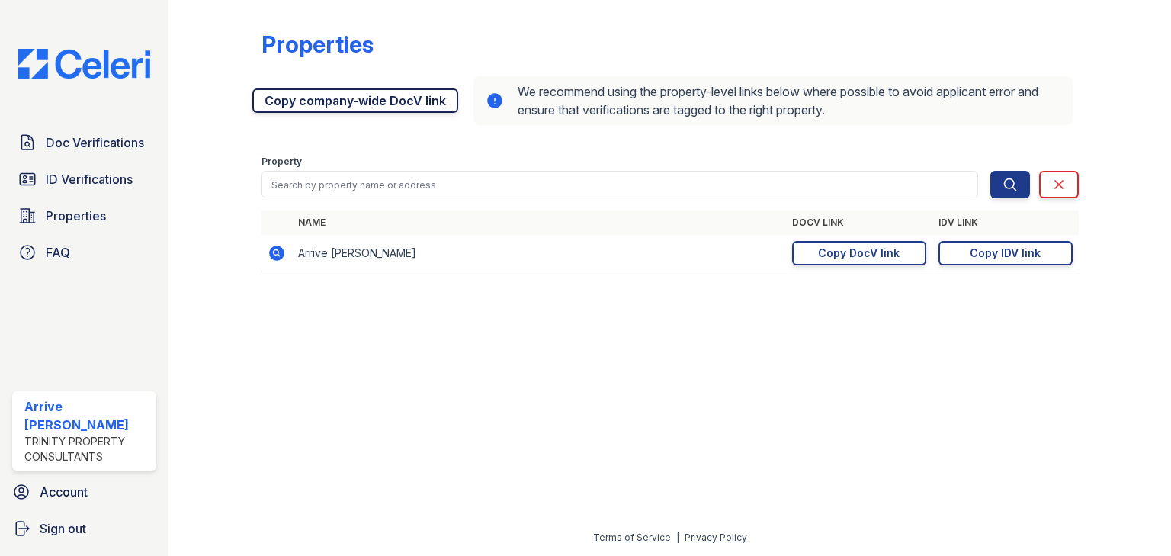
click at [290, 106] on link "Copy company-wide DocV link" at bounding box center [355, 100] width 206 height 24
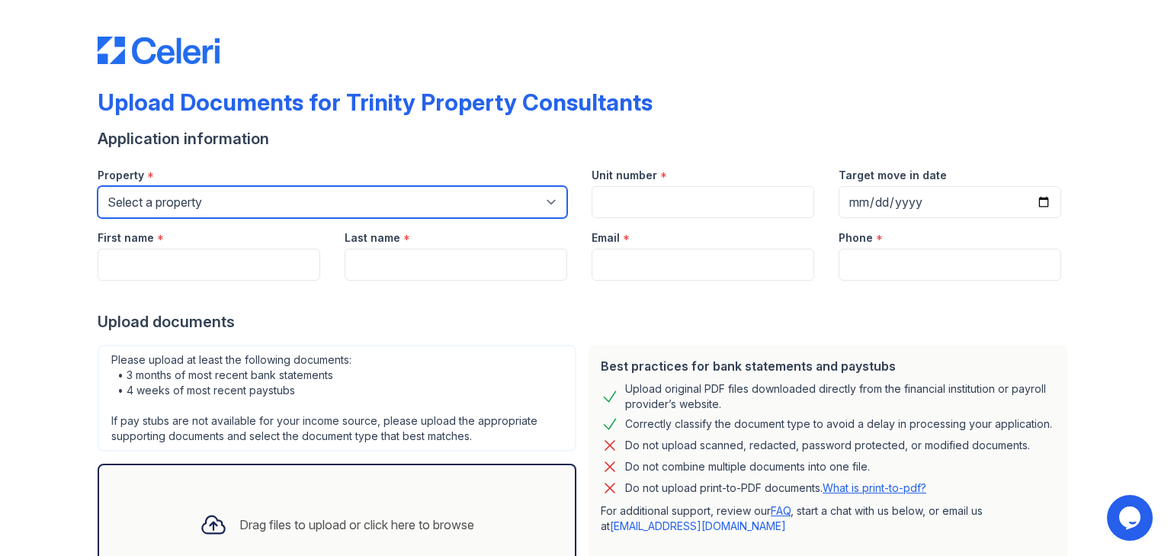
click at [195, 210] on select "Select a property 888 at [GEOGRAPHIC_DATA] [GEOGRAPHIC_DATA][PERSON_NAME] [GEOG…" at bounding box center [333, 202] width 470 height 32
select select "562"
click at [98, 186] on select "Select a property 888 at [GEOGRAPHIC_DATA] [GEOGRAPHIC_DATA][PERSON_NAME] [GEOG…" at bounding box center [333, 202] width 470 height 32
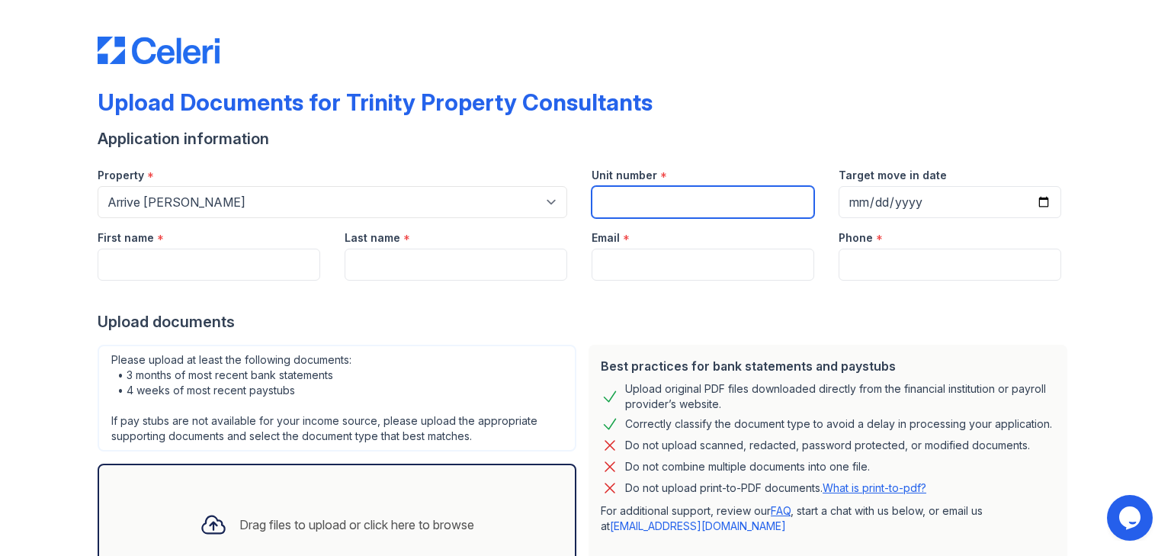
click at [646, 198] on input "Unit number" at bounding box center [703, 202] width 223 height 32
click at [691, 197] on input "Unit number" at bounding box center [703, 202] width 223 height 32
type input "1410"
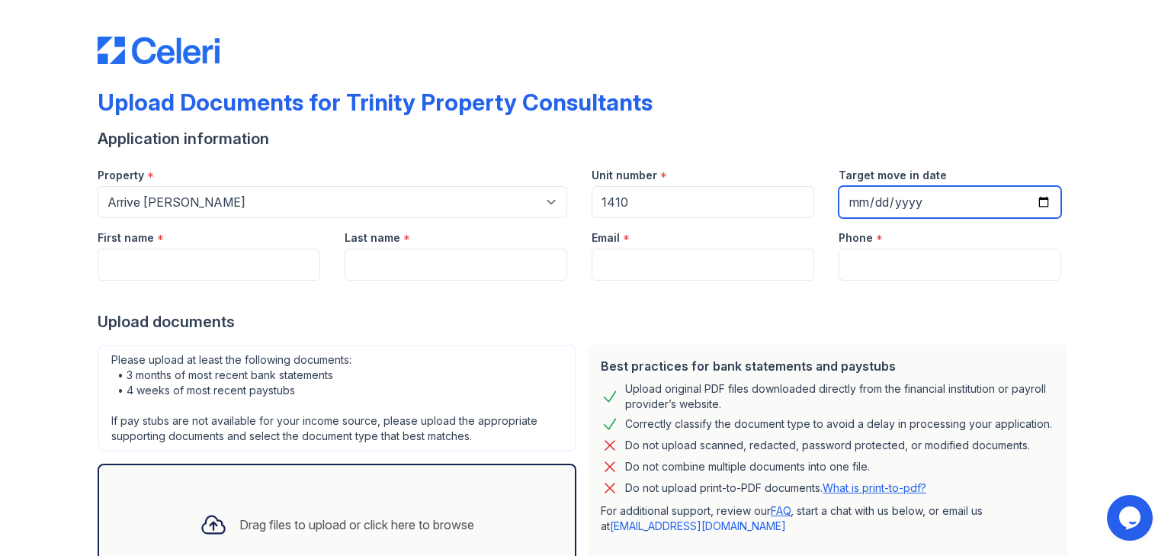
click at [905, 201] on input "Target move in date" at bounding box center [950, 202] width 223 height 32
click at [1038, 201] on input "Target move in date" at bounding box center [950, 202] width 223 height 32
type input "2025-09-02"
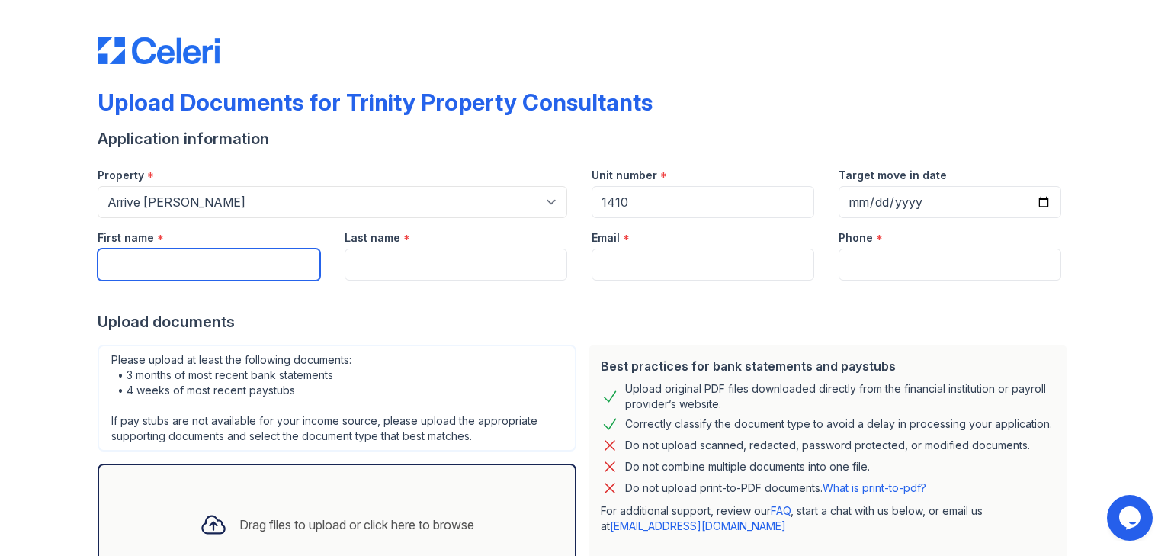
click at [141, 268] on input "First name" at bounding box center [209, 265] width 223 height 32
type input "David"
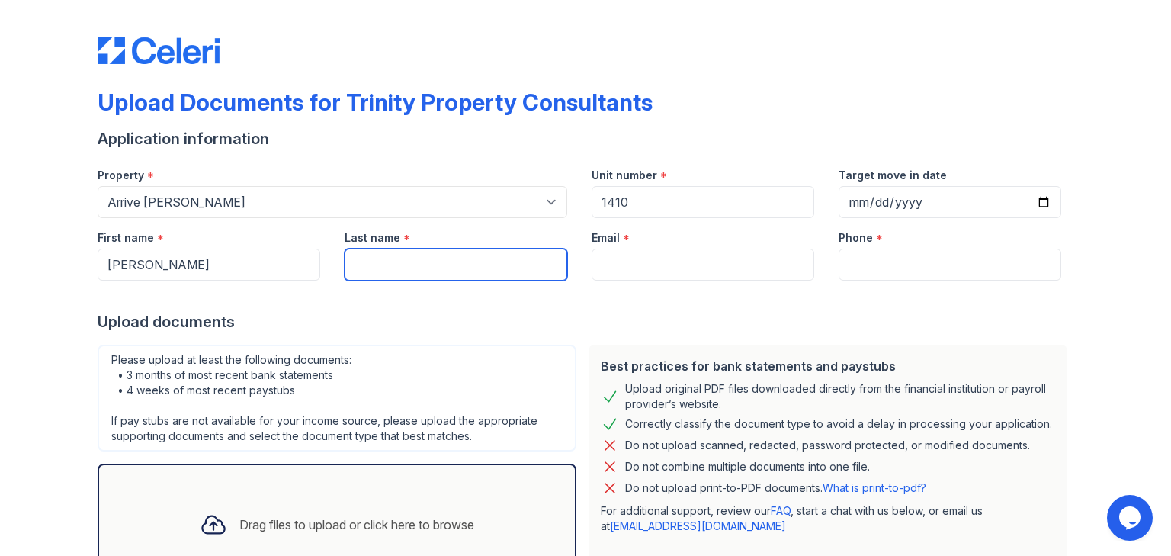
click at [345, 272] on input "Last name" at bounding box center [456, 265] width 223 height 32
type input "[PERSON_NAME]"
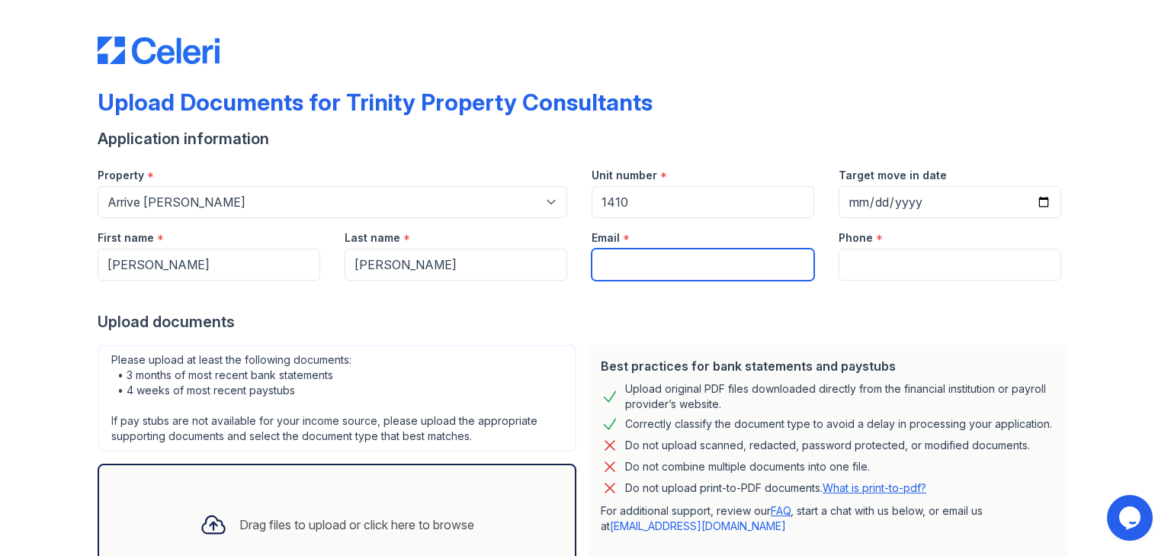
click at [656, 262] on input "Email" at bounding box center [703, 265] width 223 height 32
paste input "dmvigen@gmail.com"
type input "dmvigen@gmail.com"
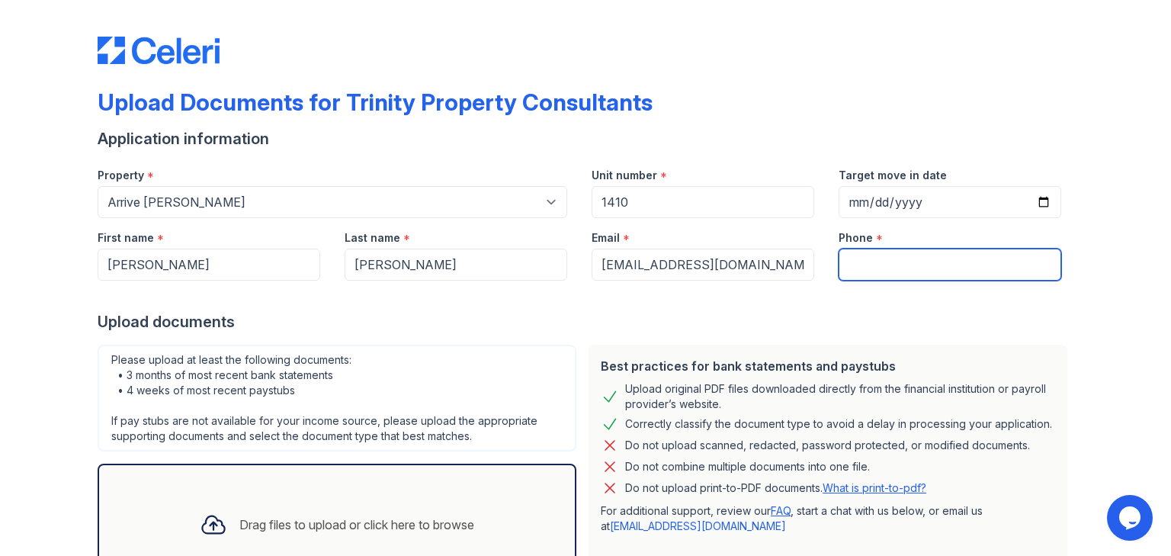
click at [907, 271] on input "Phone" at bounding box center [950, 265] width 223 height 32
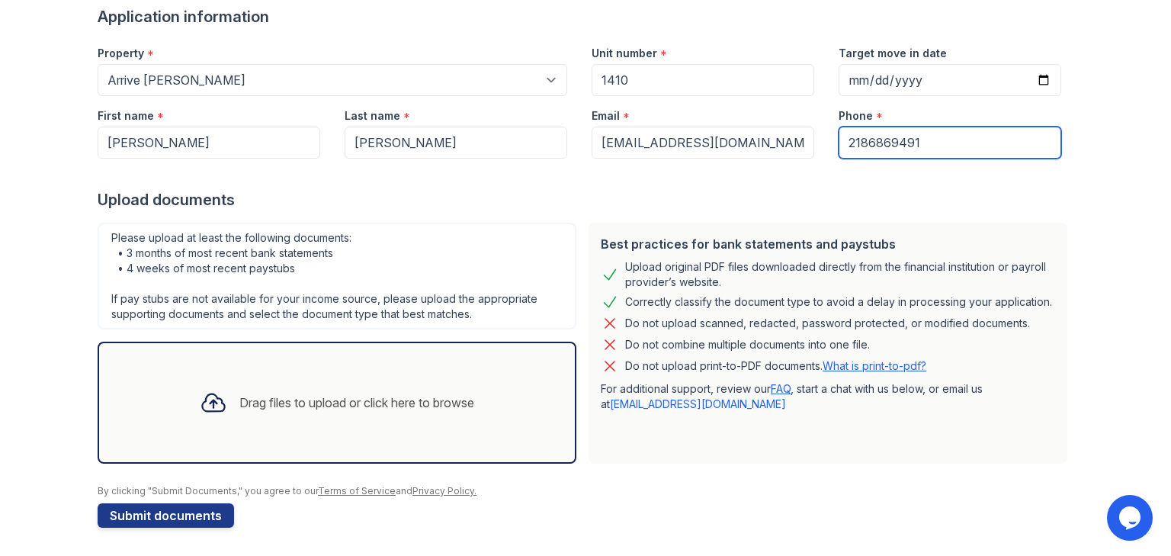
scroll to position [123, 0]
type input "2186869491"
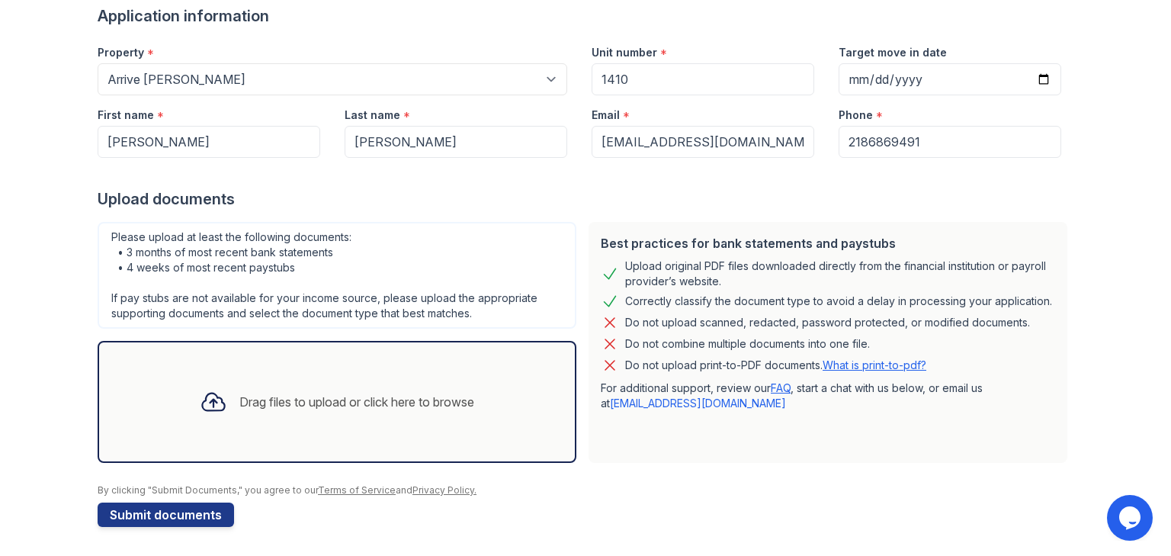
click at [200, 397] on icon at bounding box center [213, 401] width 27 height 27
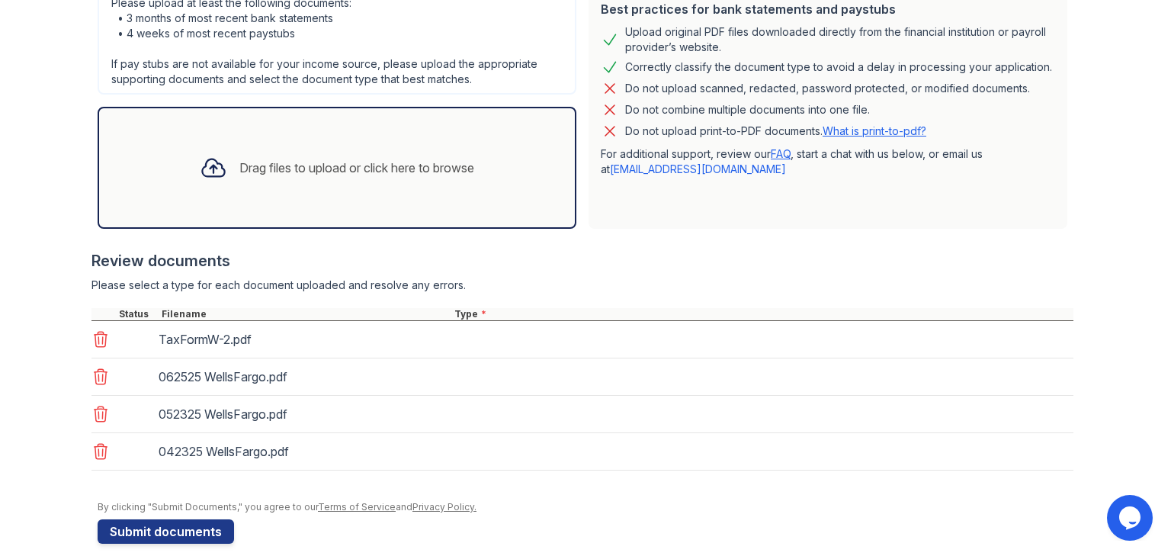
scroll to position [367, 0]
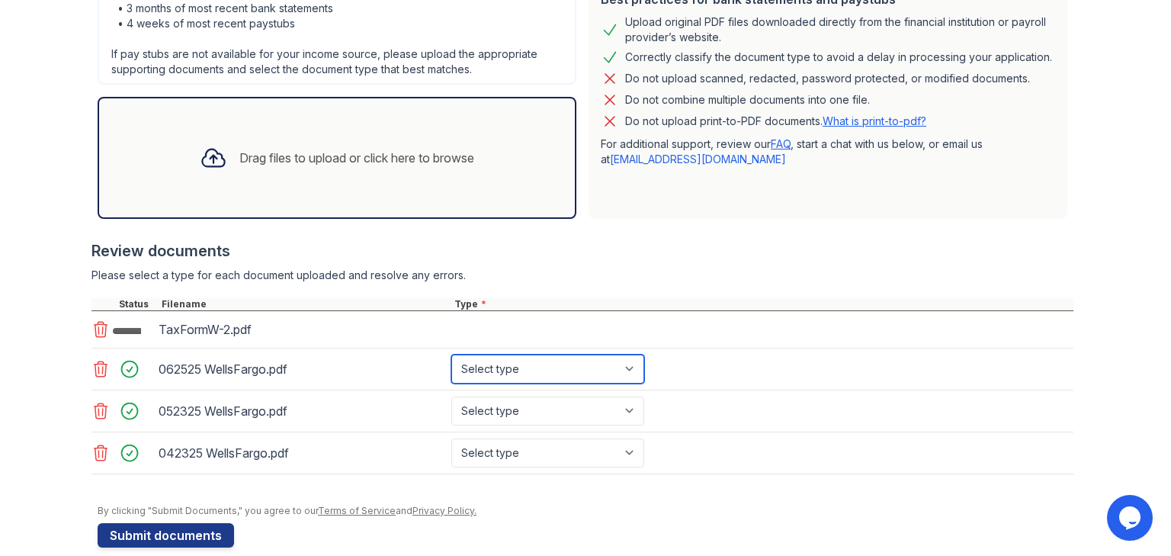
click at [497, 371] on select "Select type Paystub Bank Statement Offer Letter Tax Documents Benefit Award Let…" at bounding box center [547, 368] width 193 height 29
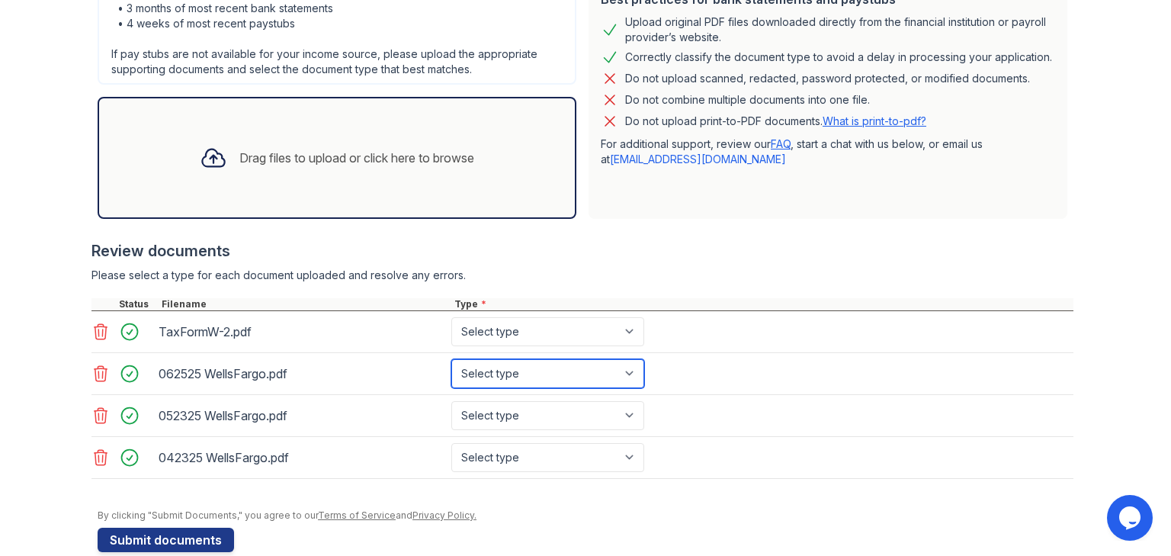
select select "bank_statement"
click at [451, 359] on select "Select type Paystub Bank Statement Offer Letter Tax Documents Benefit Award Let…" at bounding box center [547, 373] width 193 height 29
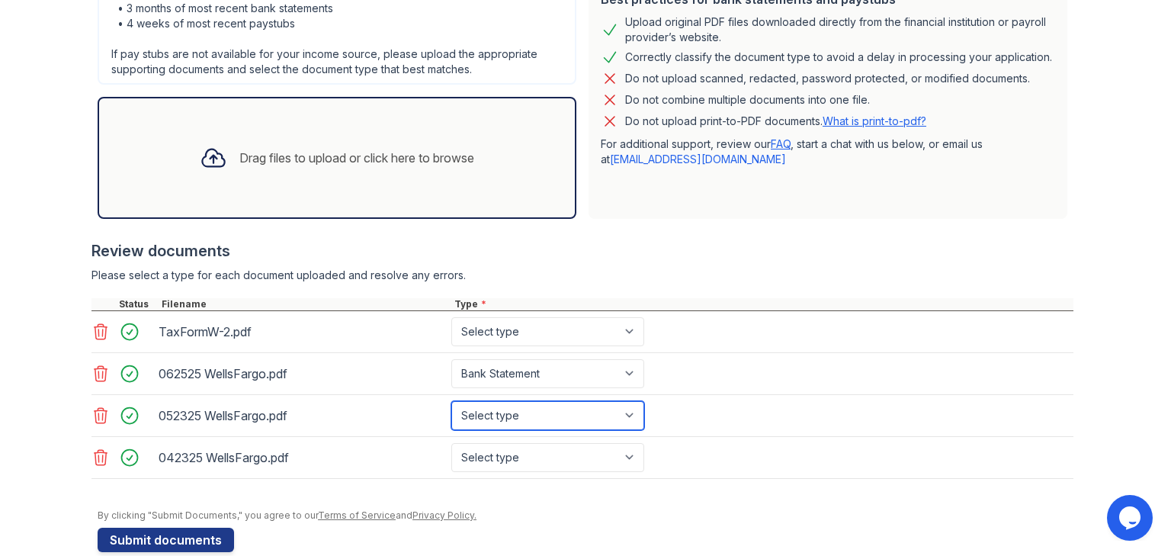
click at [517, 406] on select "Select type Paystub Bank Statement Offer Letter Tax Documents Benefit Award Let…" at bounding box center [547, 415] width 193 height 29
select select "bank_statement"
click at [451, 401] on select "Select type Paystub Bank Statement Offer Letter Tax Documents Benefit Award Let…" at bounding box center [547, 415] width 193 height 29
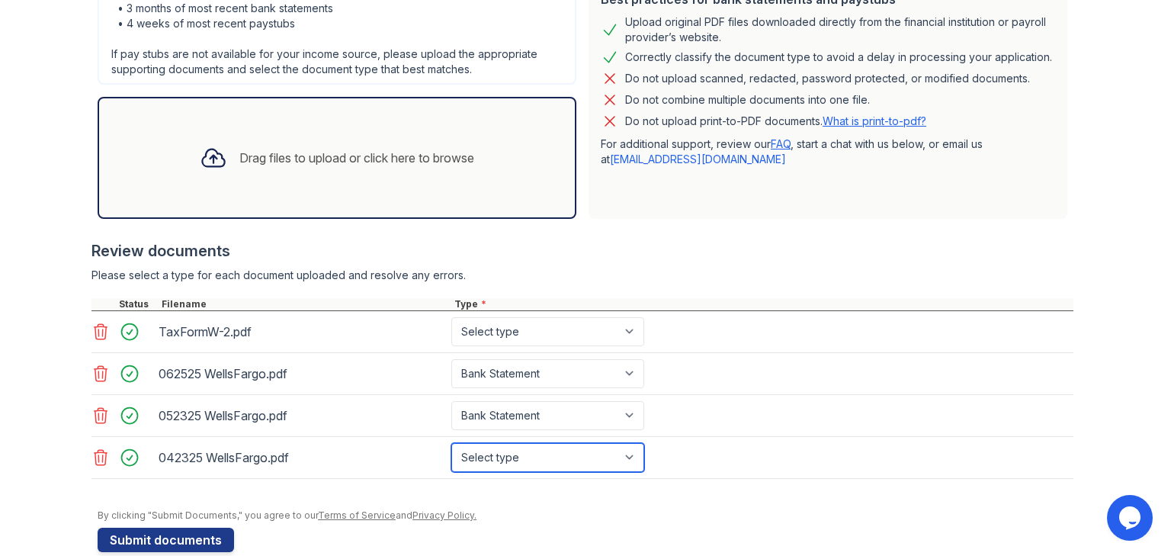
click at [524, 452] on select "Select type Paystub Bank Statement Offer Letter Tax Documents Benefit Award Let…" at bounding box center [547, 457] width 193 height 29
select select "bank_statement"
click at [451, 443] on select "Select type Paystub Bank Statement Offer Letter Tax Documents Benefit Award Let…" at bounding box center [547, 457] width 193 height 29
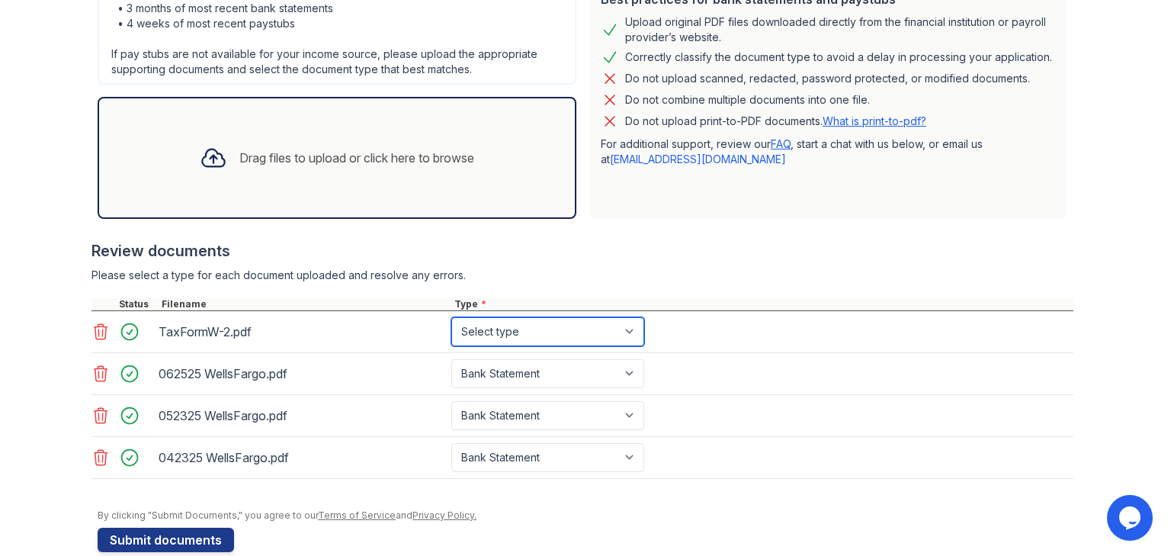
click at [536, 335] on select "Select type Paystub Bank Statement Offer Letter Tax Documents Benefit Award Let…" at bounding box center [547, 331] width 193 height 29
select select "tax_documents"
click at [451, 317] on select "Select type Paystub Bank Statement Offer Letter Tax Documents Benefit Award Let…" at bounding box center [547, 331] width 193 height 29
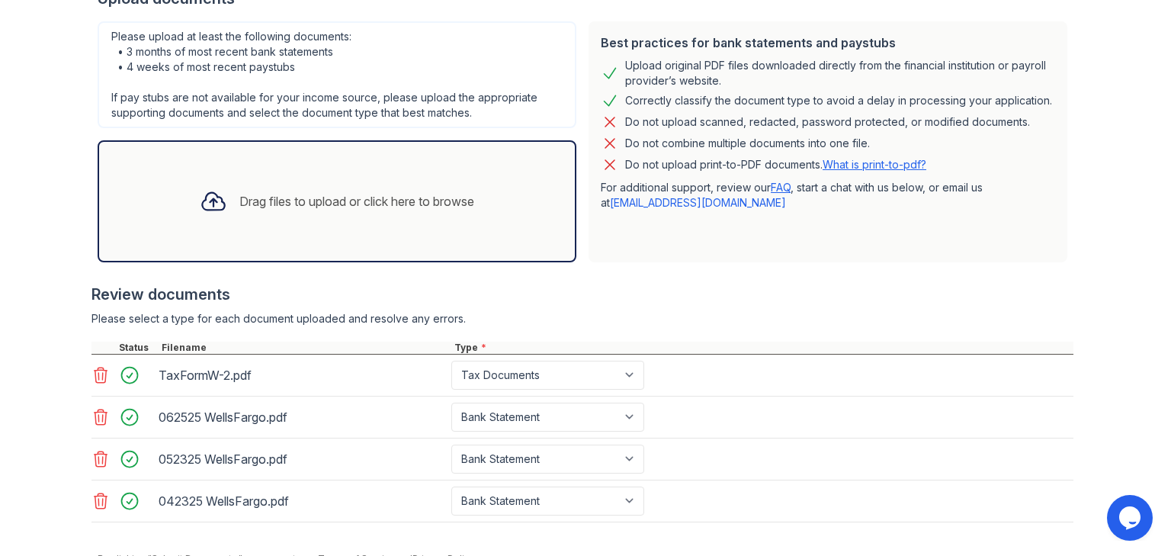
click at [162, 534] on form "Application information Property * Select a property 888 at Grand Hope Park Alt…" at bounding box center [586, 200] width 976 height 791
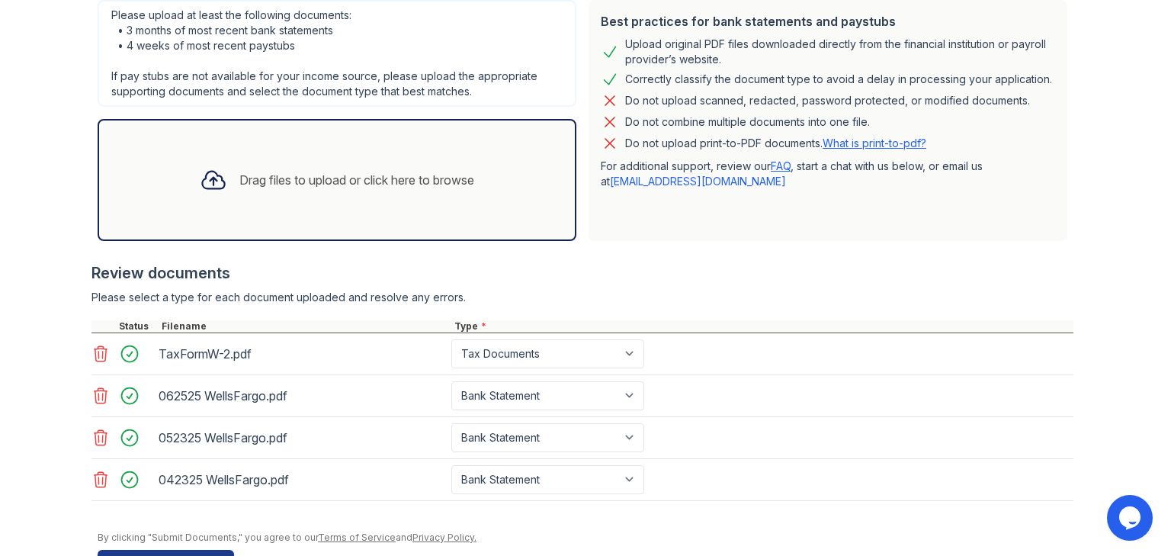
scroll to position [390, 0]
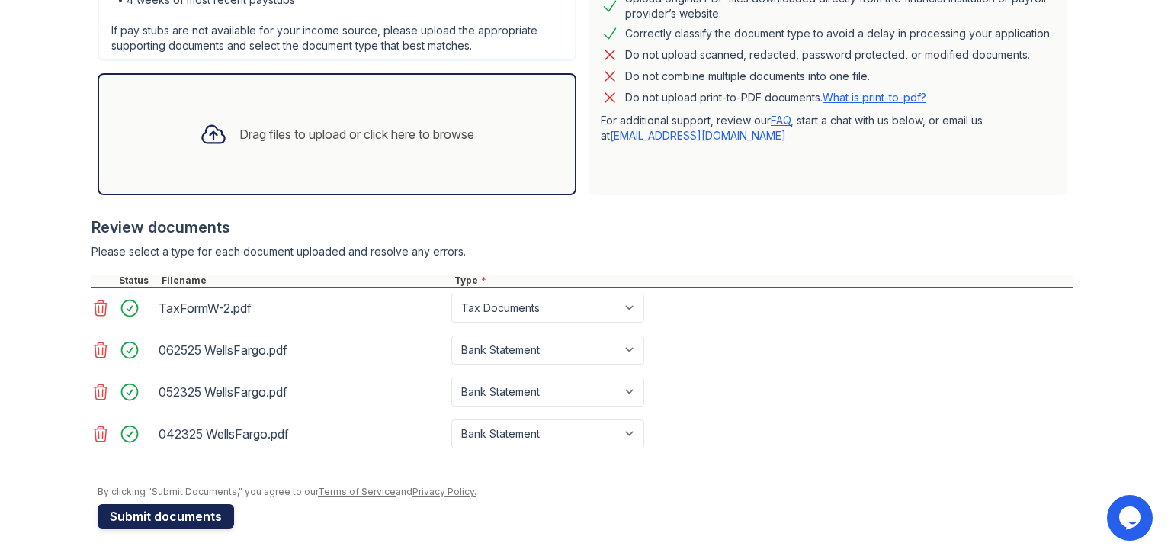
click at [157, 521] on button "Submit documents" at bounding box center [166, 516] width 136 height 24
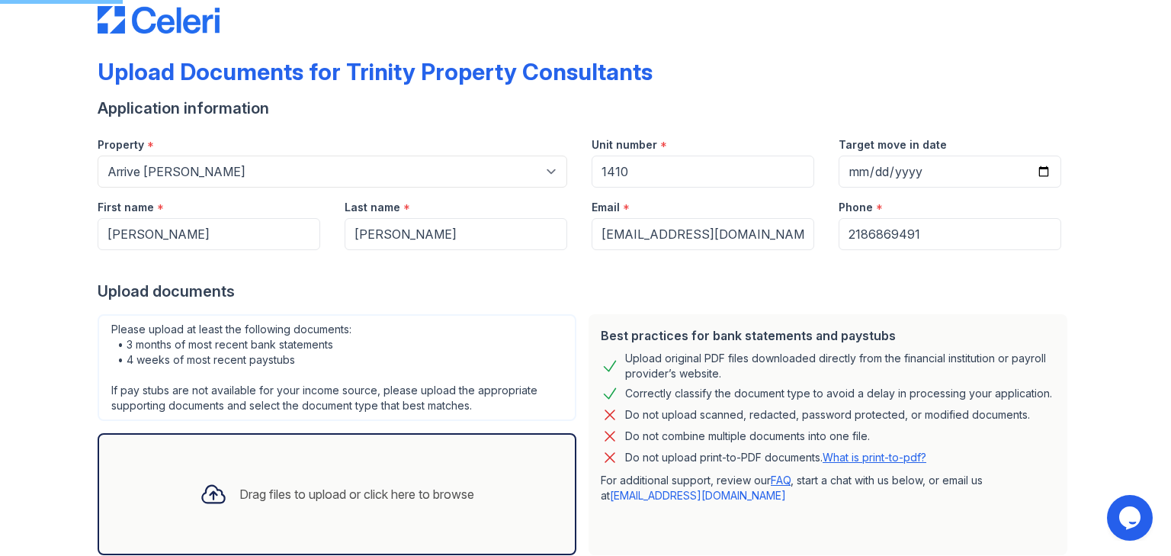
scroll to position [0, 0]
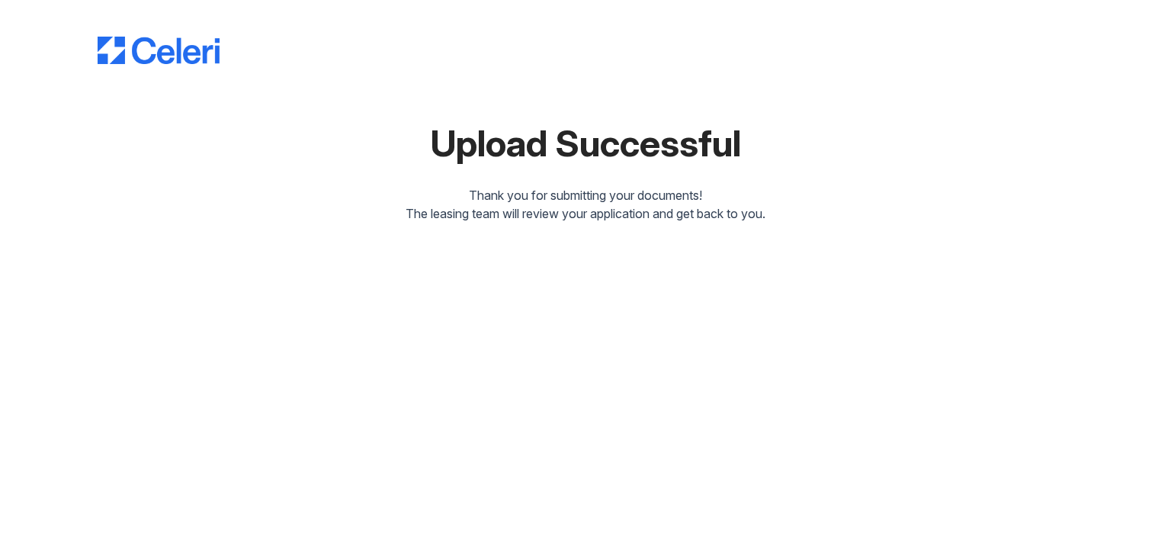
click at [168, 61] on img at bounding box center [159, 50] width 122 height 27
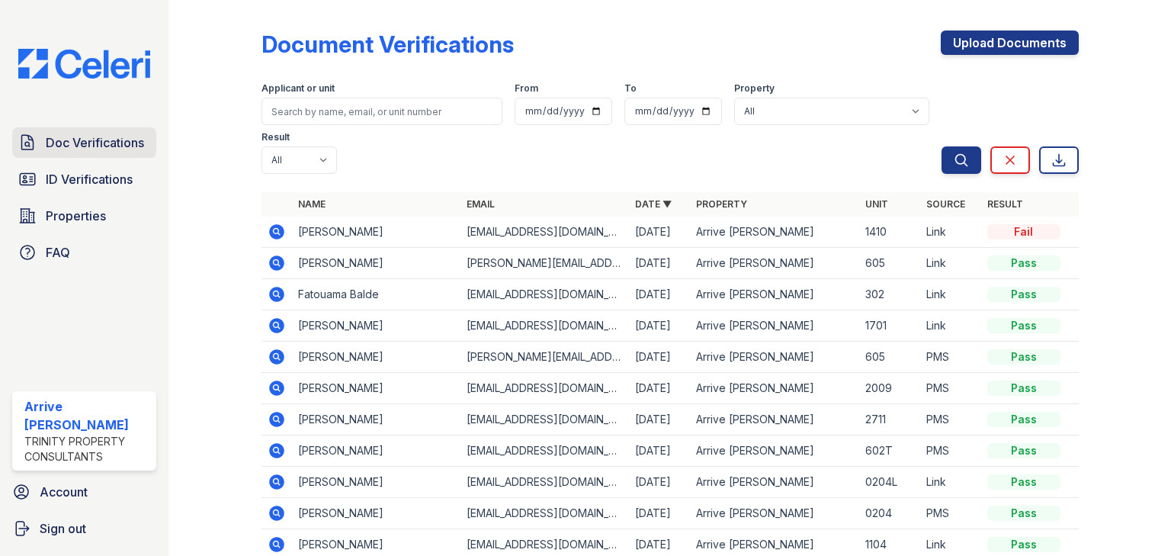
click at [103, 146] on span "Doc Verifications" at bounding box center [95, 142] width 98 height 18
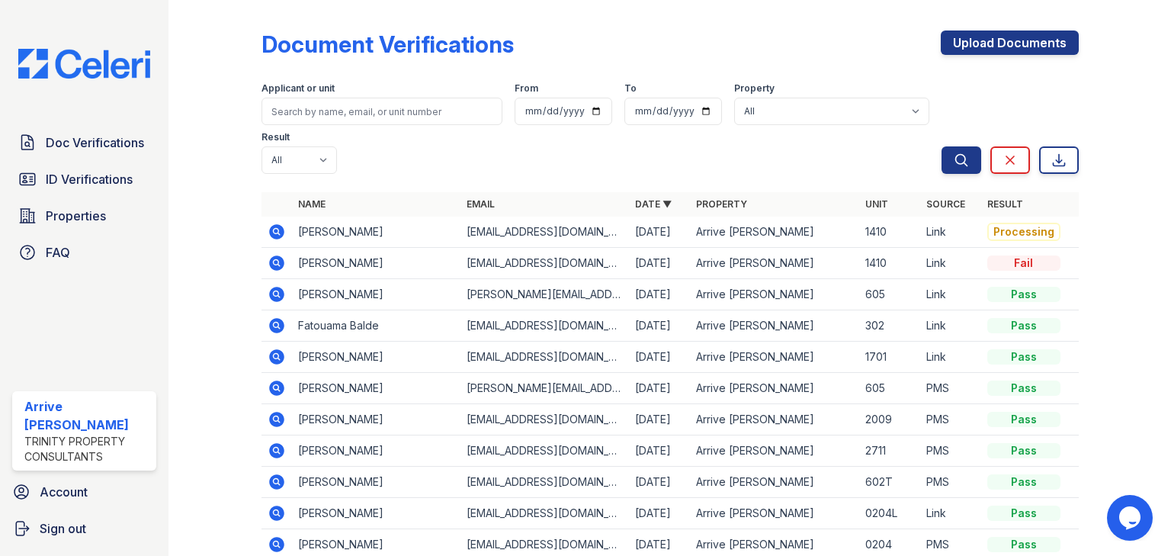
click at [275, 223] on icon at bounding box center [277, 232] width 18 height 18
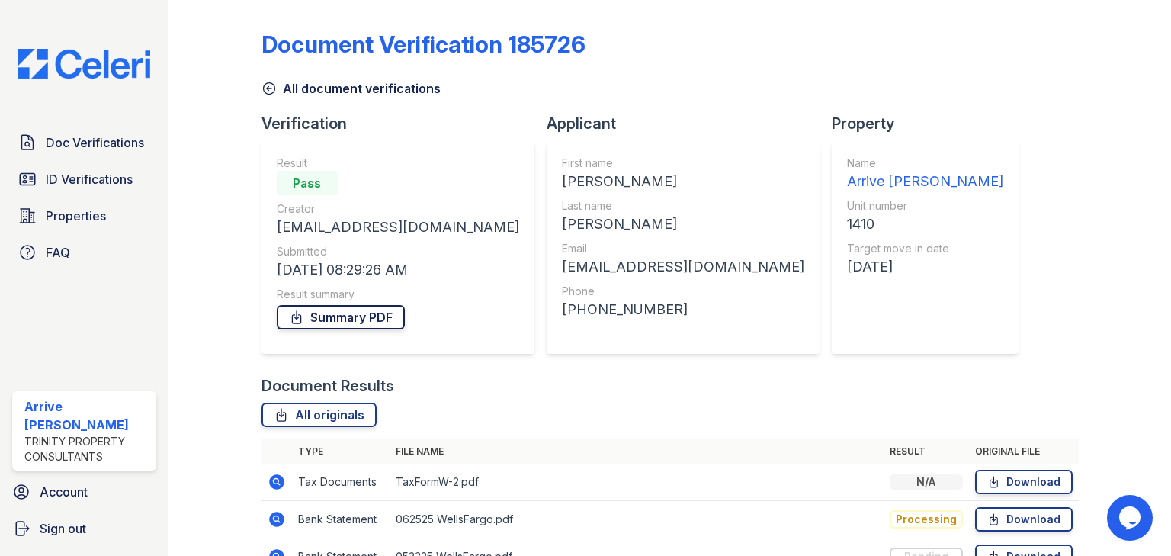
click at [306, 317] on link "Summary PDF" at bounding box center [341, 317] width 128 height 24
click at [79, 140] on span "Doc Verifications" at bounding box center [95, 142] width 98 height 18
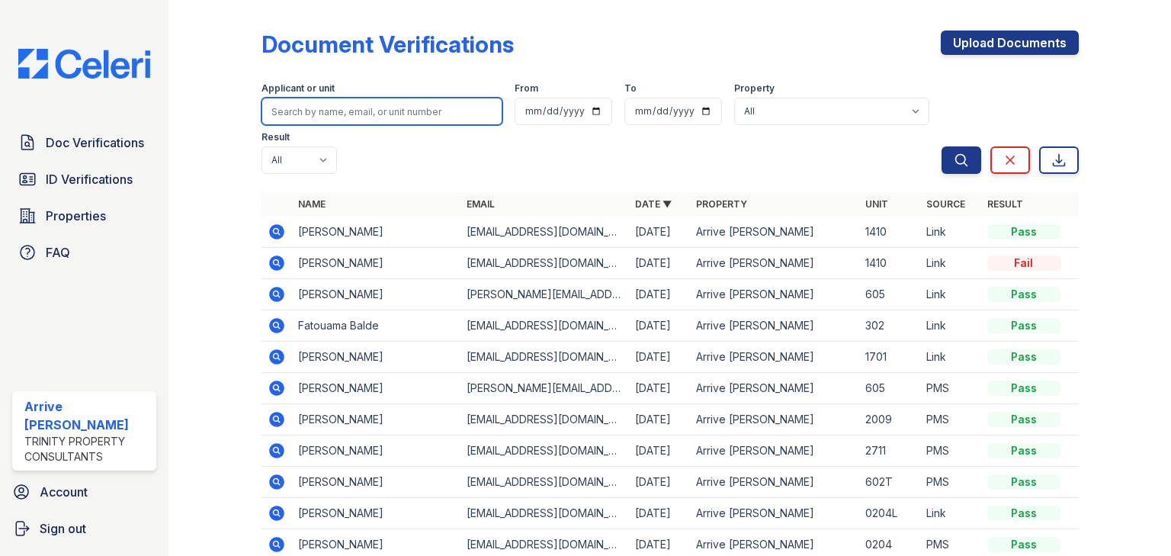
click at [351, 110] on input "search" at bounding box center [381, 111] width 241 height 27
type input "vigen"
click at [942, 146] on button "Search" at bounding box center [962, 159] width 40 height 27
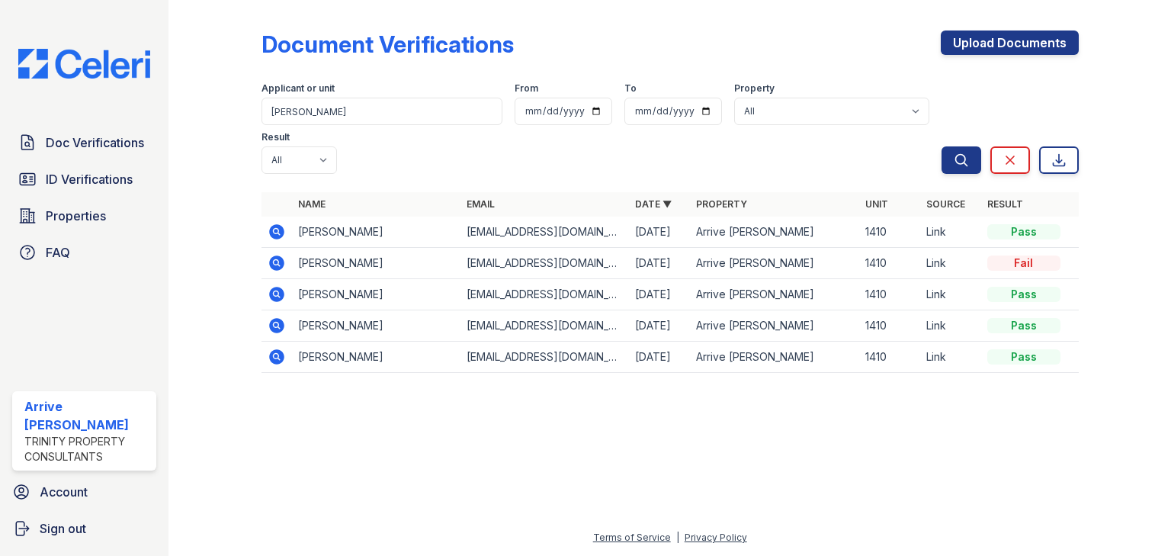
click at [277, 285] on icon at bounding box center [277, 294] width 18 height 18
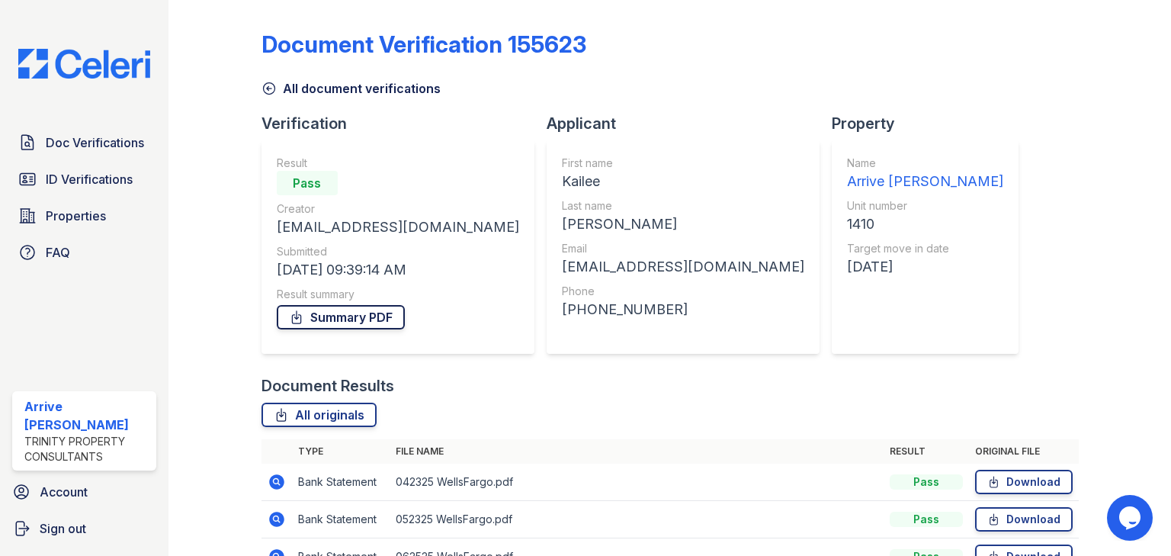
click at [348, 317] on link "Summary PDF" at bounding box center [341, 317] width 128 height 24
